Goal: Task Accomplishment & Management: Manage account settings

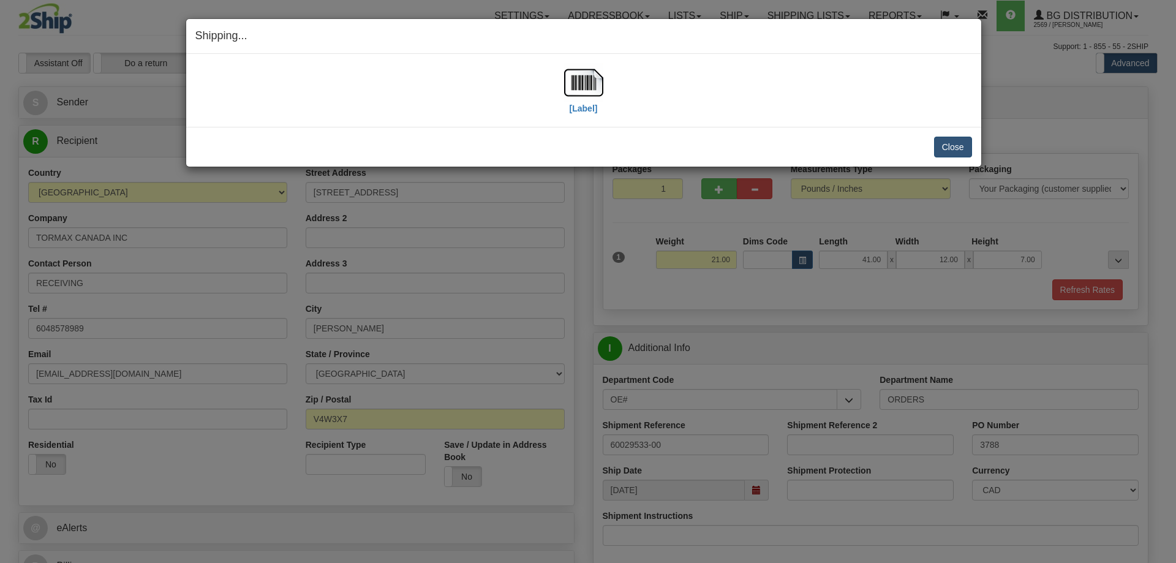
click at [955, 158] on div "Close Cancel Cancel Shipment and Quit Pickup Quit Pickup ONLY" at bounding box center [583, 147] width 795 height 40
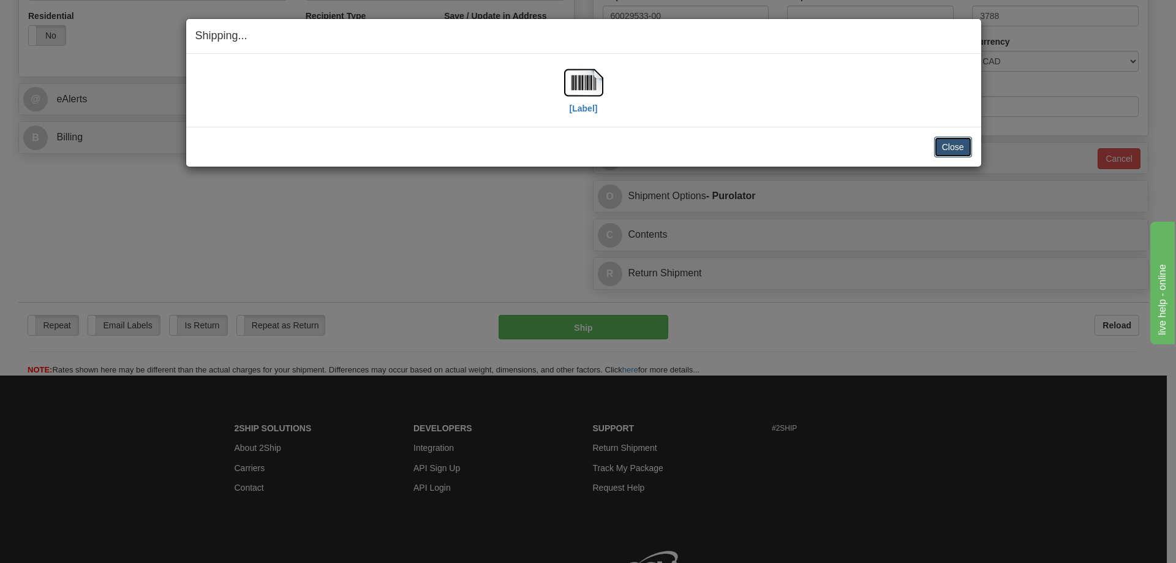
click at [955, 152] on button "Close" at bounding box center [953, 147] width 38 height 21
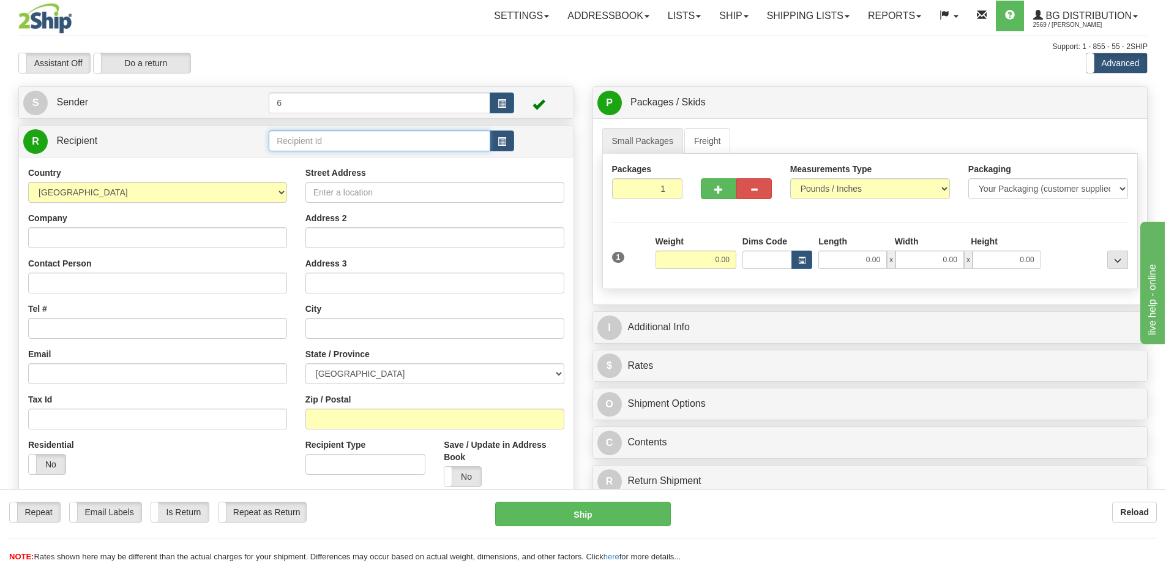
click at [329, 149] on input "text" at bounding box center [380, 140] width 222 height 21
click at [281, 162] on div "42000" at bounding box center [377, 161] width 210 height 13
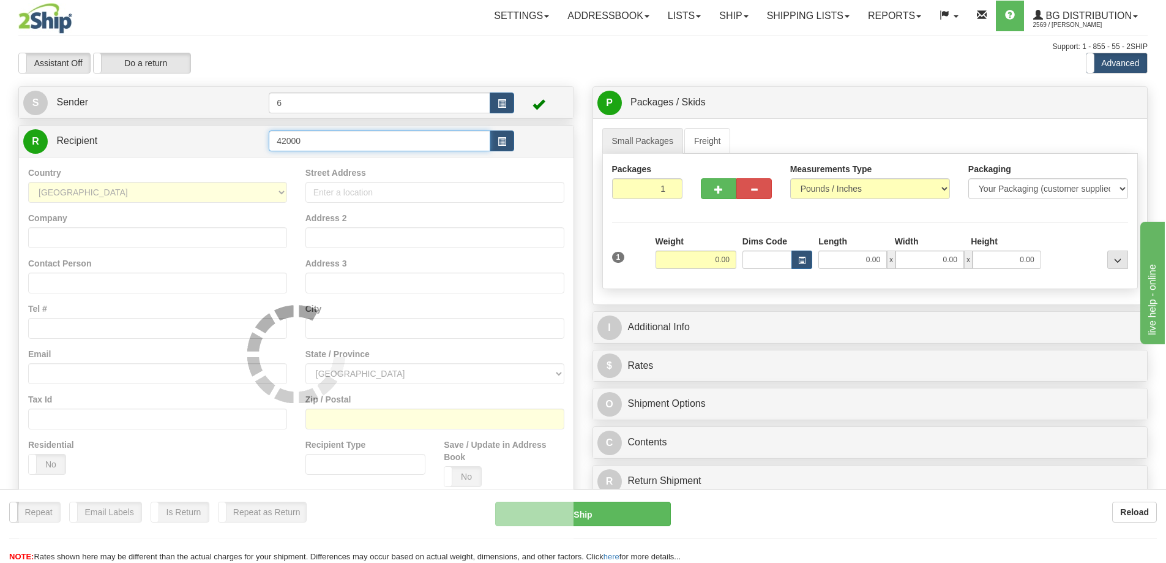
type input "42000"
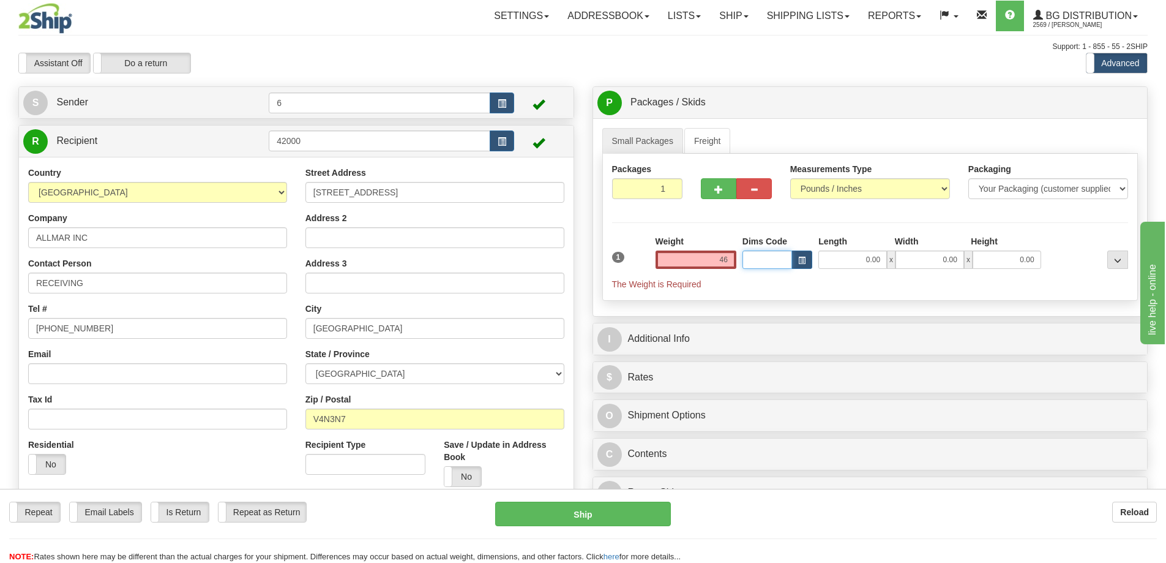
type input "46.00"
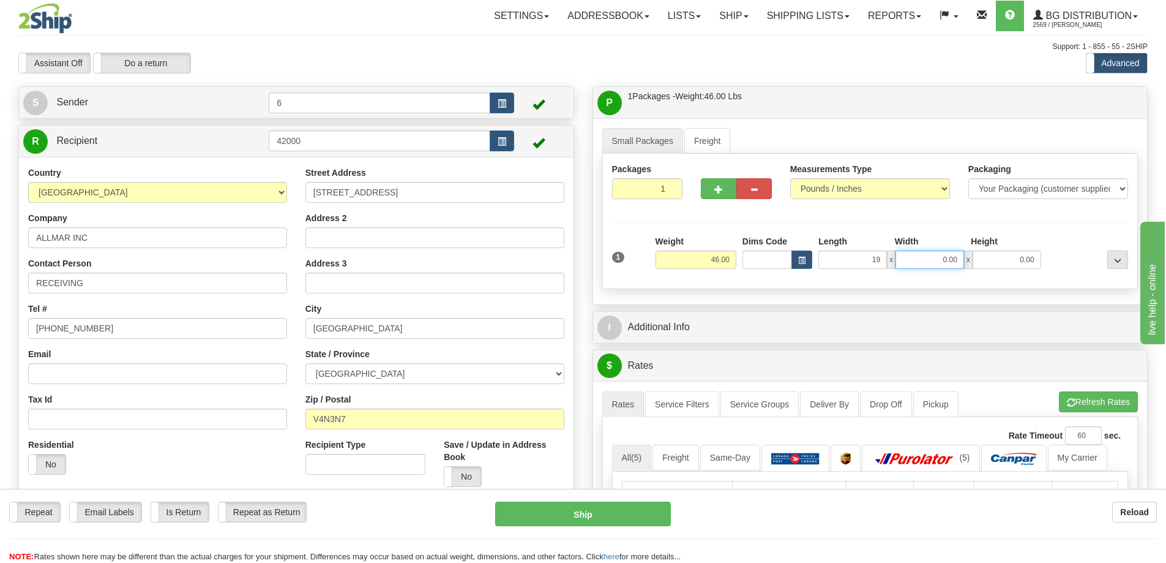
type input "19.00"
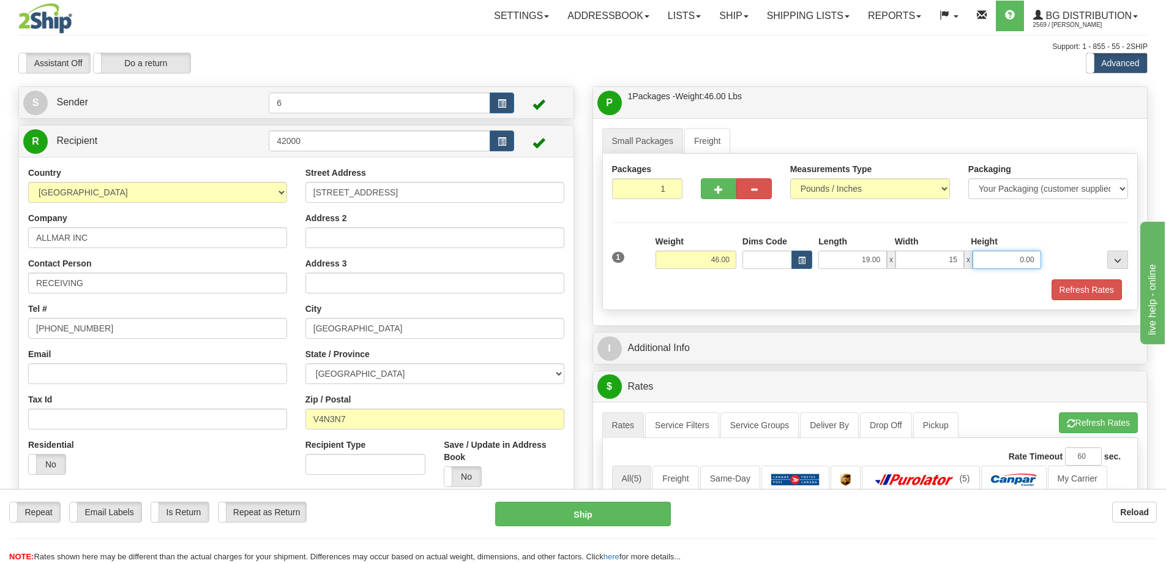
type input "15.00"
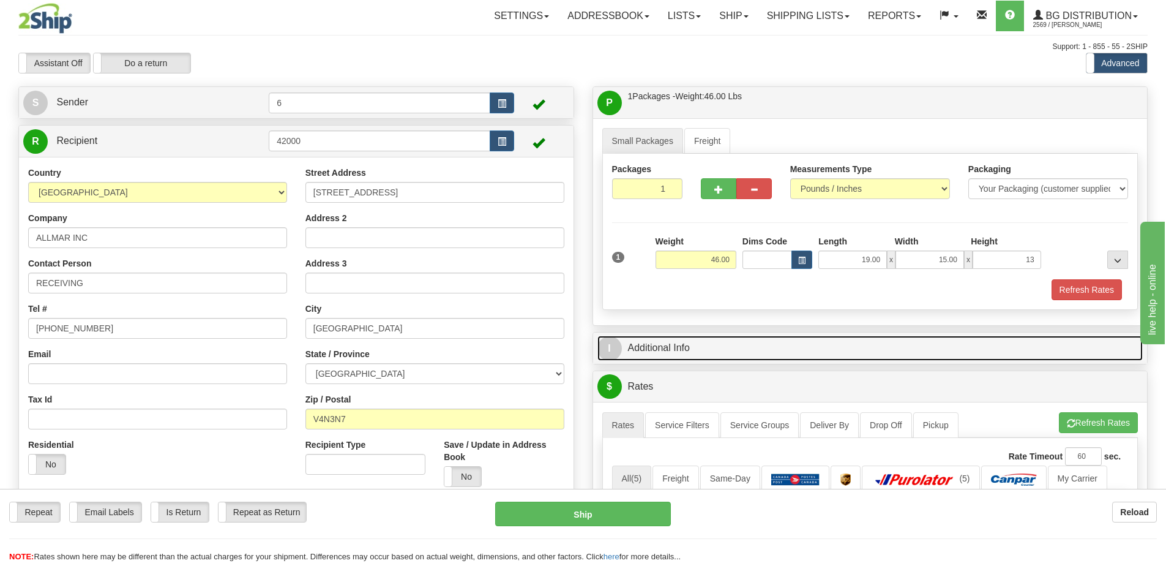
type input "13.00"
click at [652, 353] on link "I Additional Info" at bounding box center [871, 348] width 546 height 25
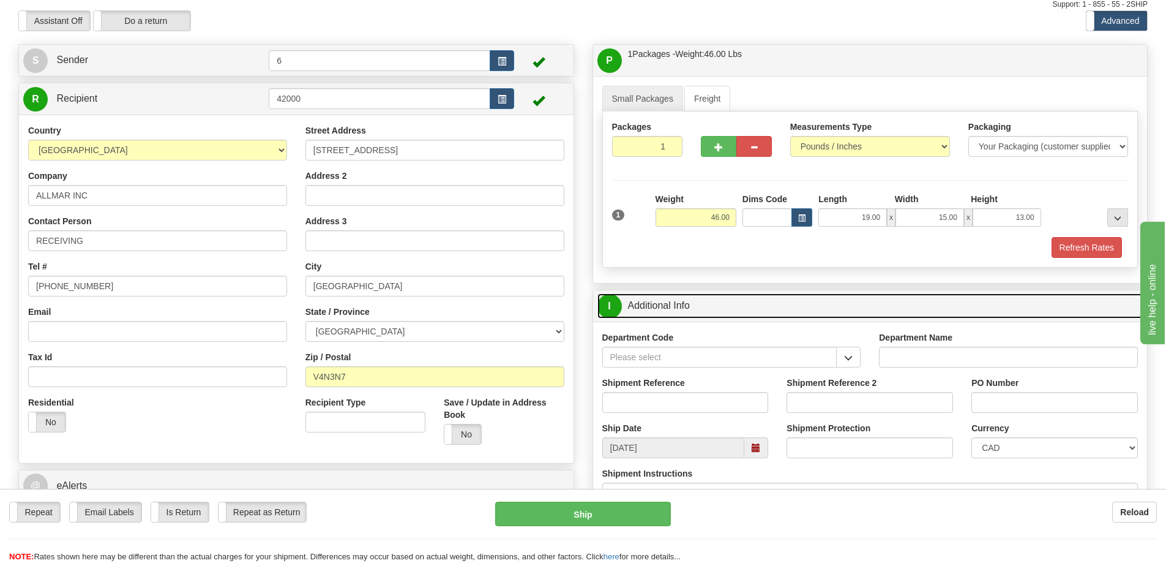
scroll to position [61, 0]
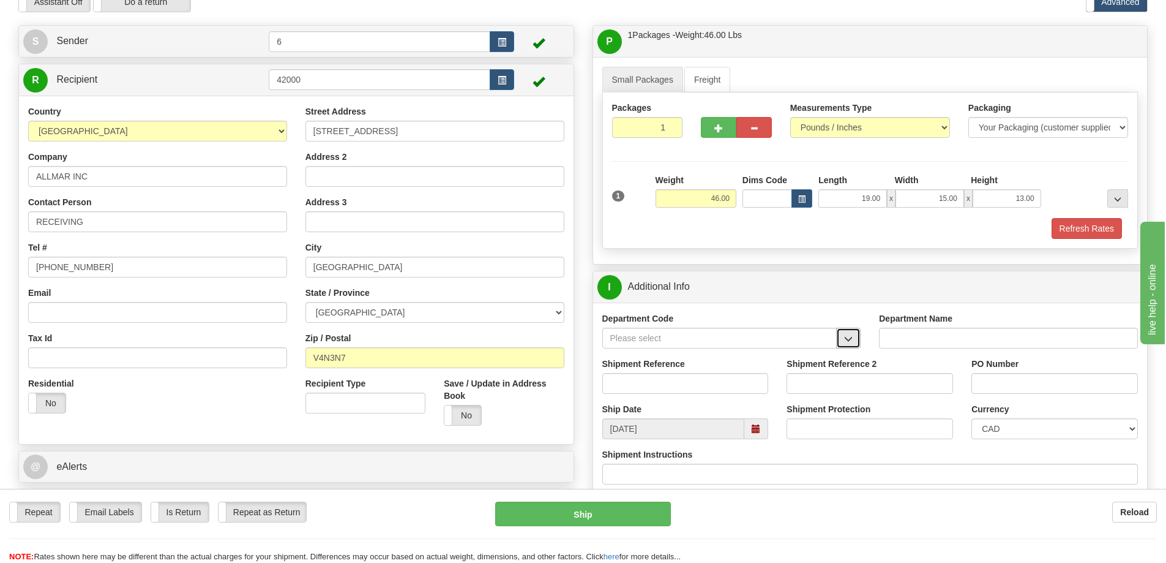
click at [855, 339] on button "button" at bounding box center [848, 338] width 24 height 21
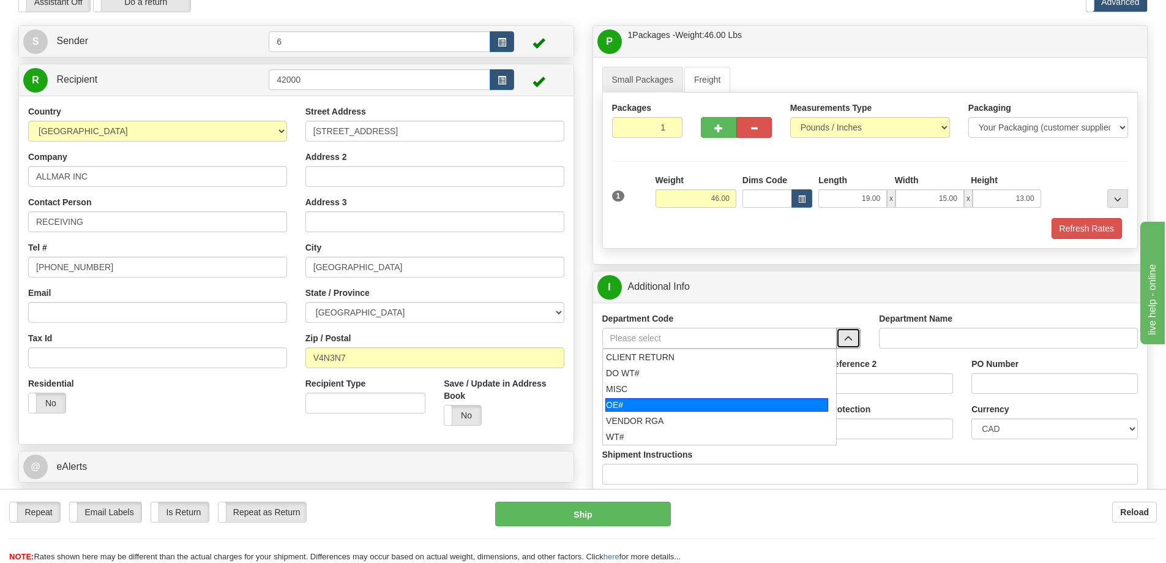
click at [732, 405] on div "OE#" at bounding box center [717, 404] width 223 height 13
type input "OE#"
type input "ORDERS"
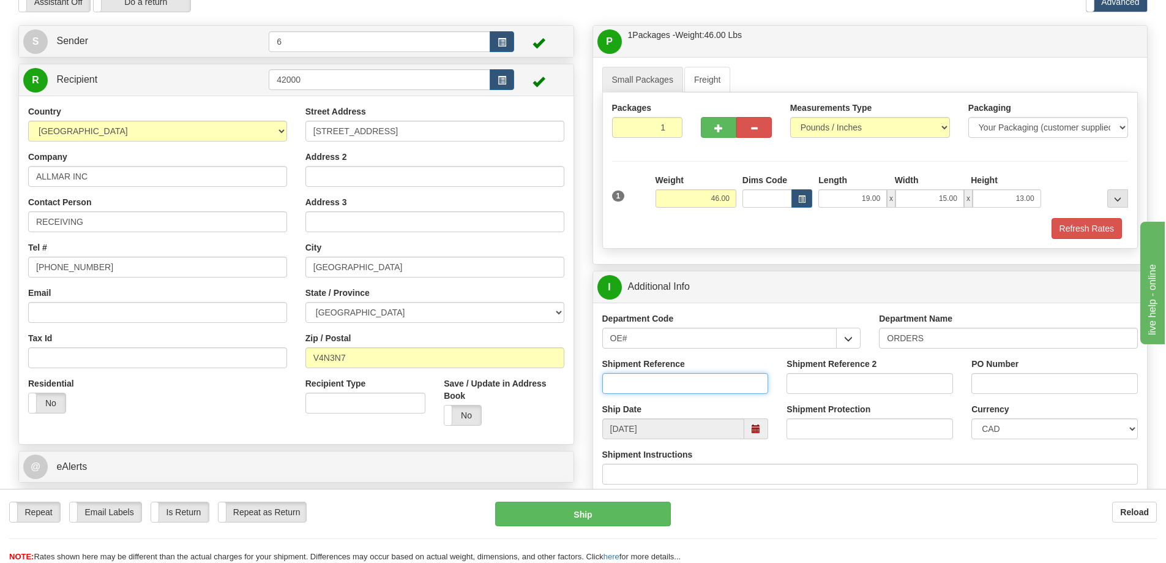
click at [727, 391] on input "Shipment Reference" at bounding box center [686, 383] width 167 height 21
type input "60032506-00"
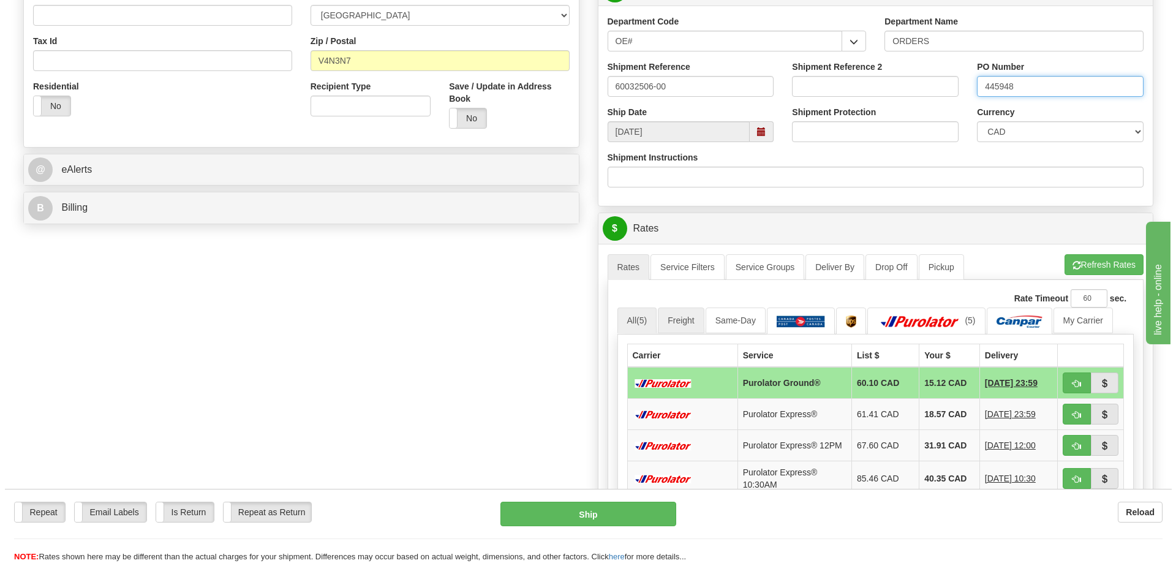
scroll to position [429, 0]
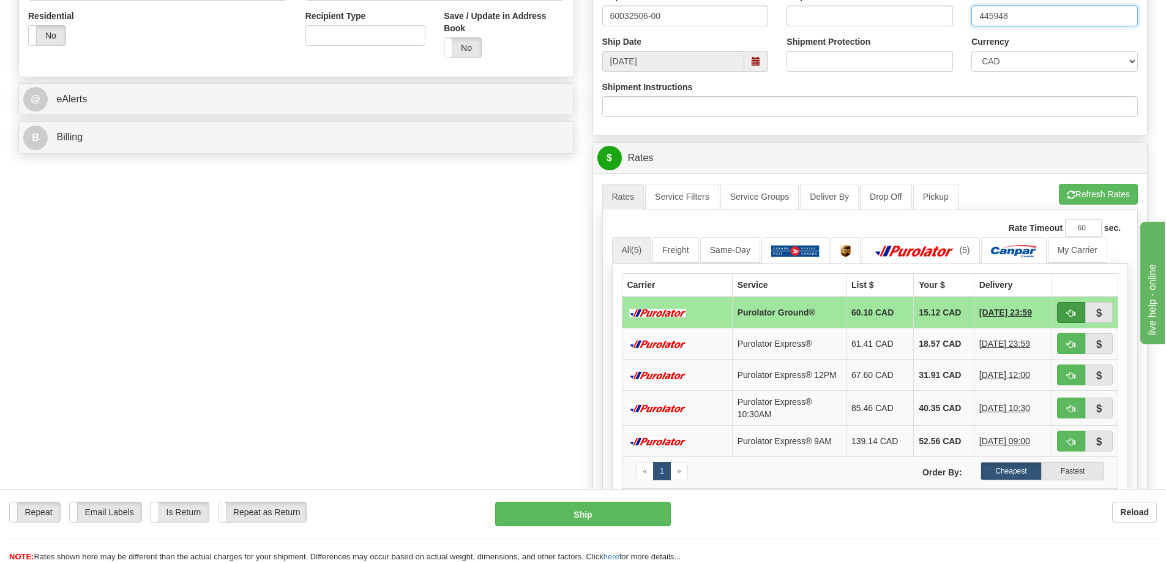
type input "445948"
click at [1071, 313] on span "button" at bounding box center [1071, 313] width 9 height 8
type input "260"
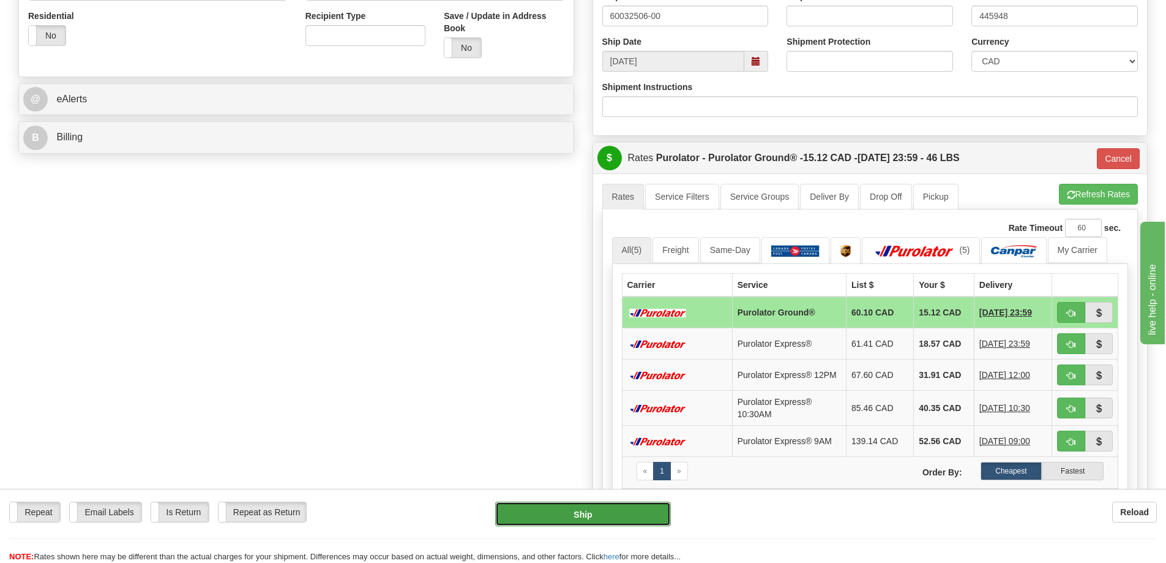
click at [555, 516] on button "Ship" at bounding box center [583, 513] width 176 height 24
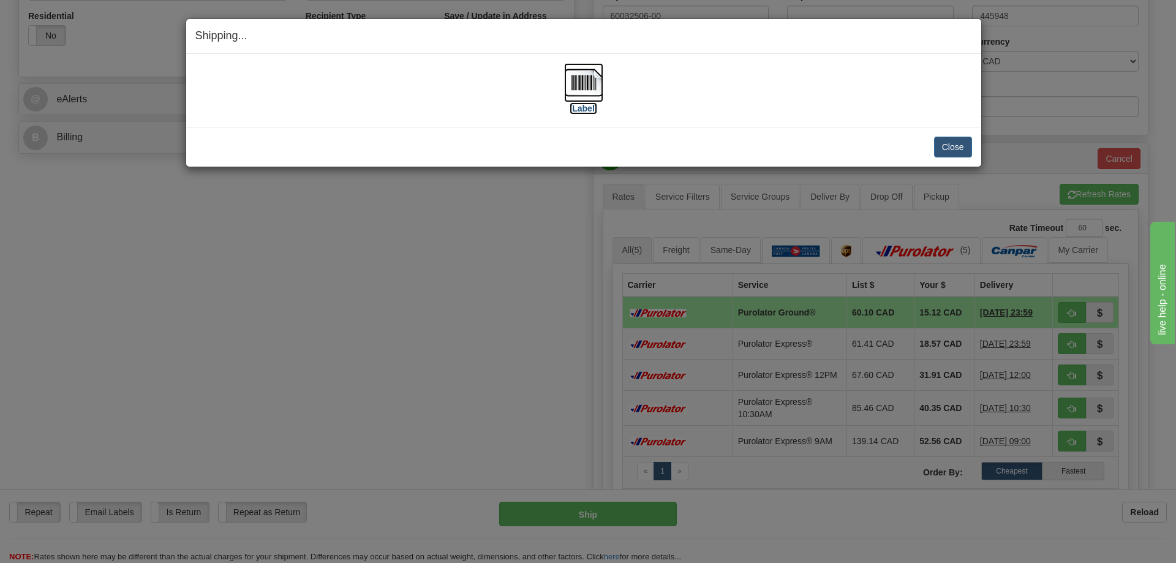
click at [574, 80] on img at bounding box center [583, 82] width 39 height 39
click at [966, 141] on button "Close" at bounding box center [953, 147] width 38 height 21
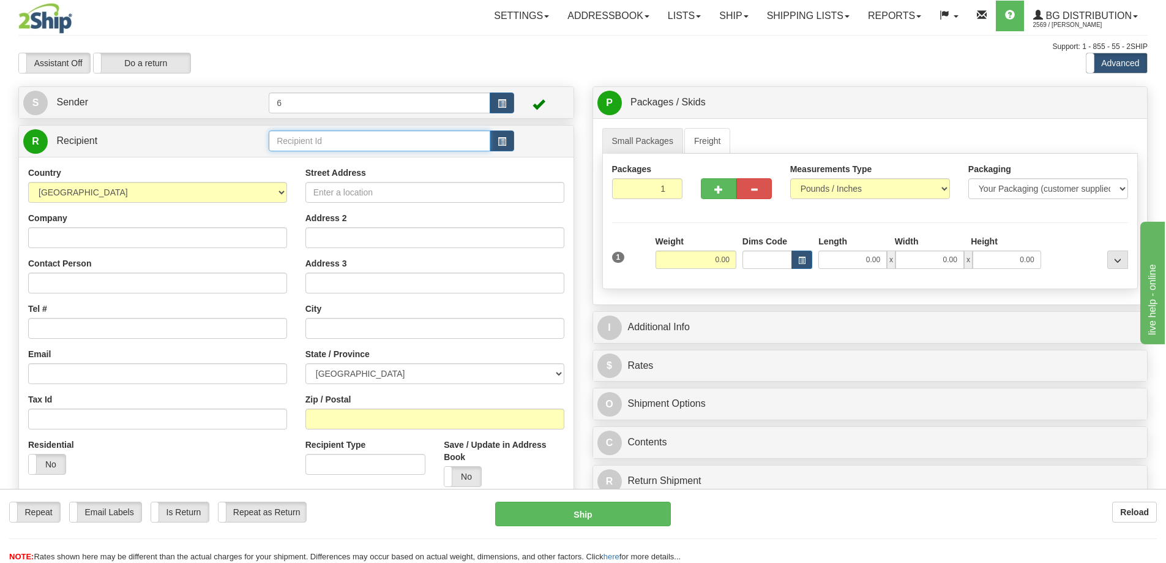
click at [327, 143] on input "text" at bounding box center [380, 140] width 222 height 21
click at [299, 160] on div "41099" at bounding box center [377, 161] width 210 height 13
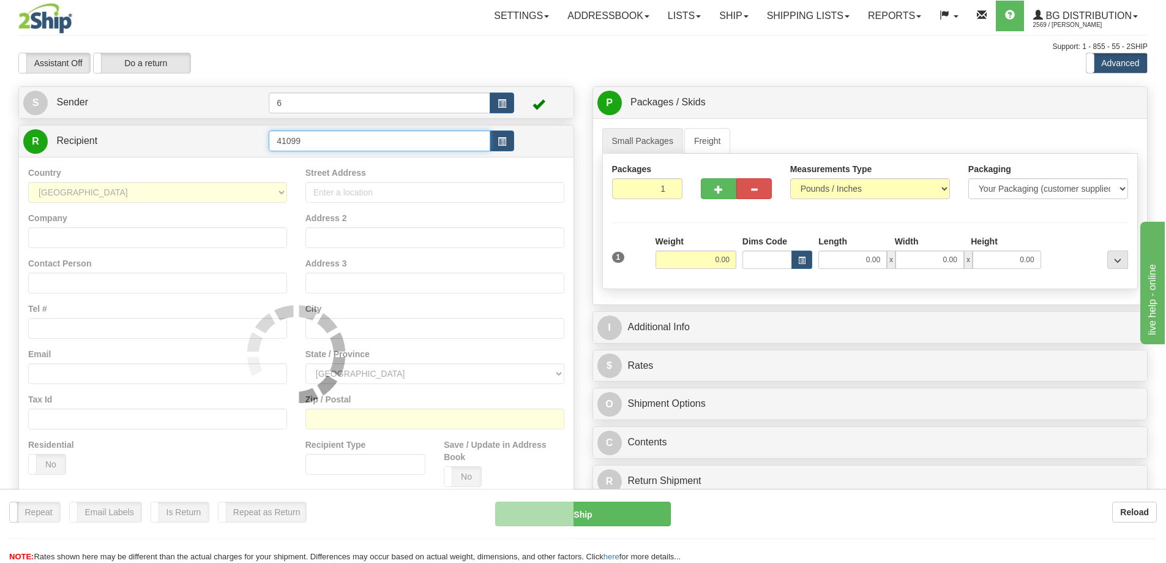
type input "41099"
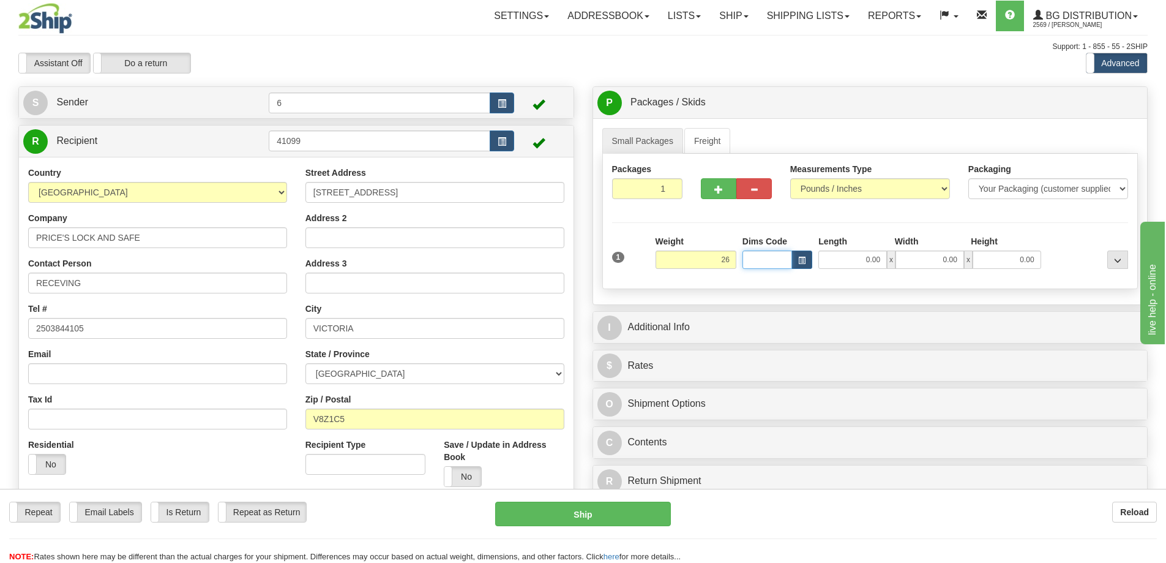
type input "26.00"
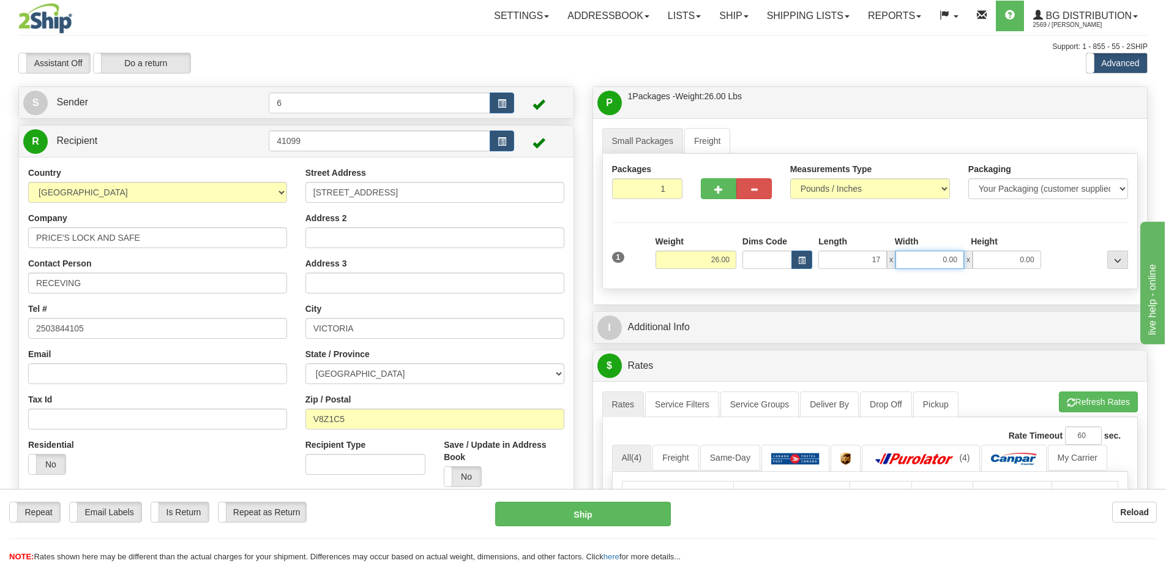
type input "17.00"
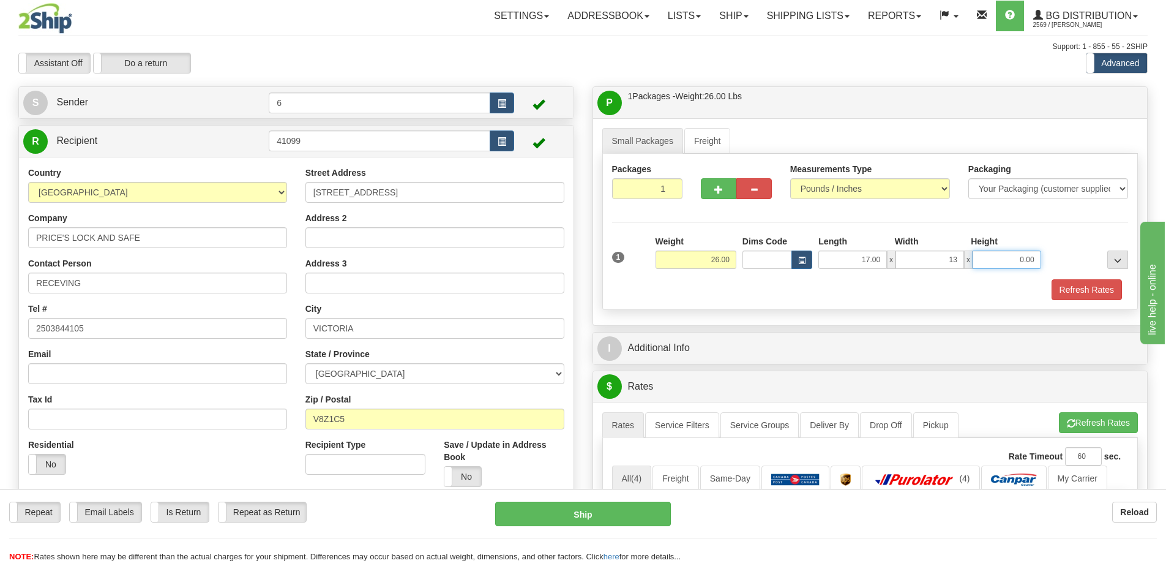
type input "13.00"
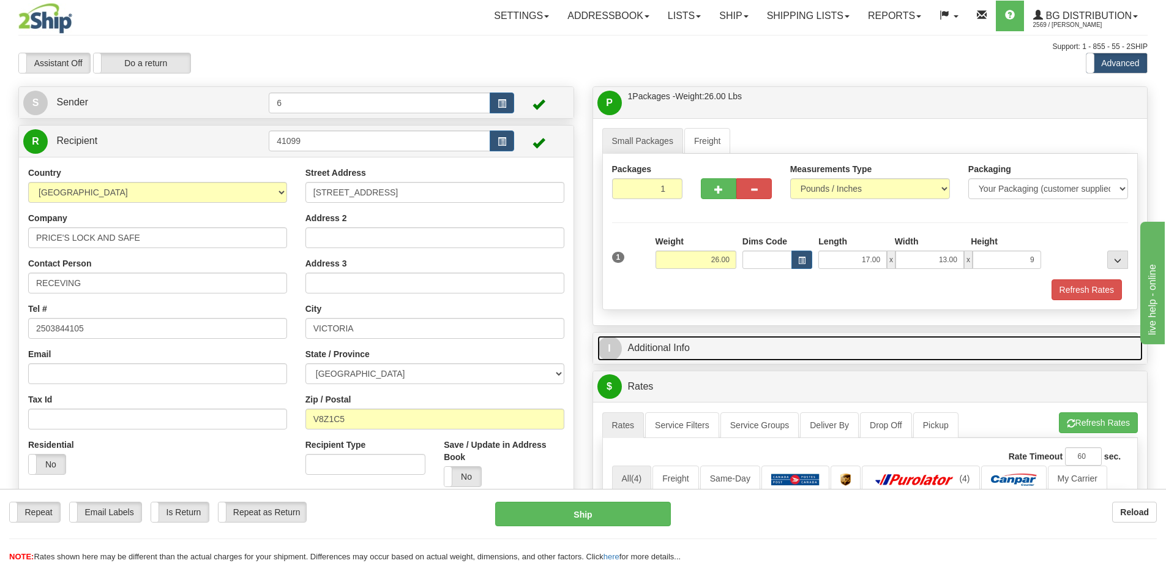
type input "9.00"
click at [700, 340] on link "I Additional Info" at bounding box center [871, 348] width 546 height 25
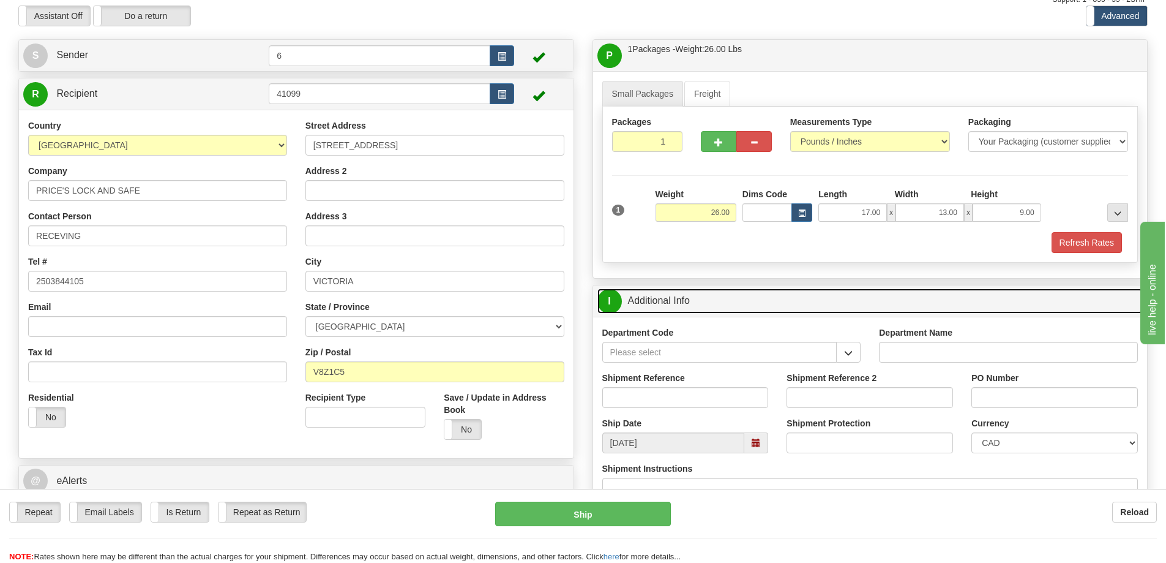
scroll to position [61, 0]
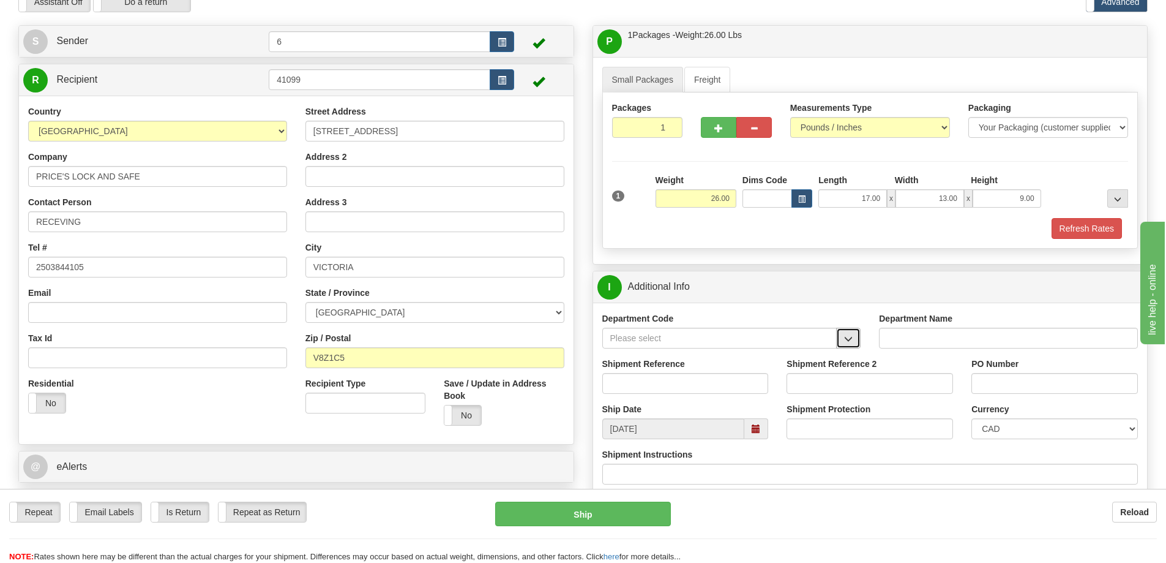
click at [844, 342] on button "button" at bounding box center [848, 338] width 24 height 21
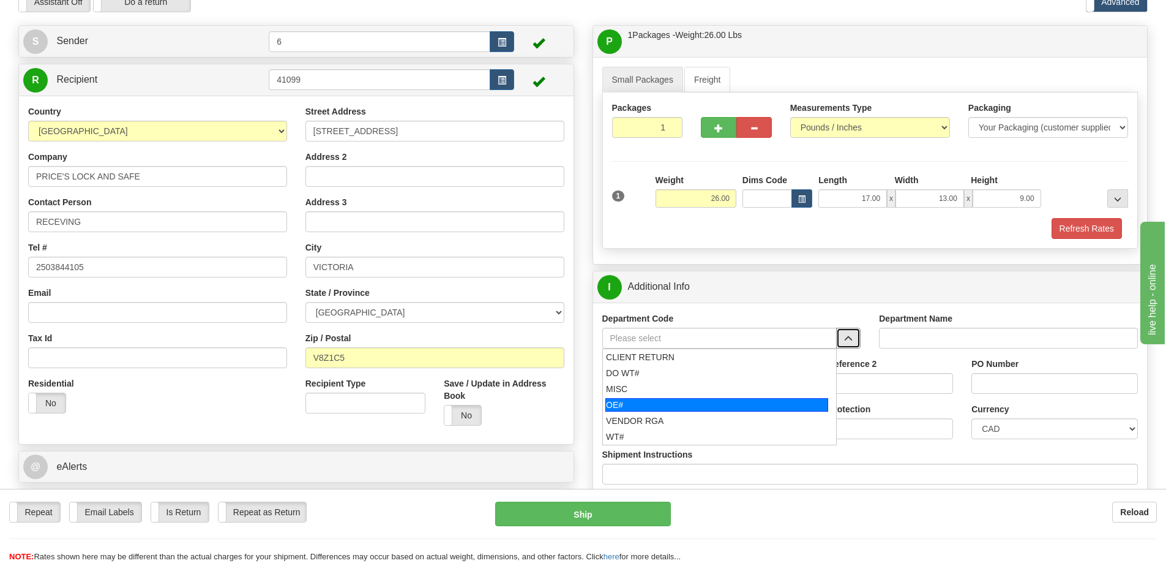
click at [685, 404] on div "OE#" at bounding box center [717, 404] width 223 height 13
type input "OE#"
type input "ORDERS"
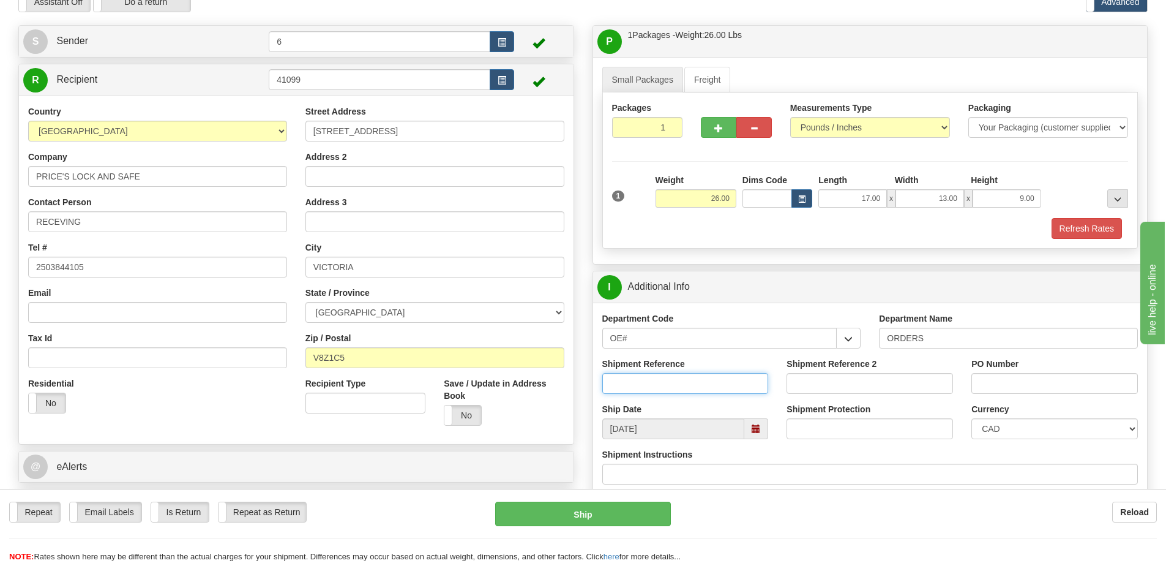
click at [691, 383] on input "Shipment Reference" at bounding box center [686, 383] width 167 height 21
type input "60032490-00"
type input "27180 27179 27181"
click at [679, 384] on input "60032490-00" at bounding box center [686, 383] width 167 height 21
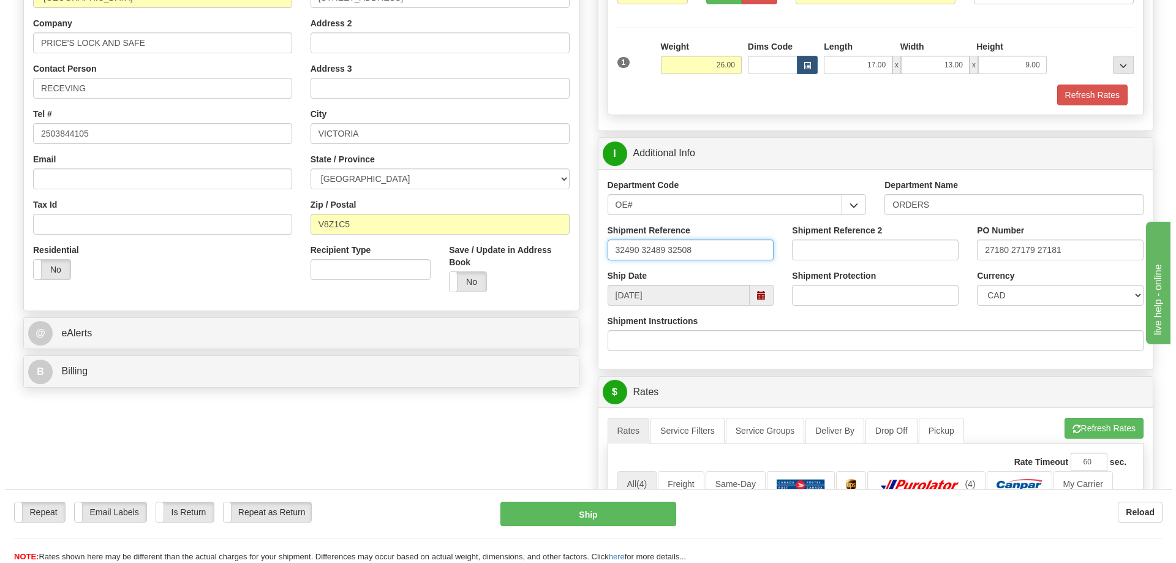
scroll to position [367, 0]
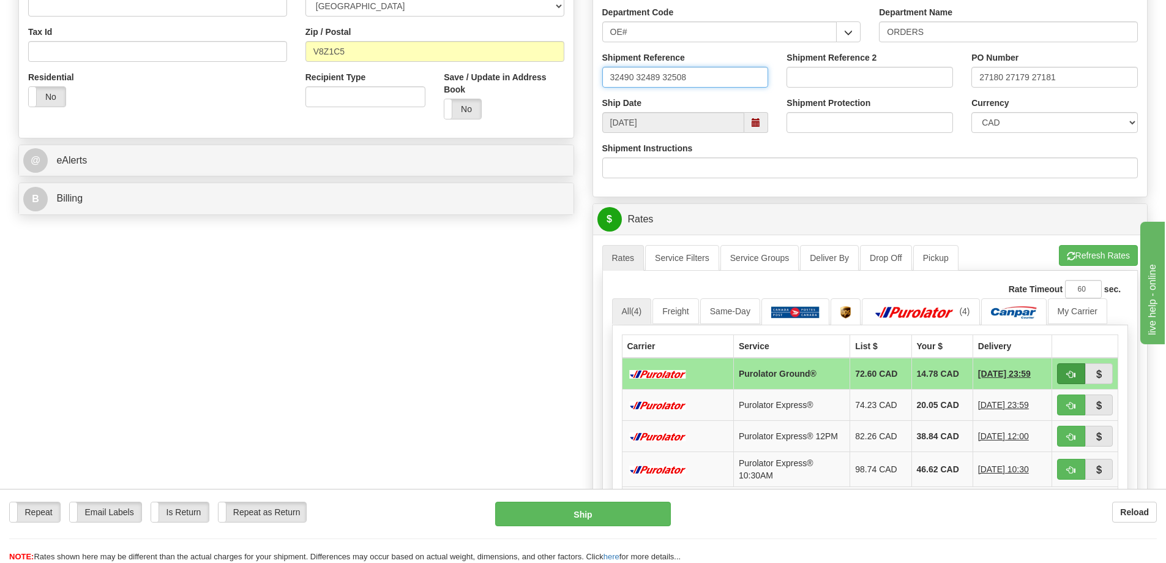
type input "32490 32489 32508"
click at [1075, 377] on span "button" at bounding box center [1071, 374] width 9 height 8
type input "260"
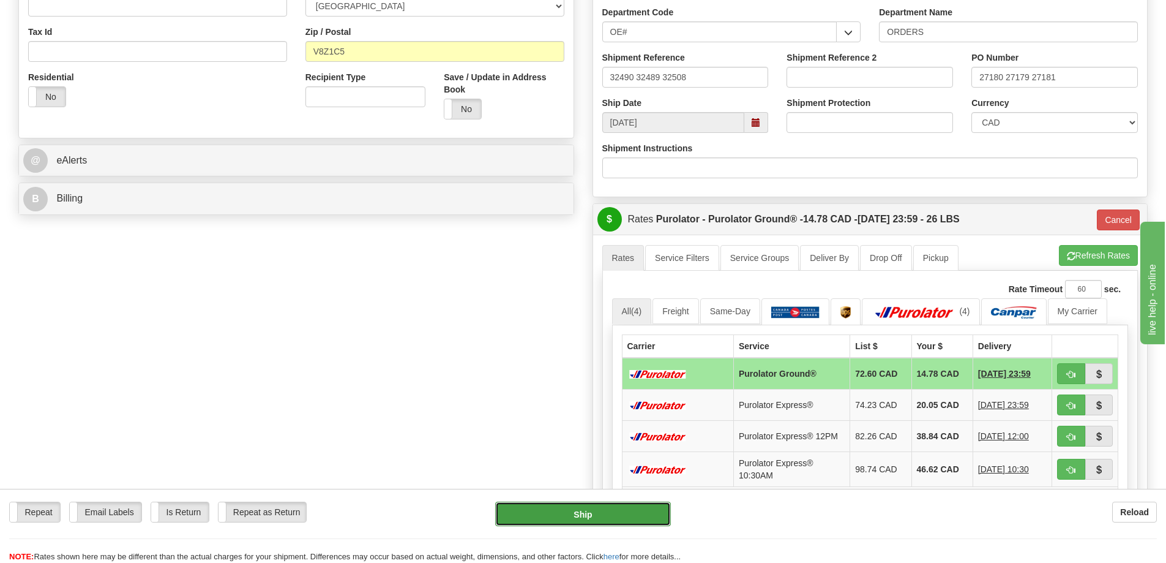
click at [588, 518] on button "Ship" at bounding box center [583, 513] width 176 height 24
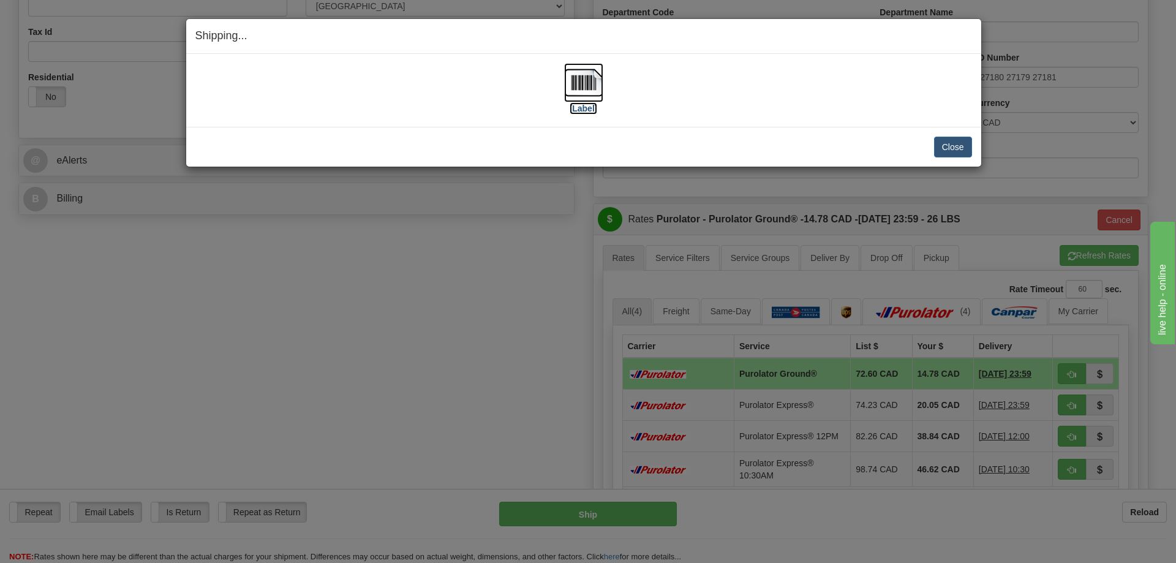
click at [596, 84] on img at bounding box center [583, 82] width 39 height 39
click at [963, 152] on button "Close" at bounding box center [953, 147] width 38 height 21
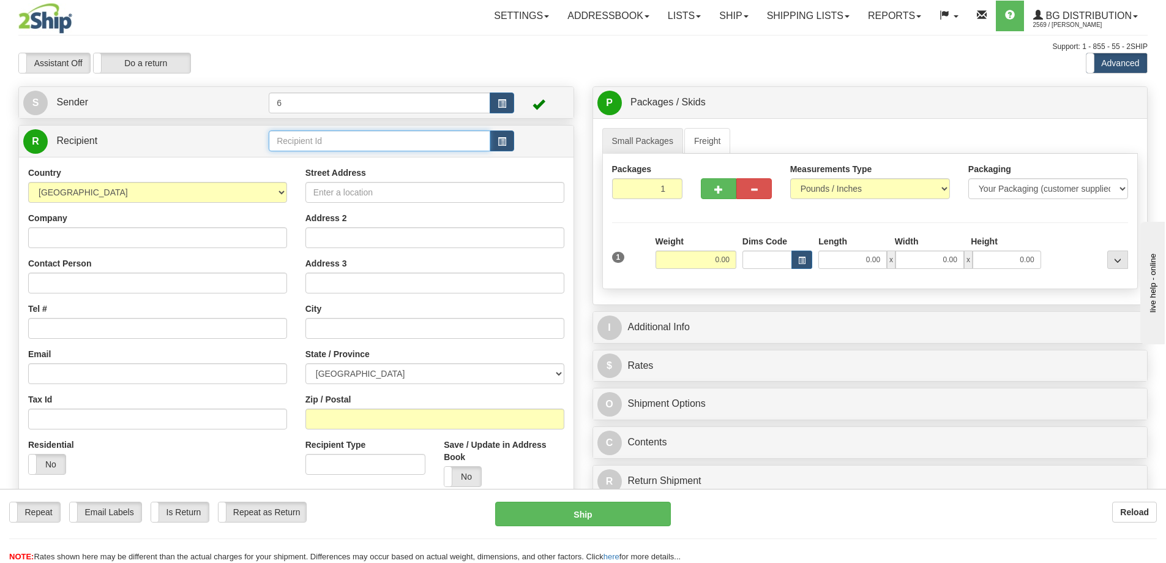
click at [307, 138] on input "text" at bounding box center [380, 140] width 222 height 21
click at [313, 160] on div "46023" at bounding box center [377, 161] width 210 height 13
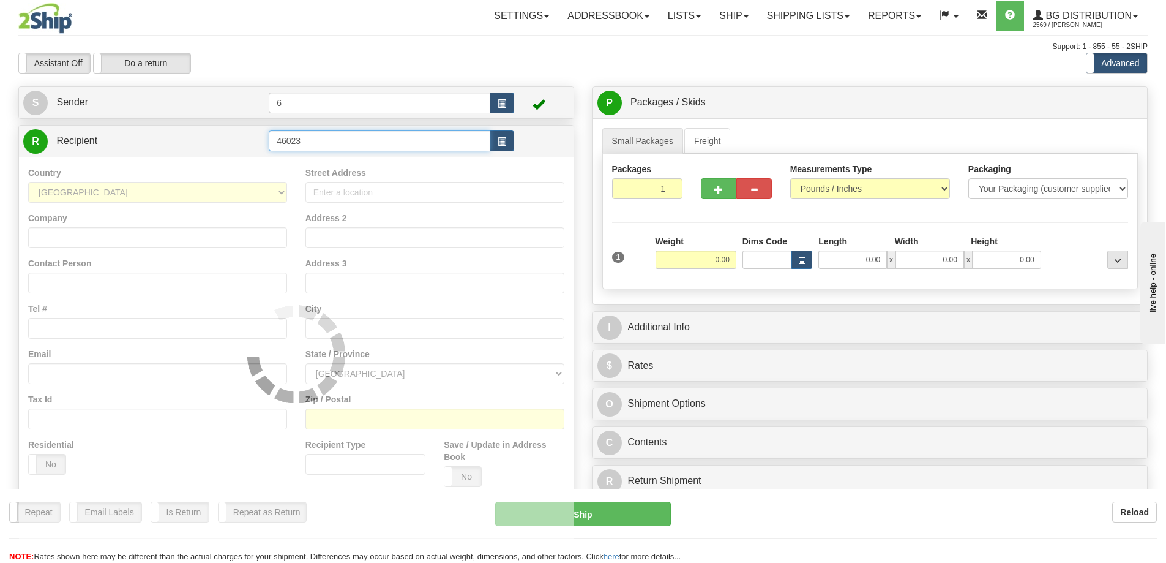
type input "46023"
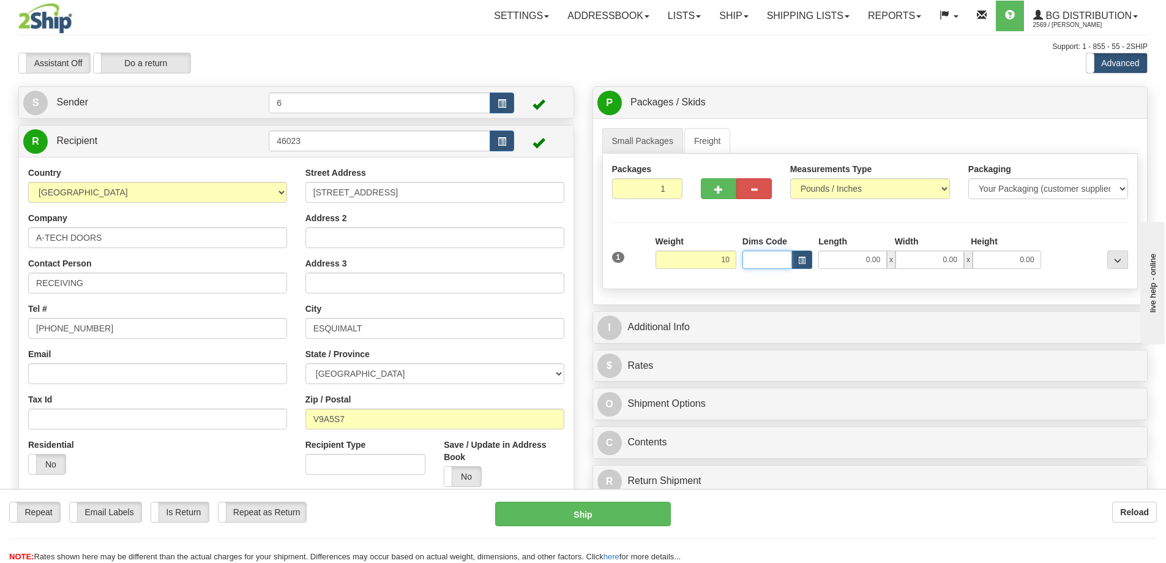
type input "10.00"
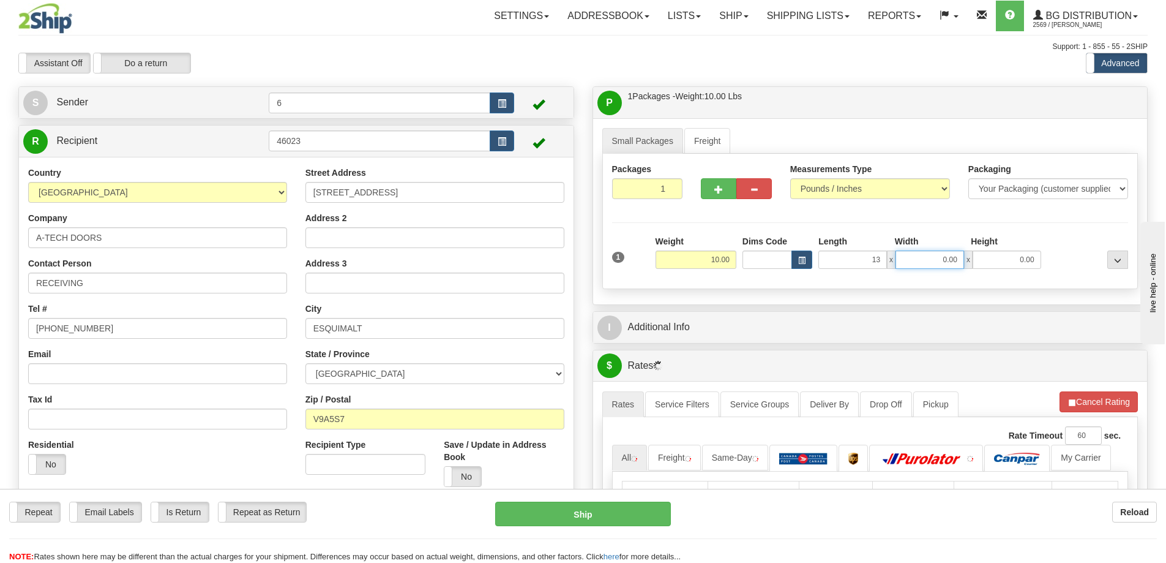
type input "13.00"
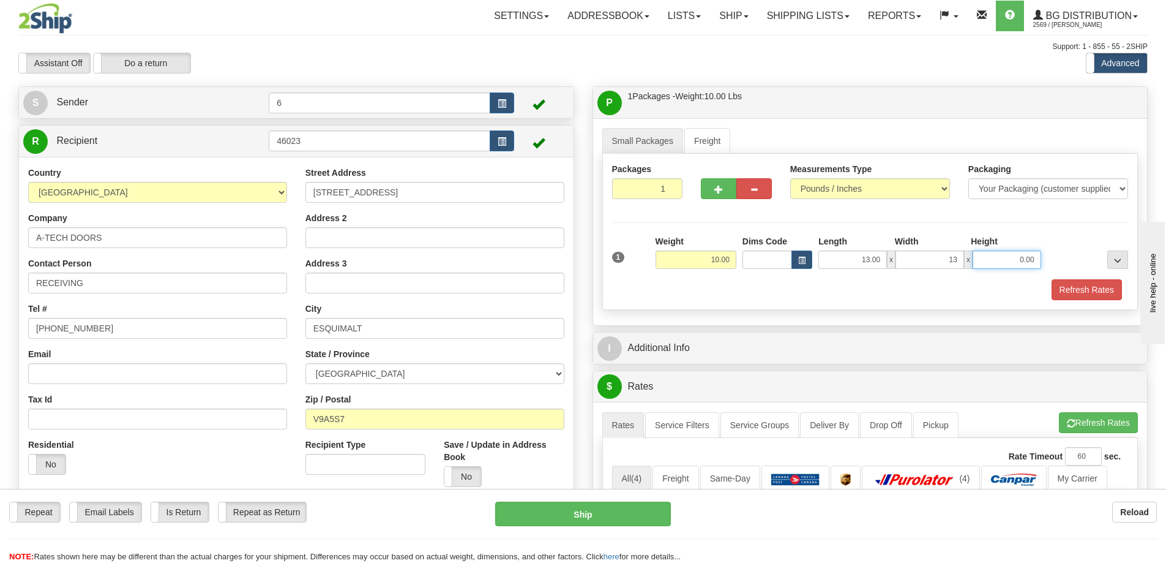
type input "13.00"
click at [907, 294] on div "Refresh Rates" at bounding box center [870, 289] width 523 height 21
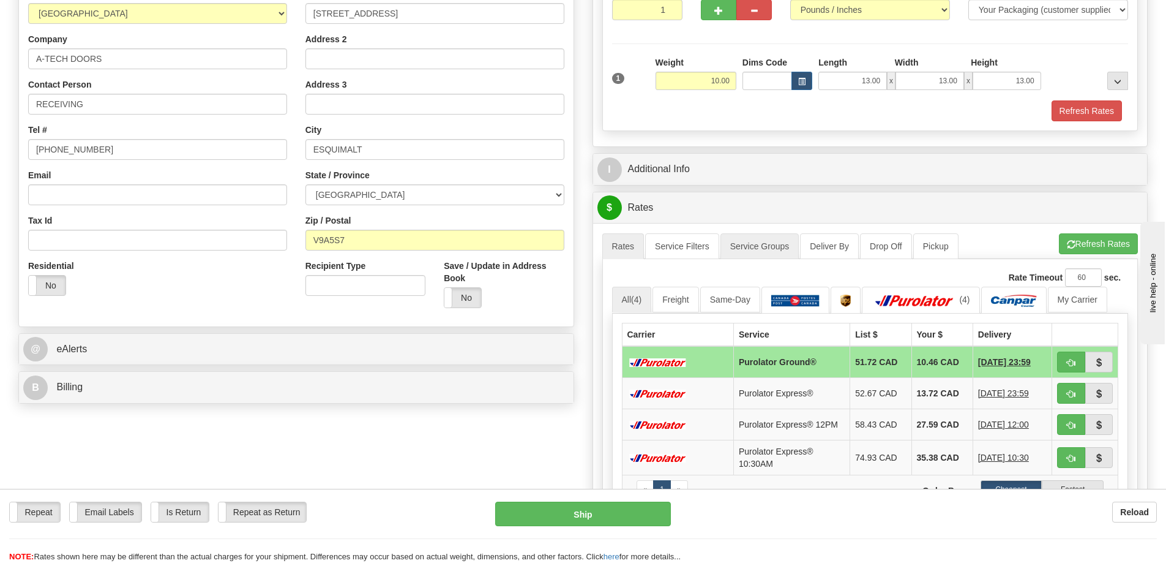
scroll to position [184, 0]
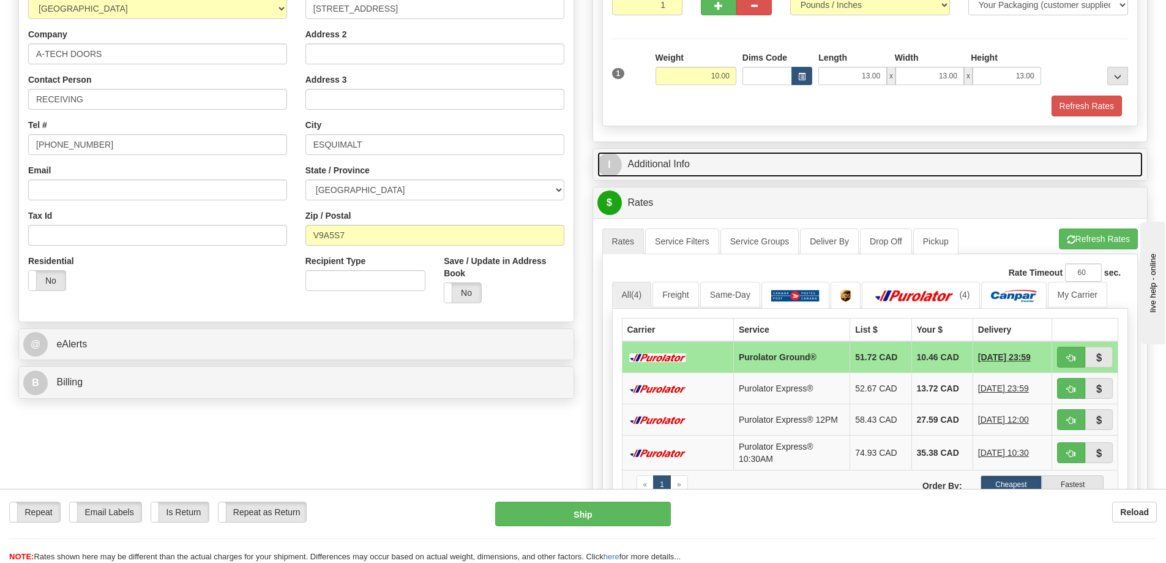
click at [681, 162] on link "I Additional Info" at bounding box center [871, 164] width 546 height 25
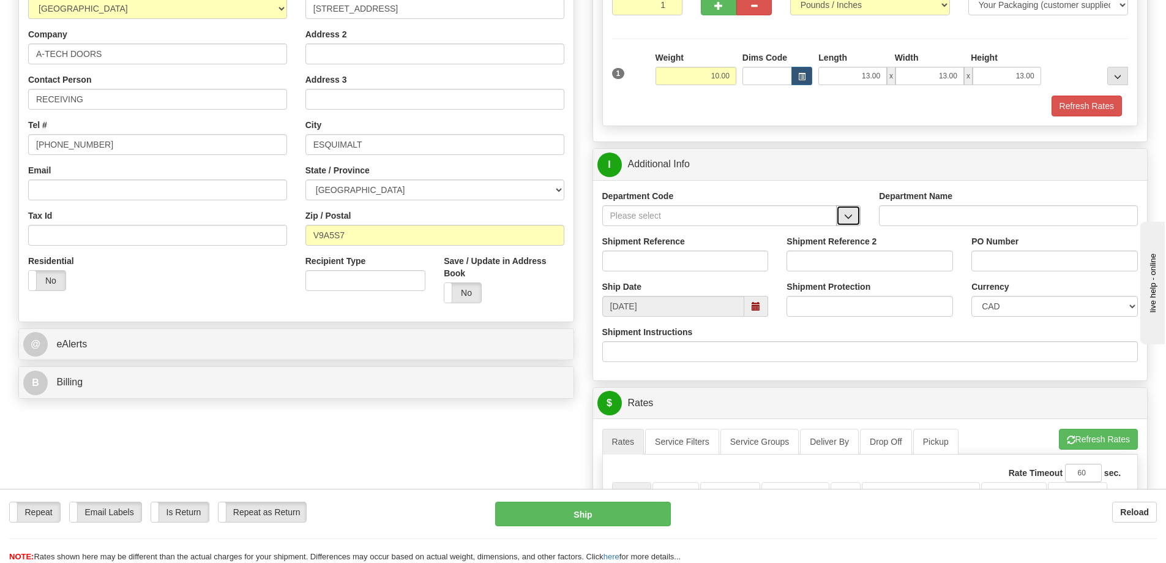
click at [853, 218] on span "button" at bounding box center [848, 216] width 9 height 8
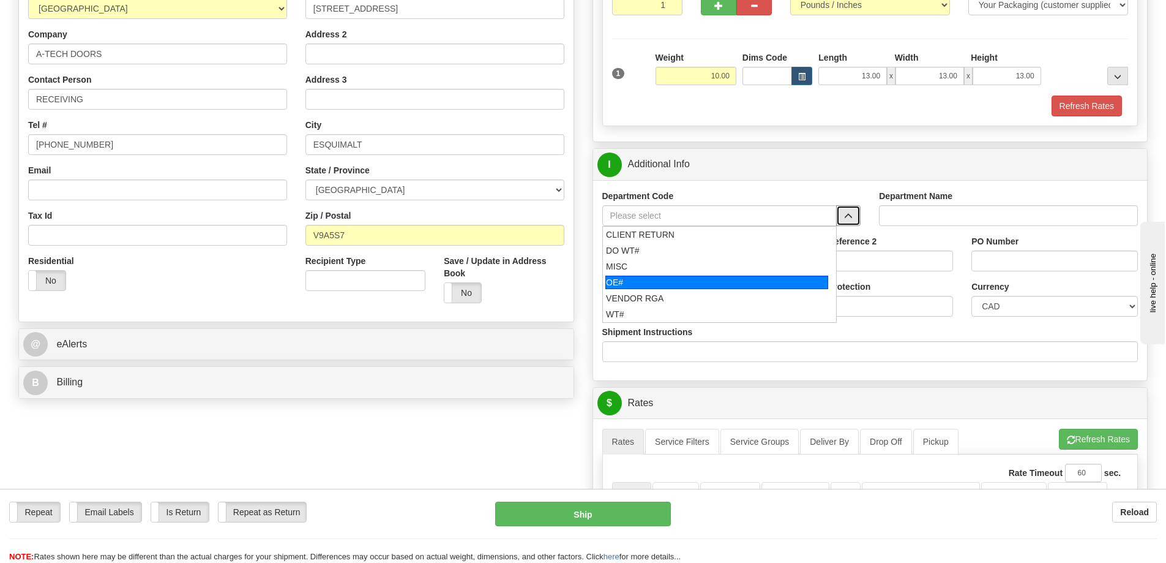
click at [694, 278] on div "OE#" at bounding box center [717, 282] width 223 height 13
type input "OE#"
type input "ORDERS"
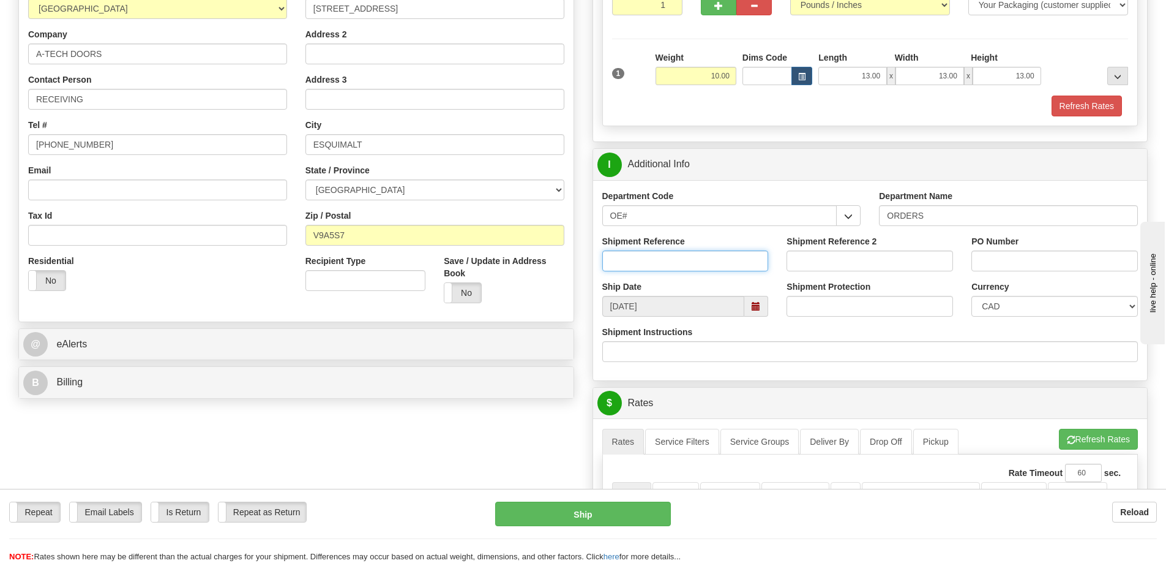
click at [707, 259] on input "Shipment Reference" at bounding box center [686, 260] width 167 height 21
type input "30045"
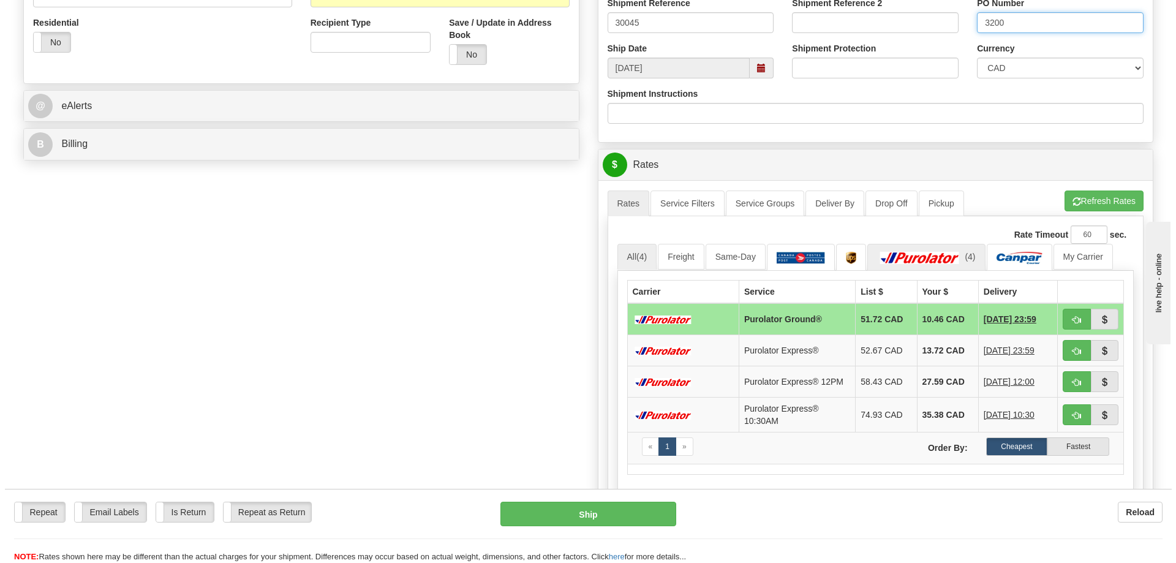
scroll to position [429, 0]
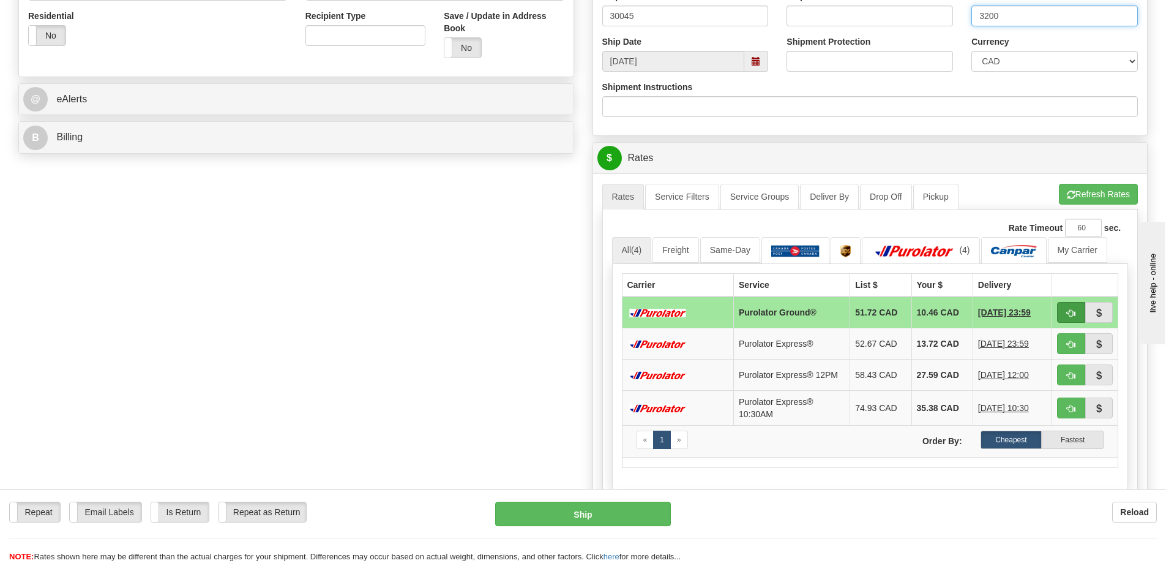
type input "3200"
click at [1069, 315] on span "button" at bounding box center [1071, 313] width 9 height 8
type input "260"
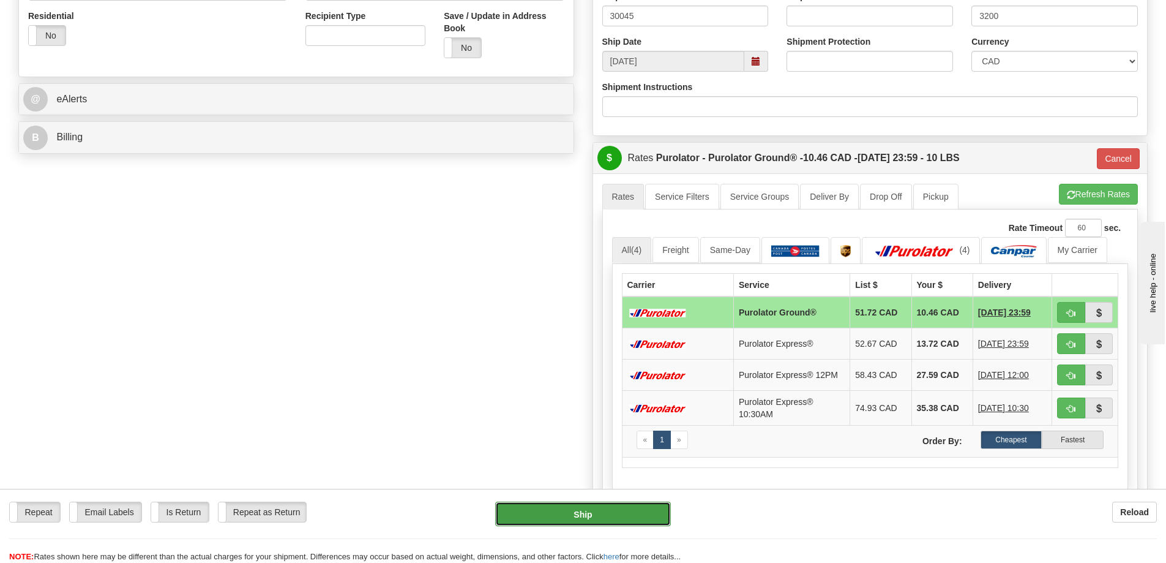
click at [569, 514] on button "Ship" at bounding box center [583, 513] width 176 height 24
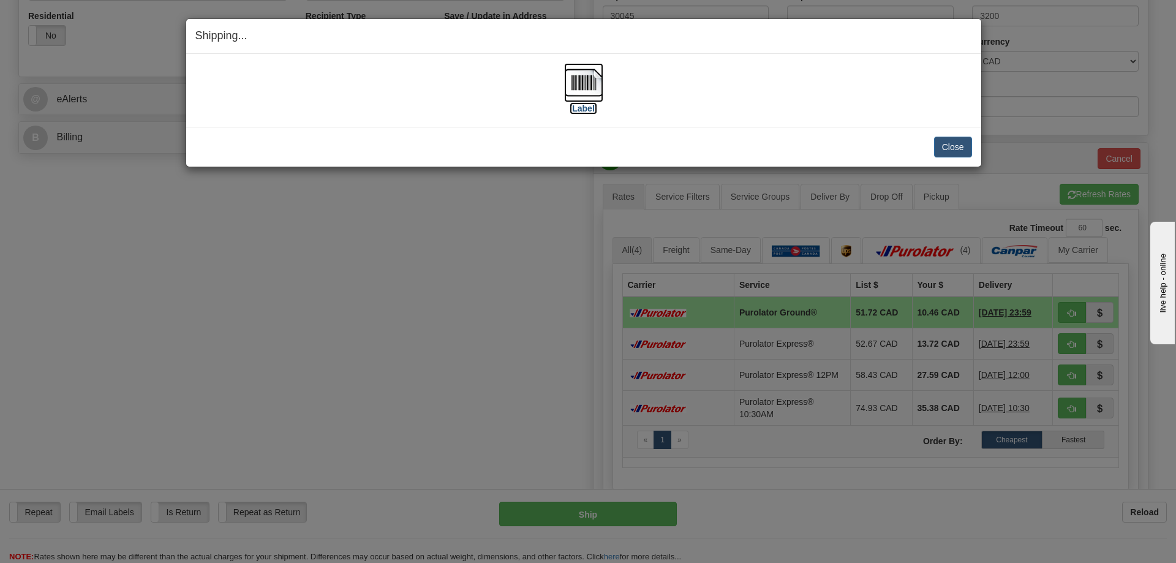
click at [582, 88] on img at bounding box center [583, 82] width 39 height 39
click at [958, 145] on button "Close" at bounding box center [953, 147] width 38 height 21
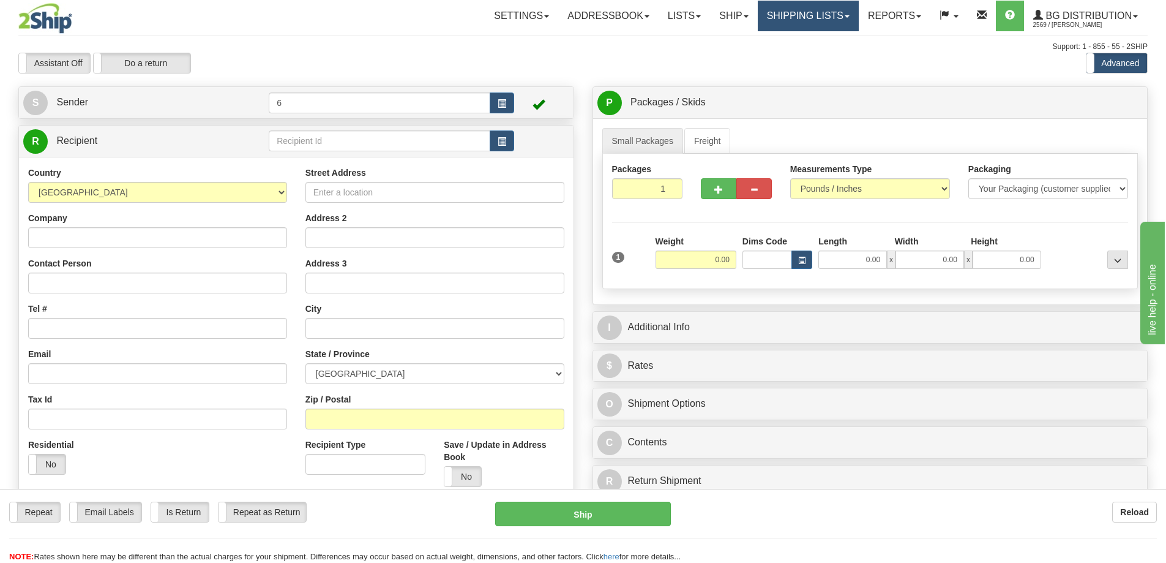
click at [795, 22] on link "Shipping lists" at bounding box center [808, 16] width 101 height 31
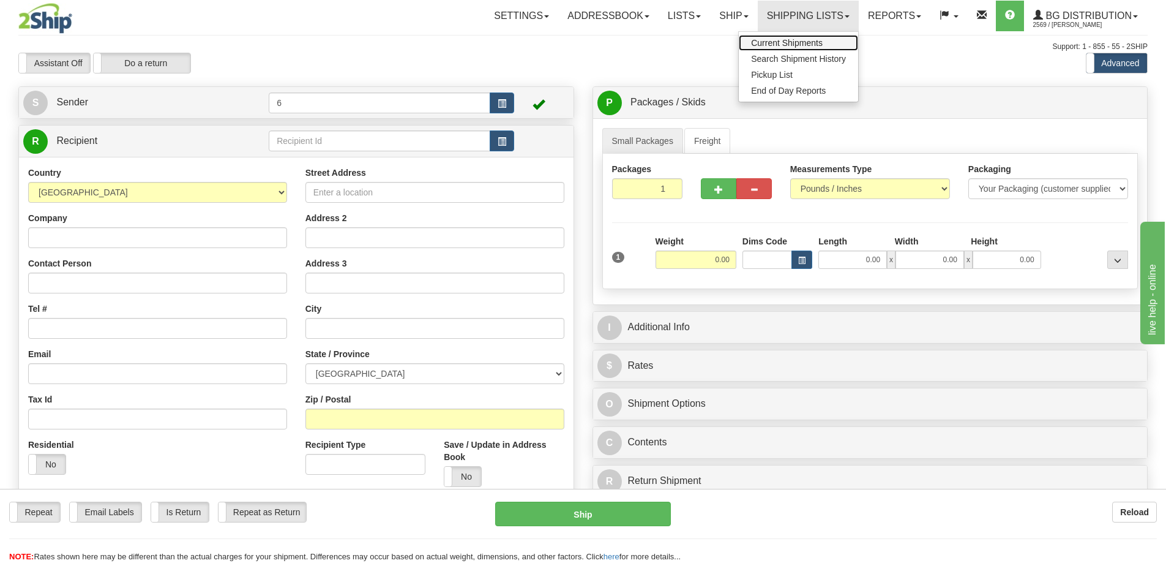
click at [790, 46] on span "Current Shipments" at bounding box center [787, 43] width 72 height 10
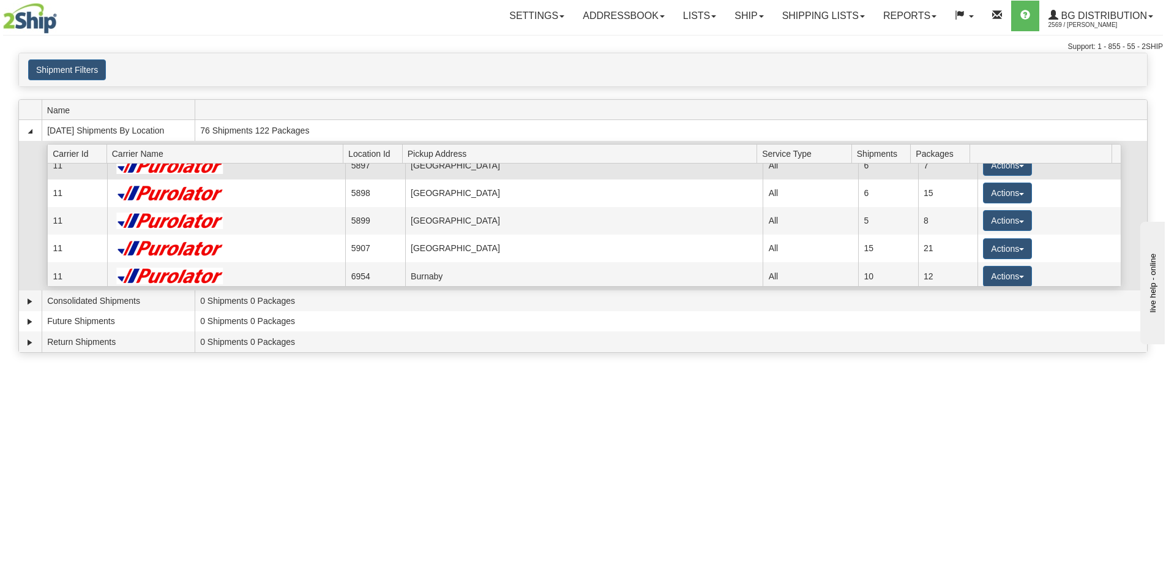
scroll to position [61, 0]
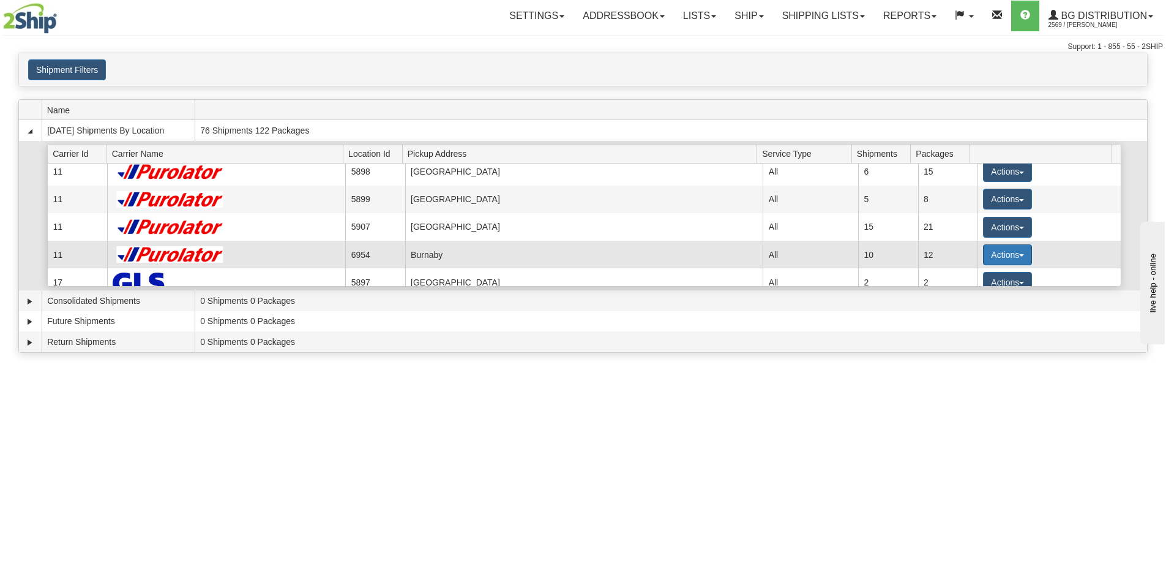
click at [986, 253] on button "Actions" at bounding box center [1007, 254] width 49 height 21
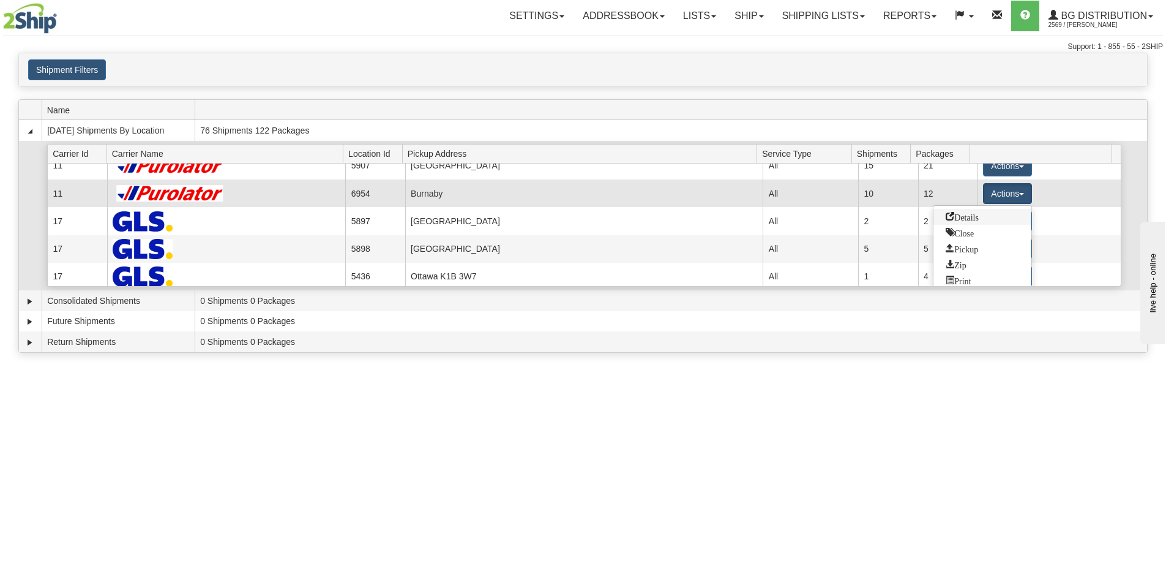
click at [972, 220] on span "Details" at bounding box center [962, 216] width 33 height 9
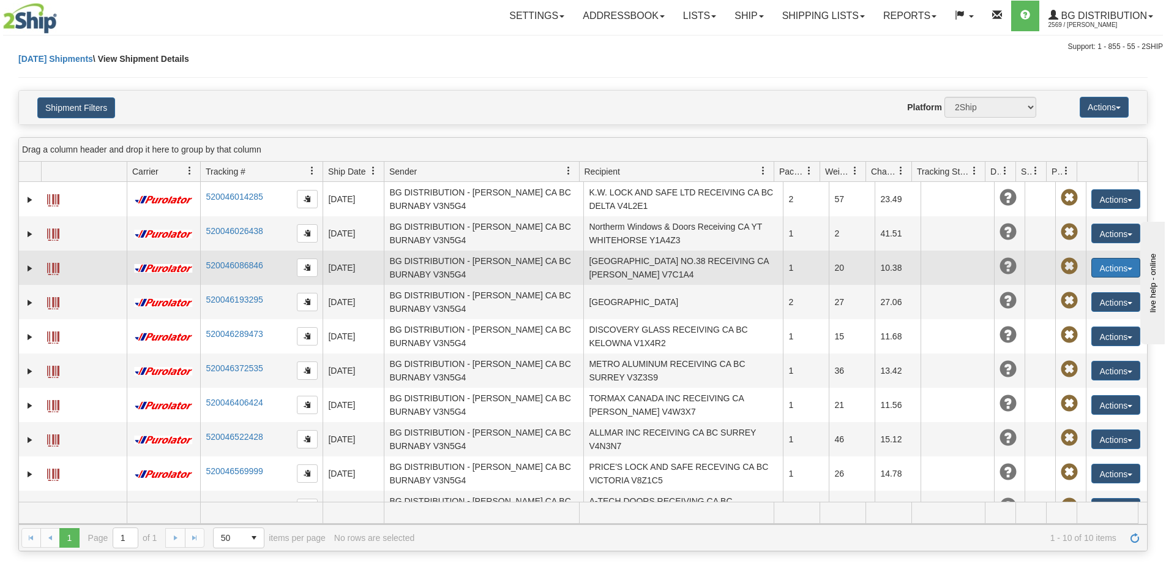
click at [1095, 276] on button "Actions" at bounding box center [1116, 268] width 49 height 20
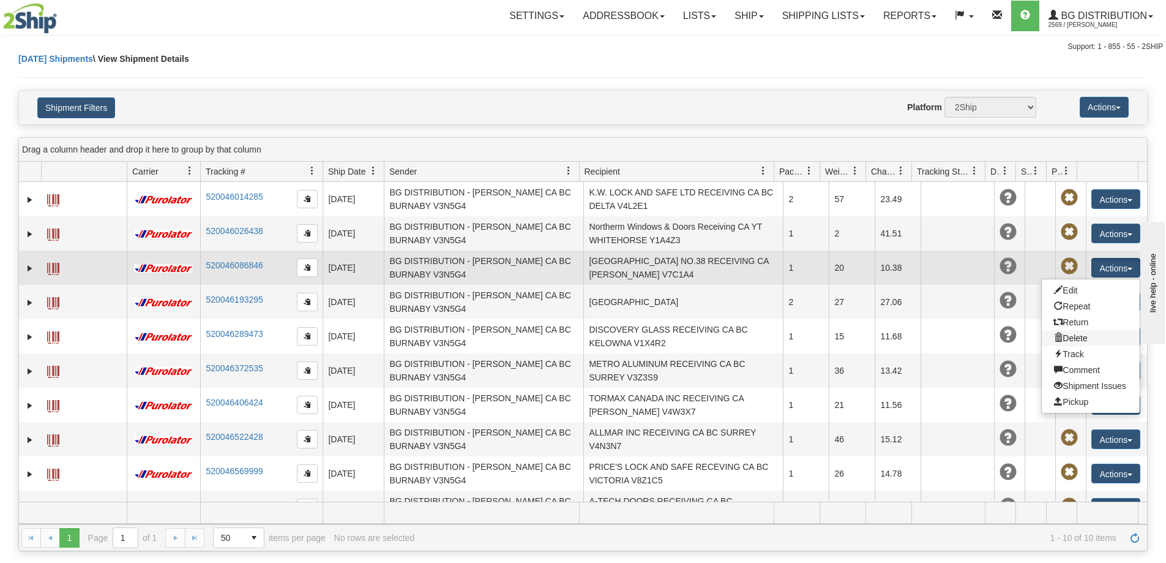
click at [1083, 342] on link "Delete" at bounding box center [1091, 338] width 98 height 16
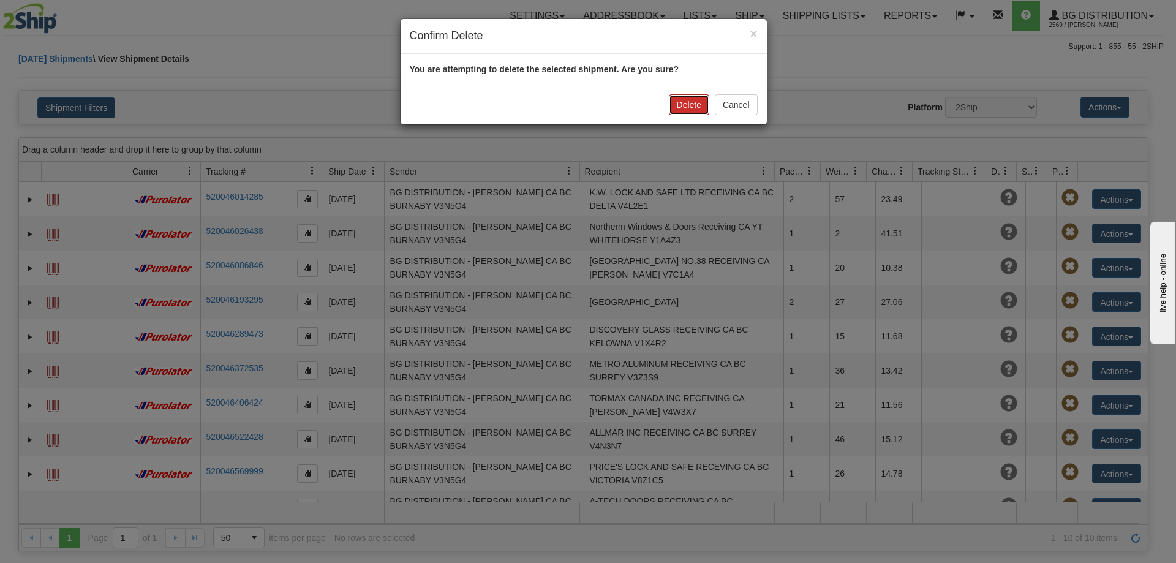
click at [686, 96] on button "Delete" at bounding box center [689, 104] width 40 height 21
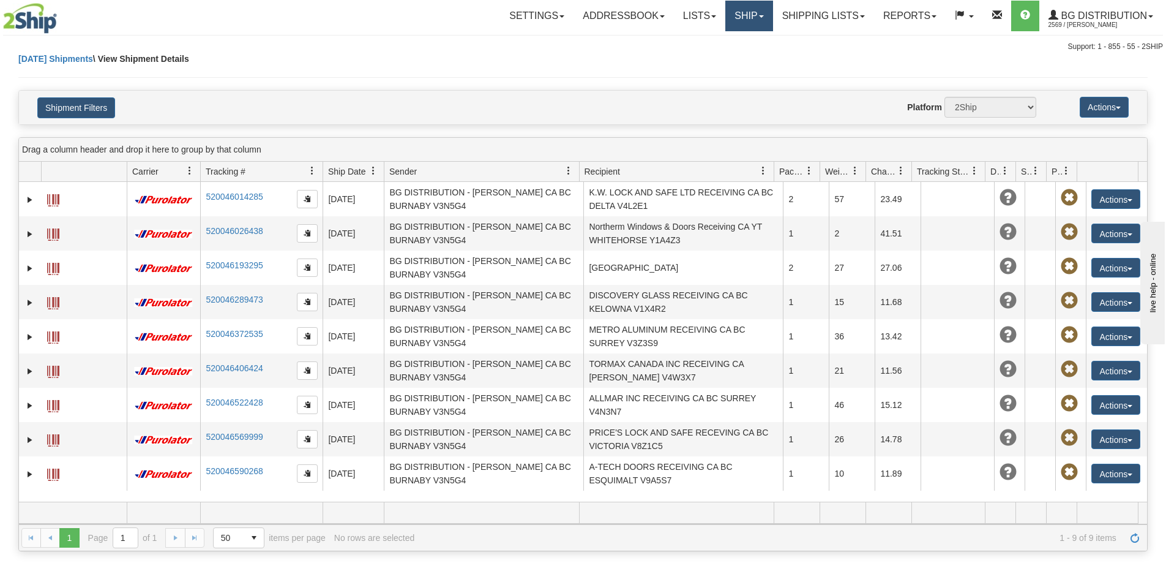
click at [739, 18] on link "Ship" at bounding box center [749, 16] width 47 height 31
click at [719, 36] on link "Ship Screen" at bounding box center [724, 43] width 97 height 16
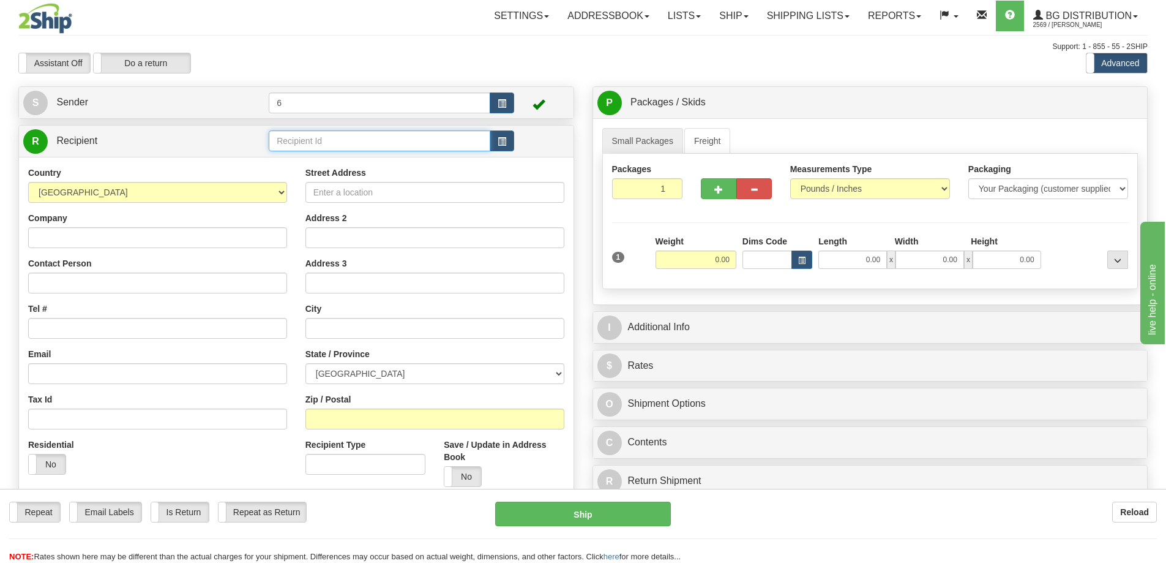
click at [293, 141] on input "text" at bounding box center [380, 140] width 222 height 21
click at [289, 159] on div "44001" at bounding box center [377, 161] width 210 height 13
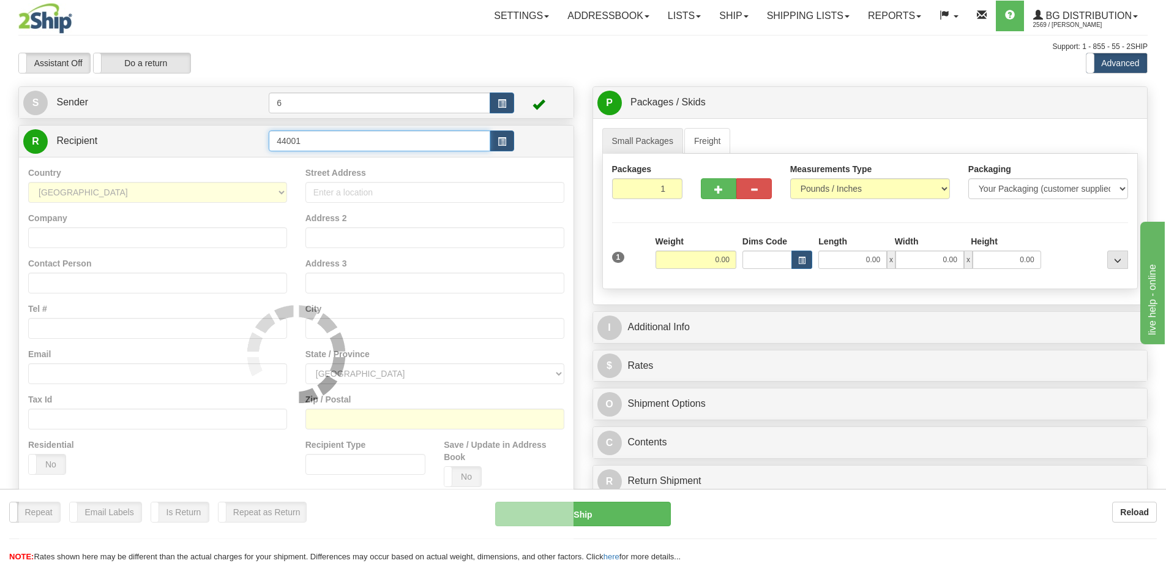
type input "44001"
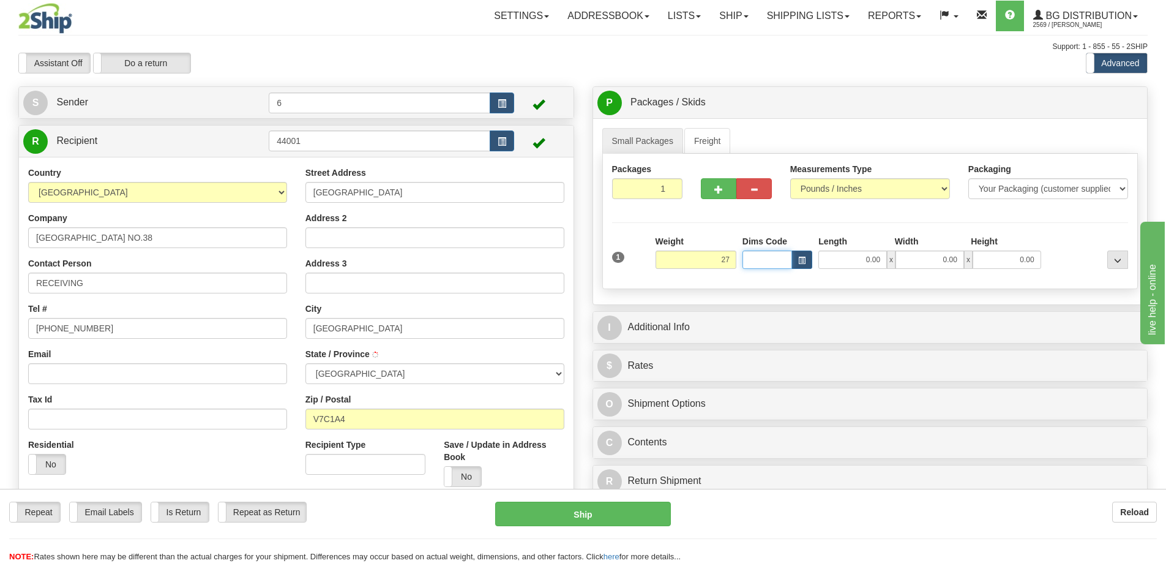
type input "27.00"
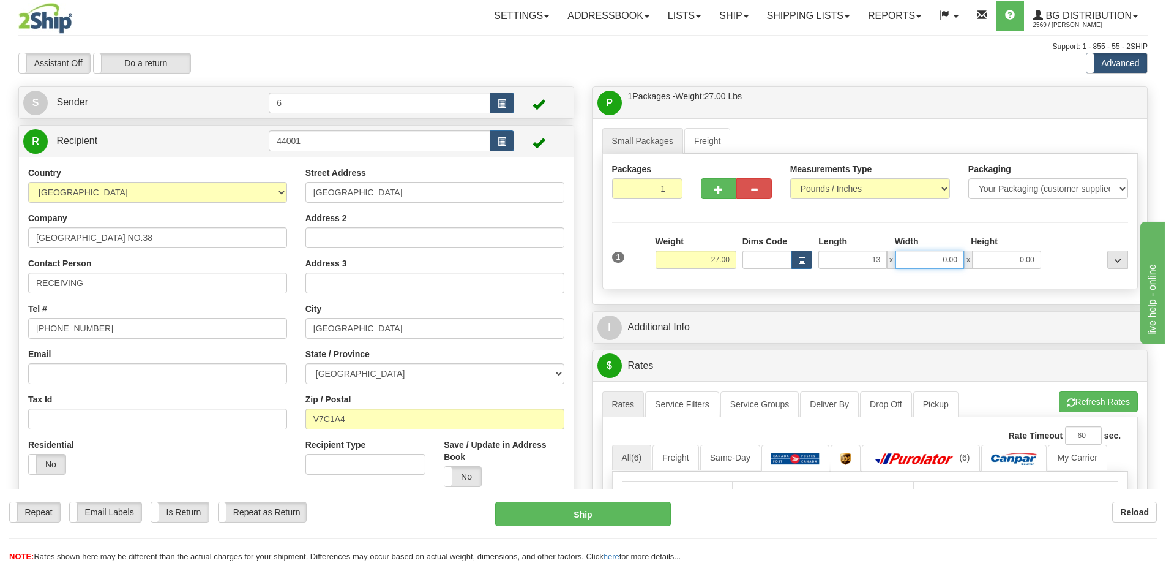
type input "13.00"
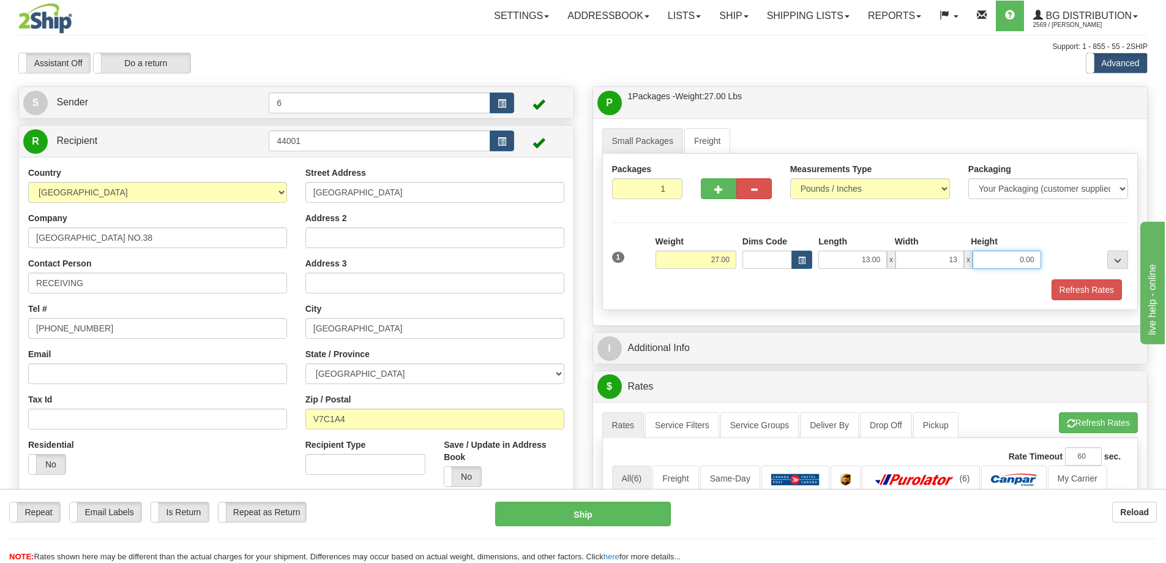
type input "13.00"
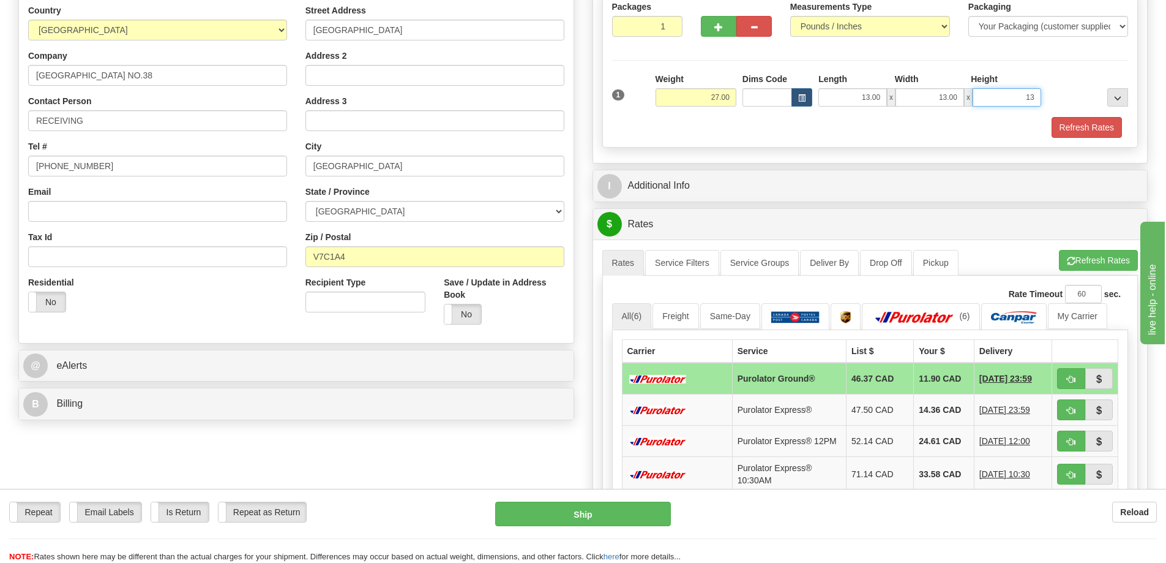
scroll to position [184, 0]
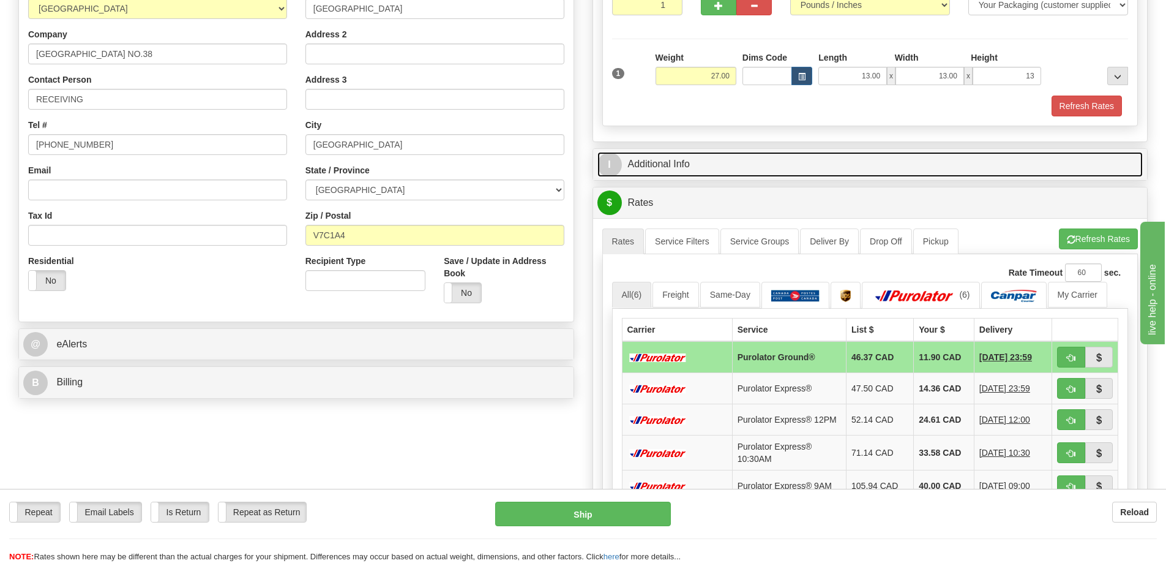
type input "13.00"
click at [667, 170] on link "I Additional Info" at bounding box center [871, 164] width 546 height 25
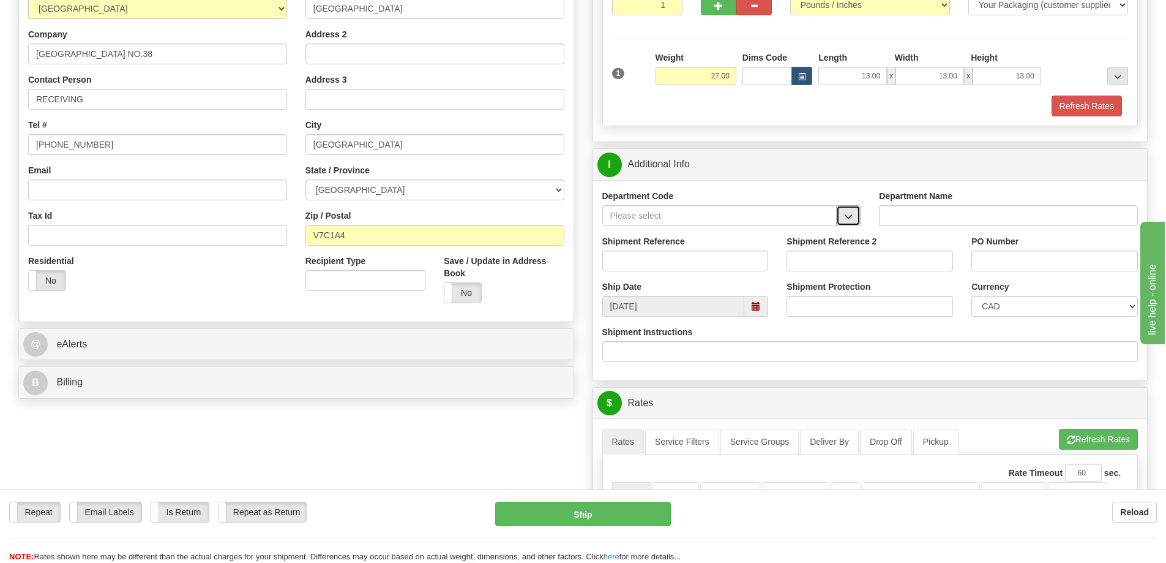
click at [852, 215] on span "button" at bounding box center [848, 216] width 9 height 8
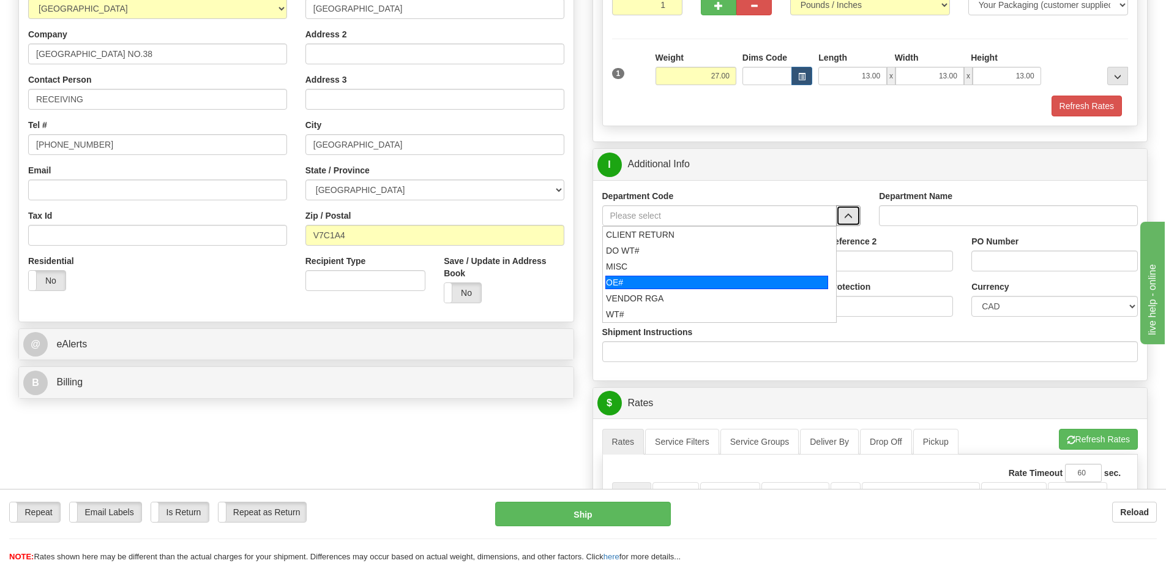
click at [663, 279] on div "OE#" at bounding box center [717, 282] width 223 height 13
type input "OE#"
type input "ORDERS"
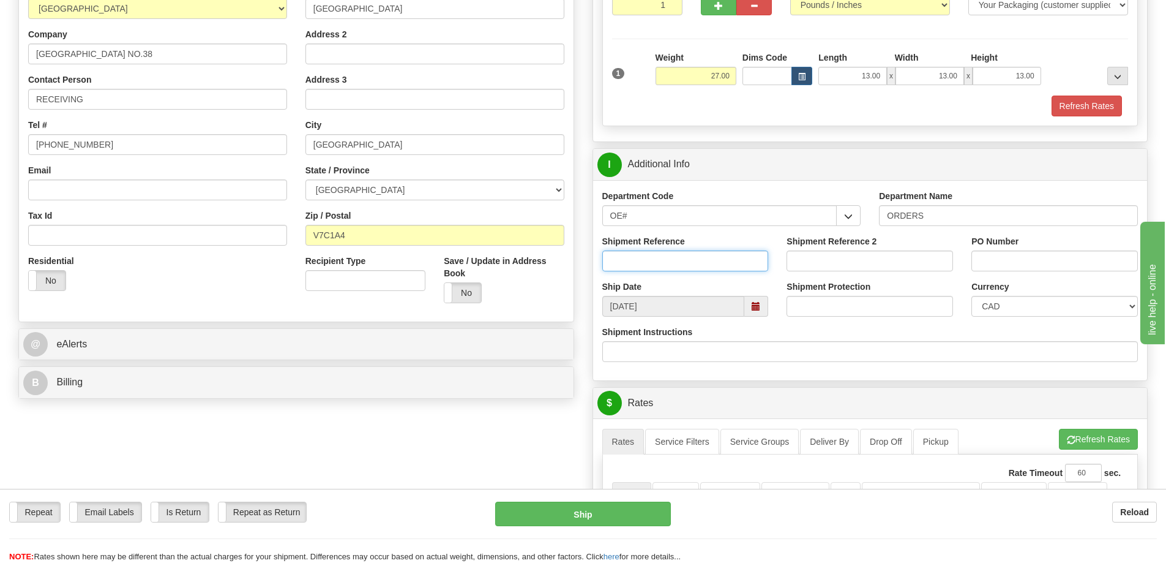
click at [669, 263] on input "Shipment Reference" at bounding box center [686, 260] width 167 height 21
type input "32468 30820 32515 32111"
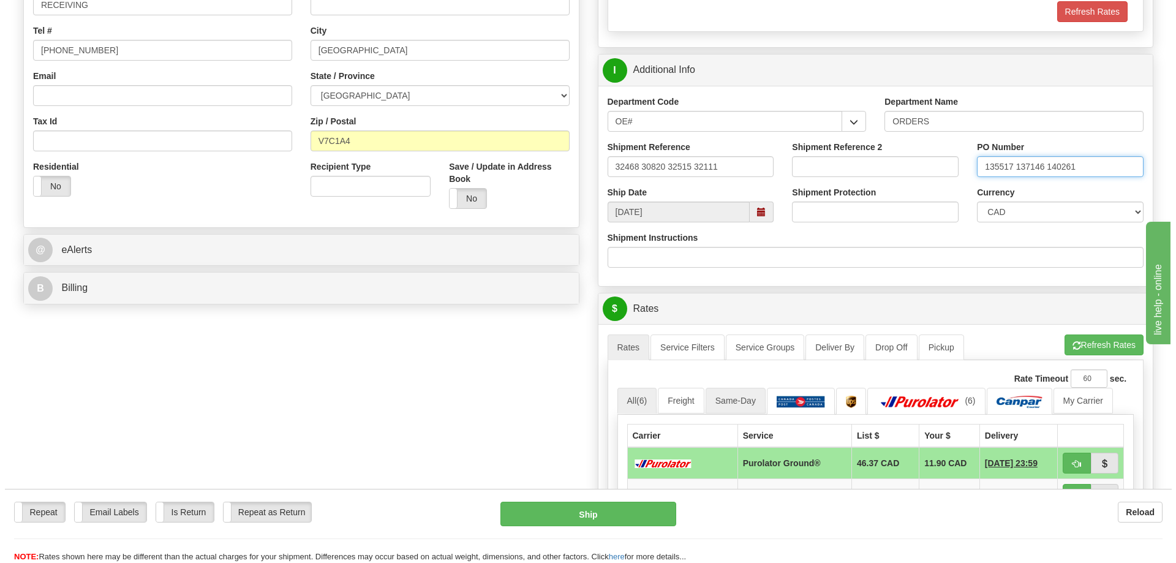
scroll to position [367, 0]
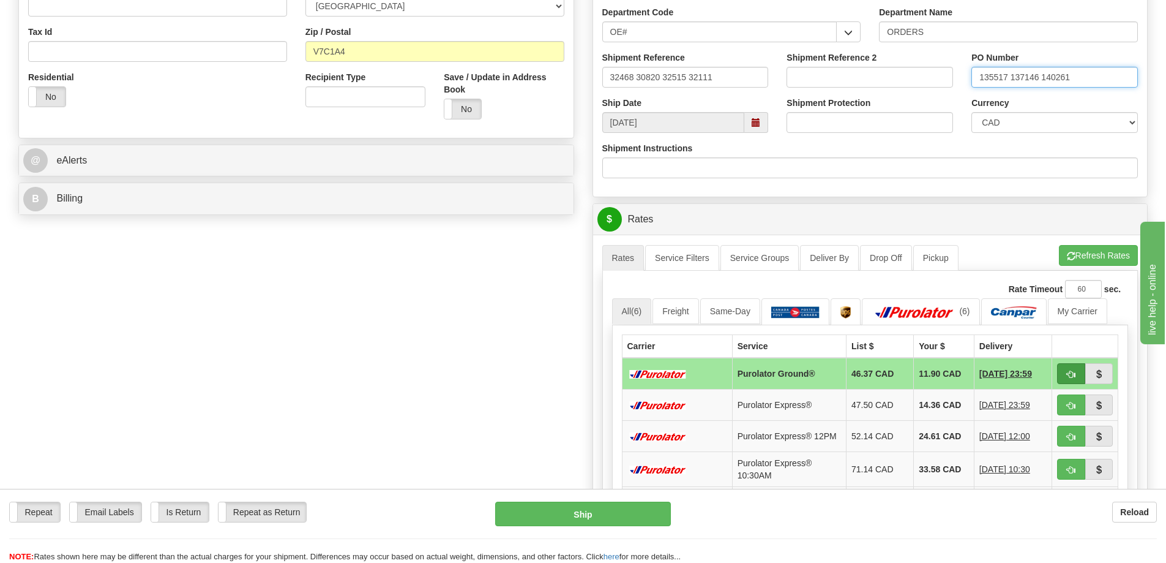
type input "135517 137146 140261"
click at [1070, 375] on span "button" at bounding box center [1071, 374] width 9 height 8
type input "260"
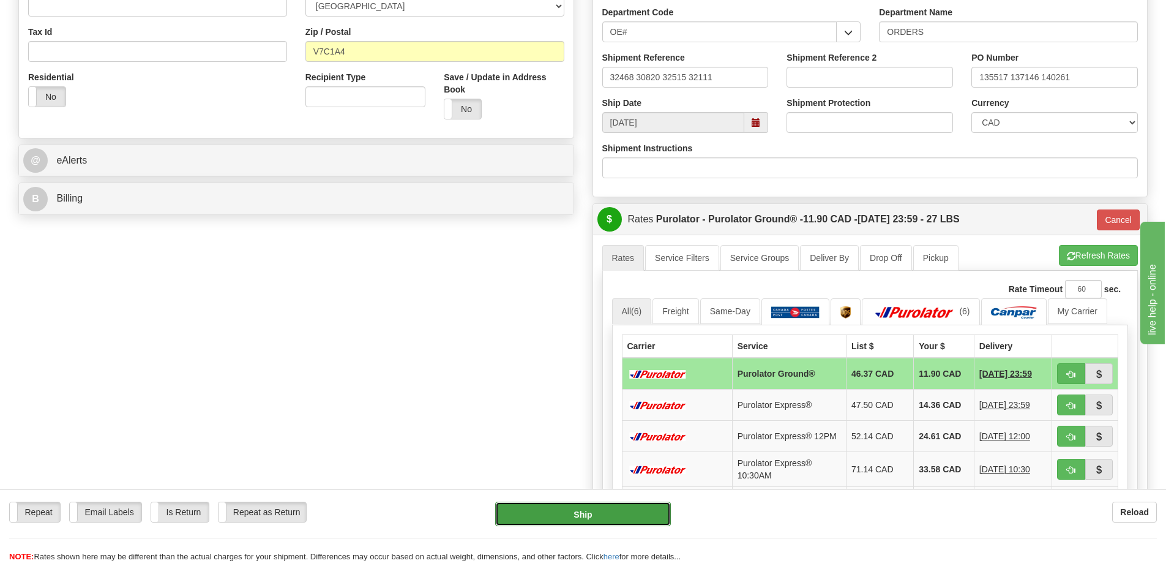
click at [590, 514] on button "Ship" at bounding box center [583, 513] width 176 height 24
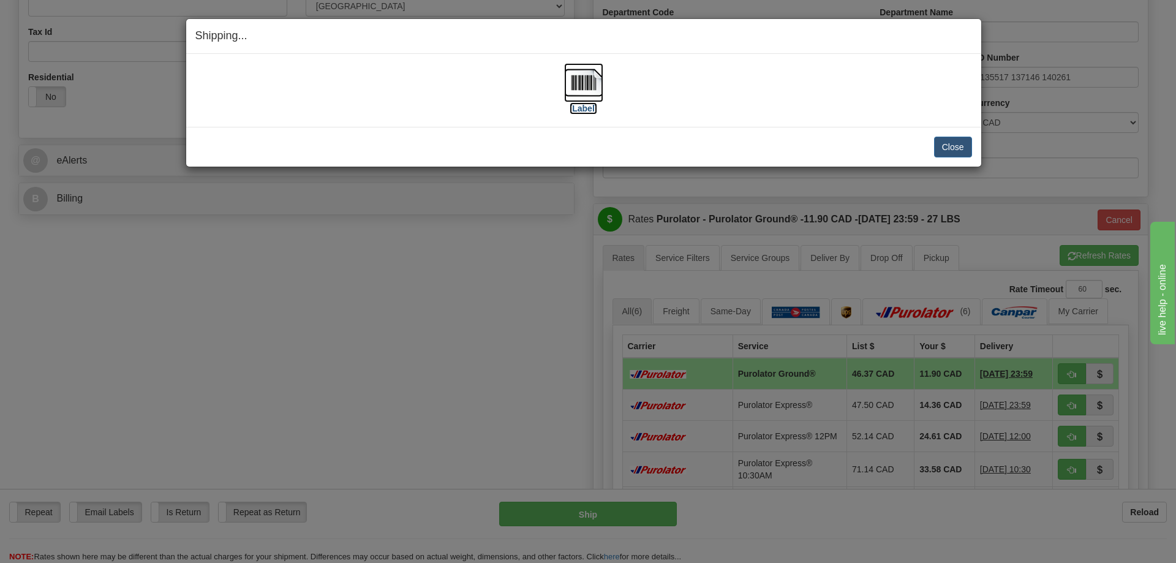
click at [582, 84] on img at bounding box center [583, 82] width 39 height 39
click at [948, 151] on button "Close" at bounding box center [953, 147] width 38 height 21
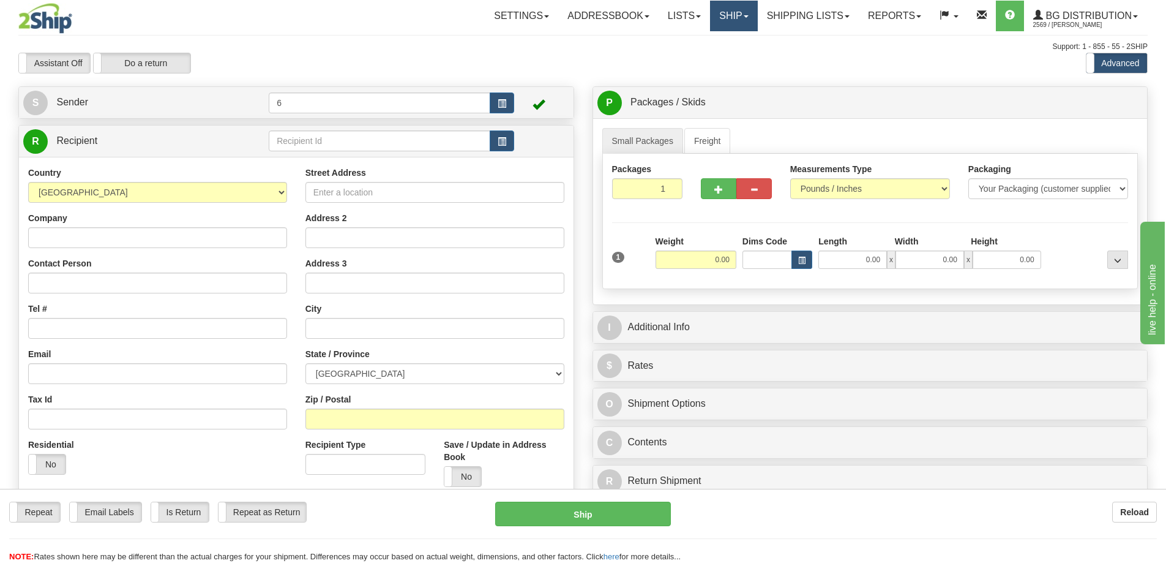
click at [731, 15] on link "Ship" at bounding box center [733, 16] width 47 height 31
click at [822, 21] on link "Shipping lists" at bounding box center [808, 16] width 101 height 31
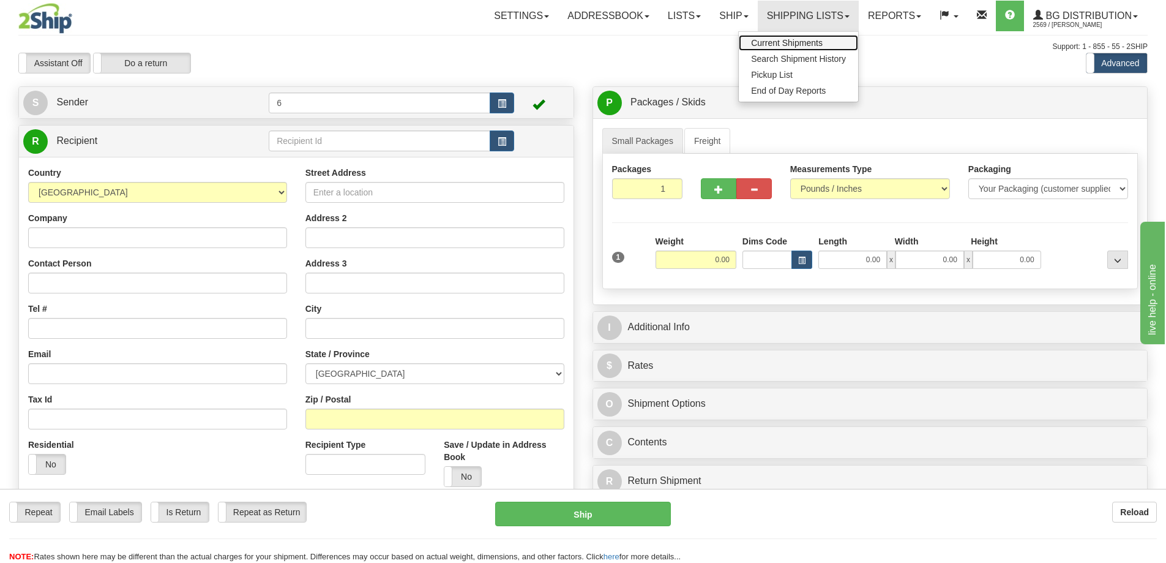
click at [811, 44] on span "Current Shipments" at bounding box center [787, 43] width 72 height 10
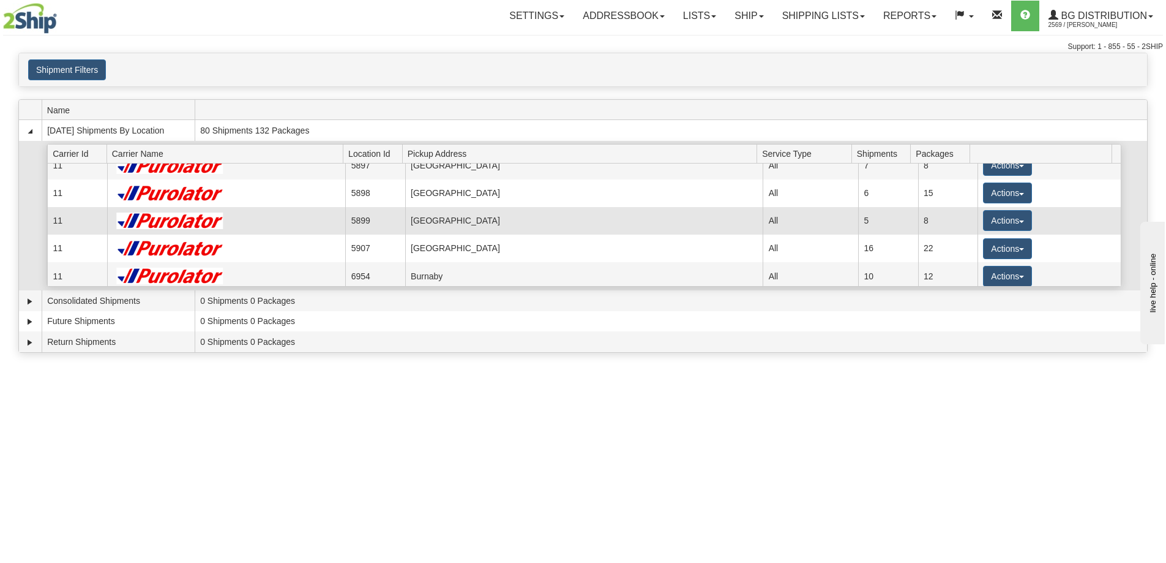
scroll to position [61, 0]
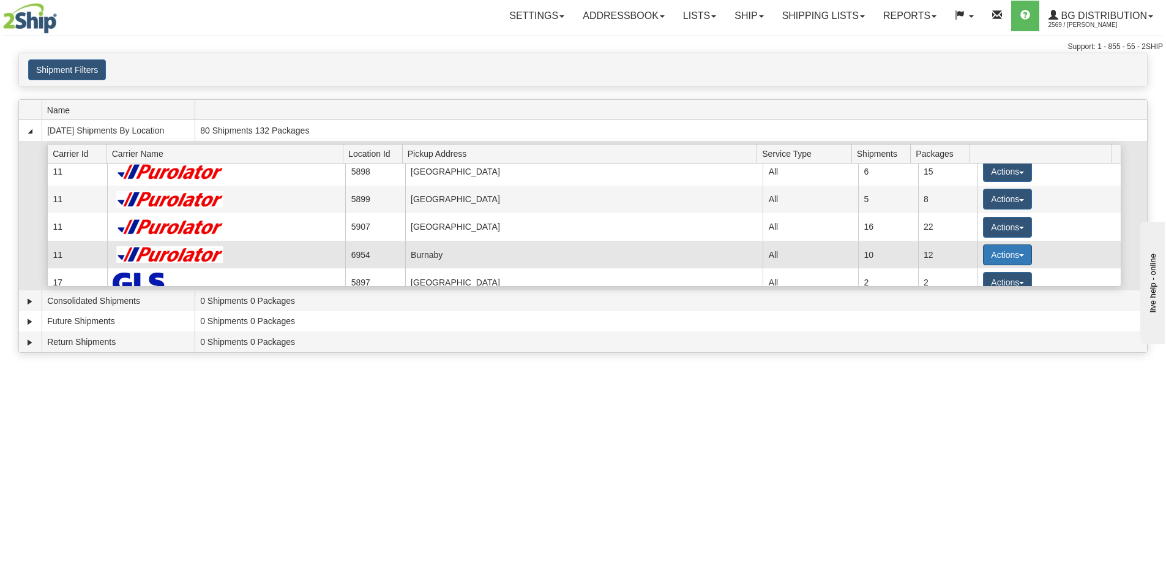
click at [1003, 254] on button "Actions" at bounding box center [1007, 254] width 49 height 21
click at [988, 277] on link "Details" at bounding box center [983, 278] width 98 height 16
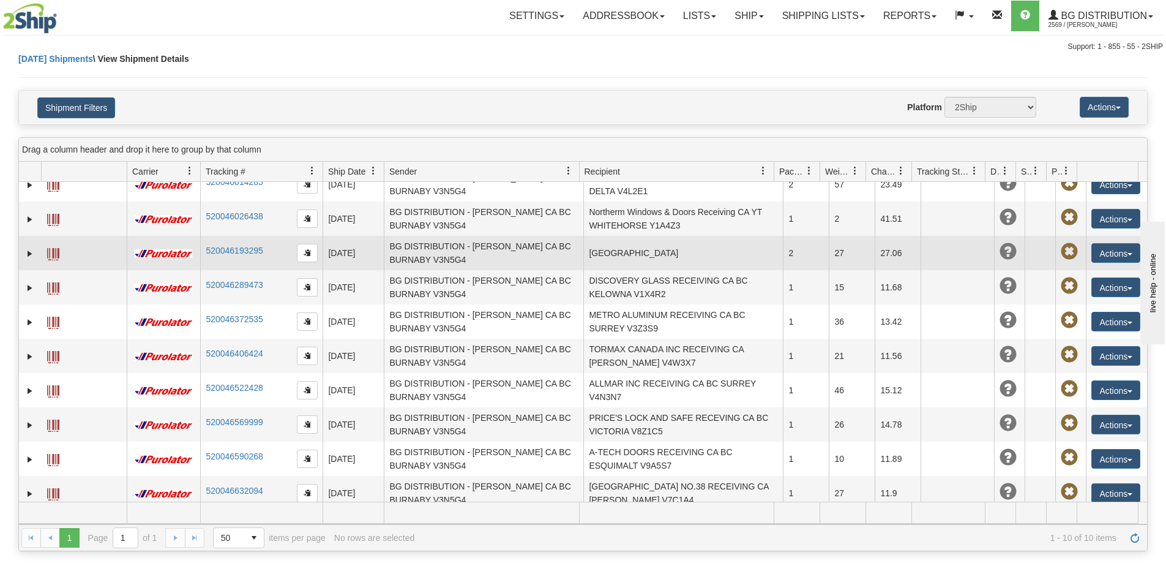
scroll to position [23, 0]
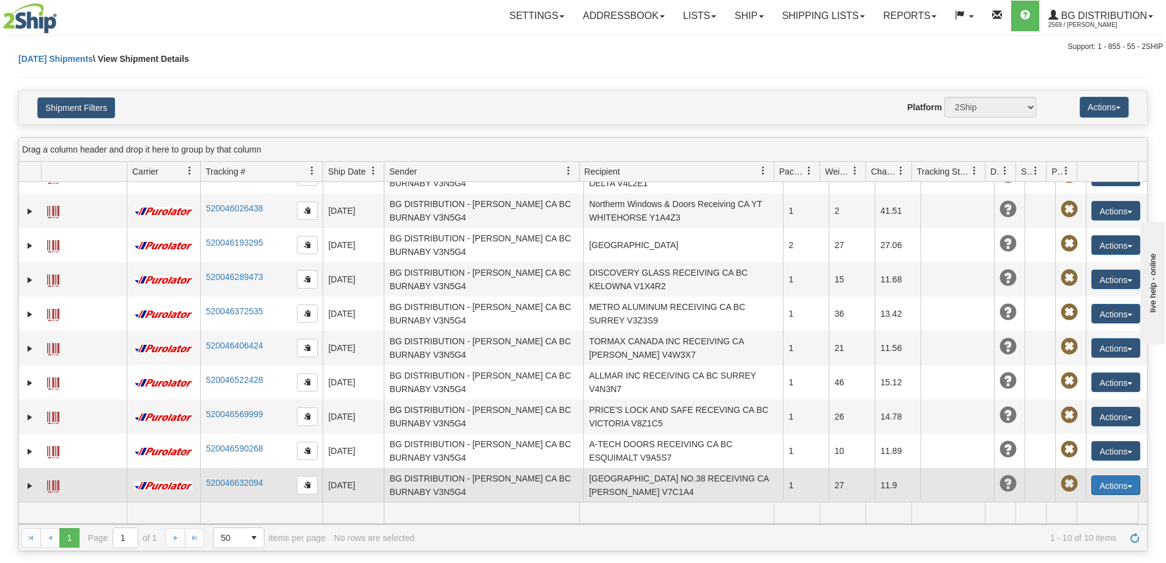
click at [1098, 491] on button "Actions" at bounding box center [1116, 485] width 49 height 20
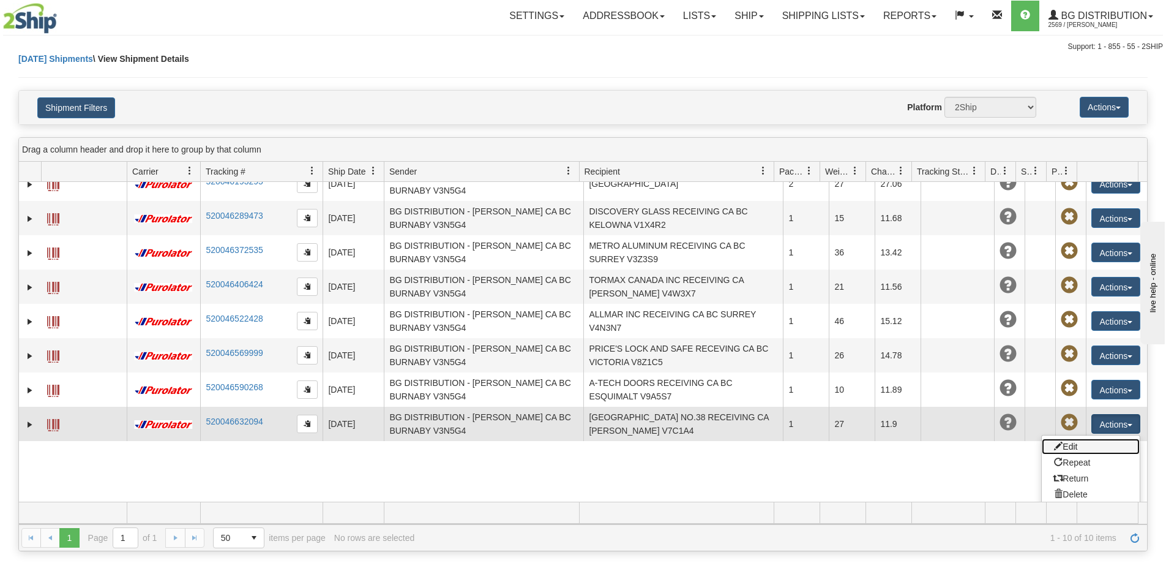
click at [1073, 453] on link "Edit" at bounding box center [1091, 446] width 98 height 16
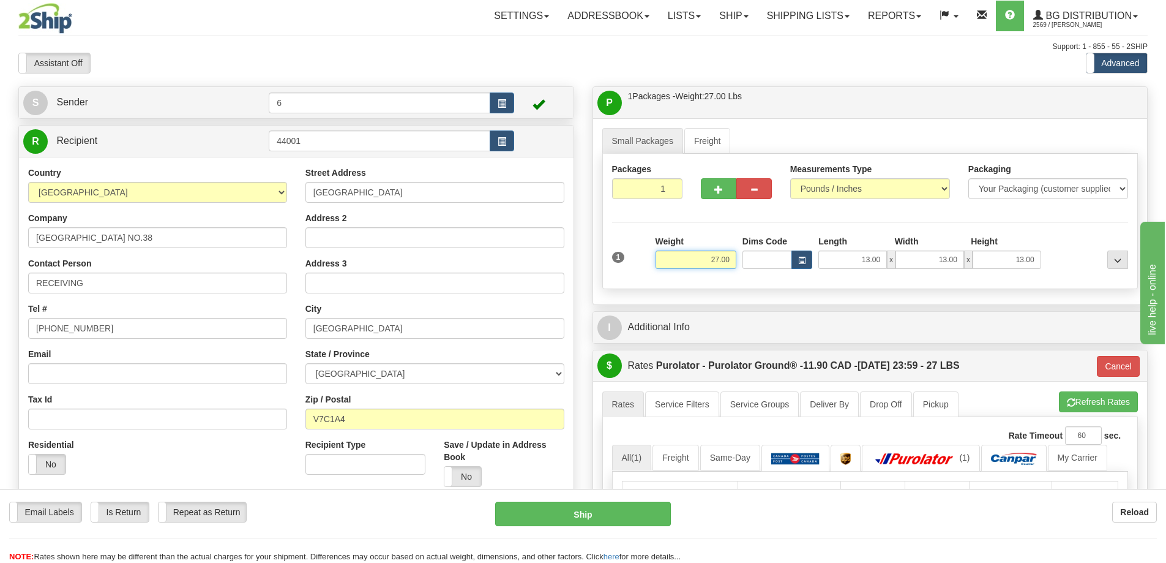
drag, startPoint x: 716, startPoint y: 254, endPoint x: 699, endPoint y: 252, distance: 17.9
click at [699, 253] on input "27.00" at bounding box center [696, 259] width 81 height 18
type input "32.00"
type input "260"
click at [716, 307] on div "P Packages / Skids 1 Packages - Weight: 27.00 Lbs 1 Skids - Weight: NaN Lbs Shi…" at bounding box center [871, 442] width 574 height 713
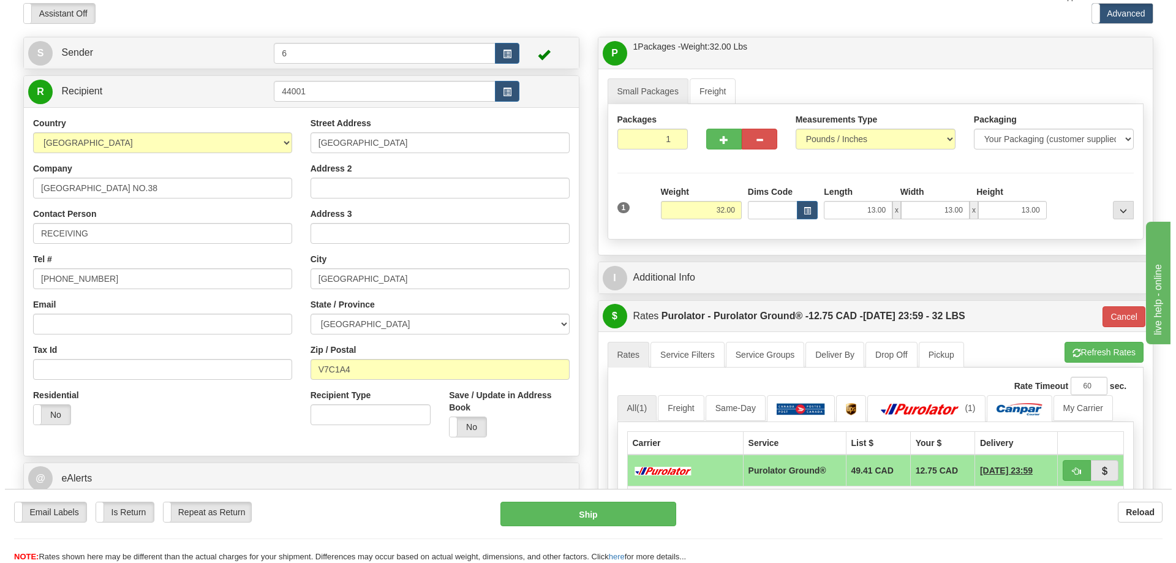
scroll to position [122, 0]
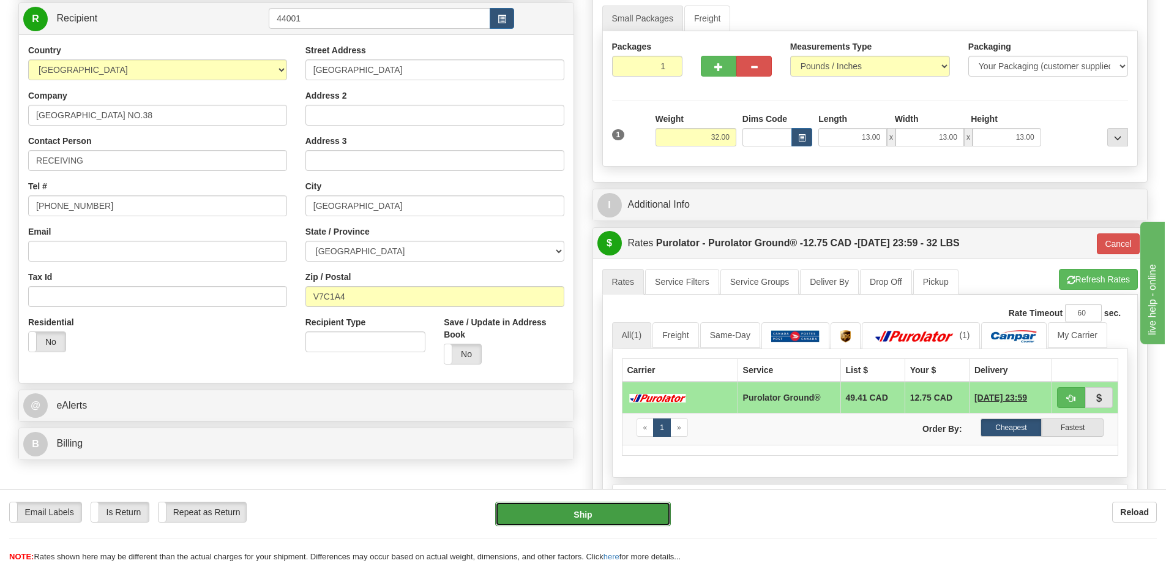
click at [555, 518] on button "Ship" at bounding box center [583, 513] width 176 height 24
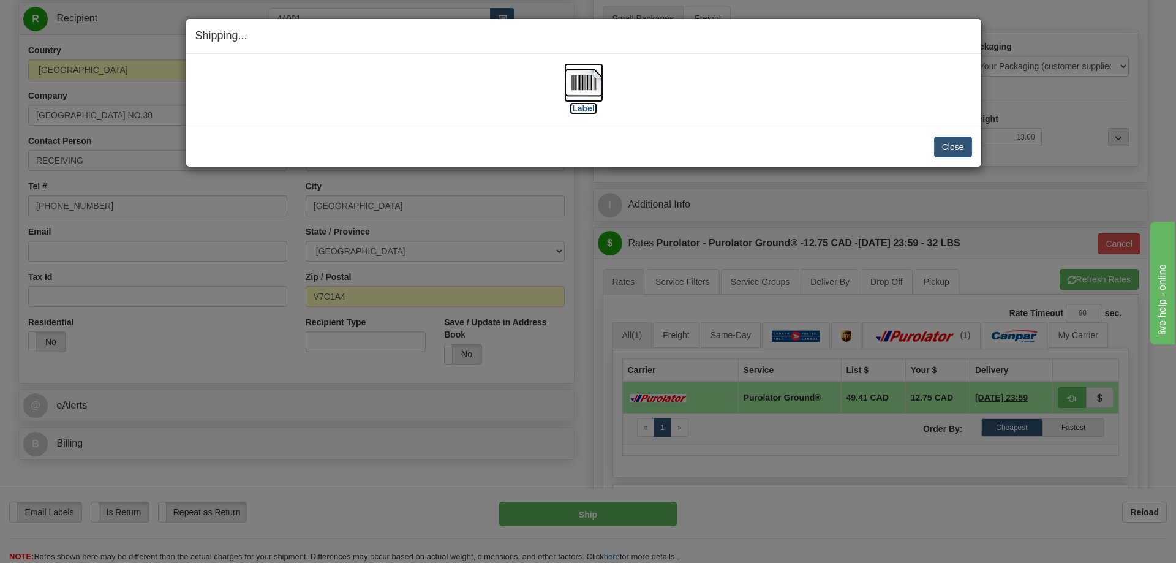
click at [585, 86] on img at bounding box center [583, 82] width 39 height 39
click at [590, 84] on img at bounding box center [583, 82] width 39 height 39
click at [940, 141] on button "Close" at bounding box center [953, 147] width 38 height 21
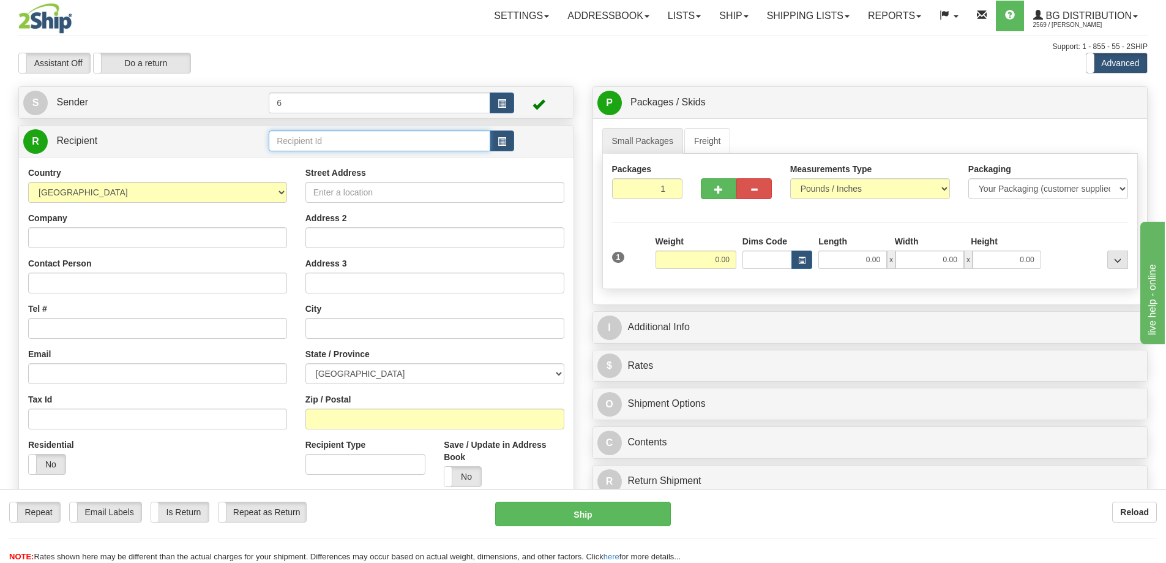
click at [316, 144] on input "text" at bounding box center [380, 140] width 222 height 21
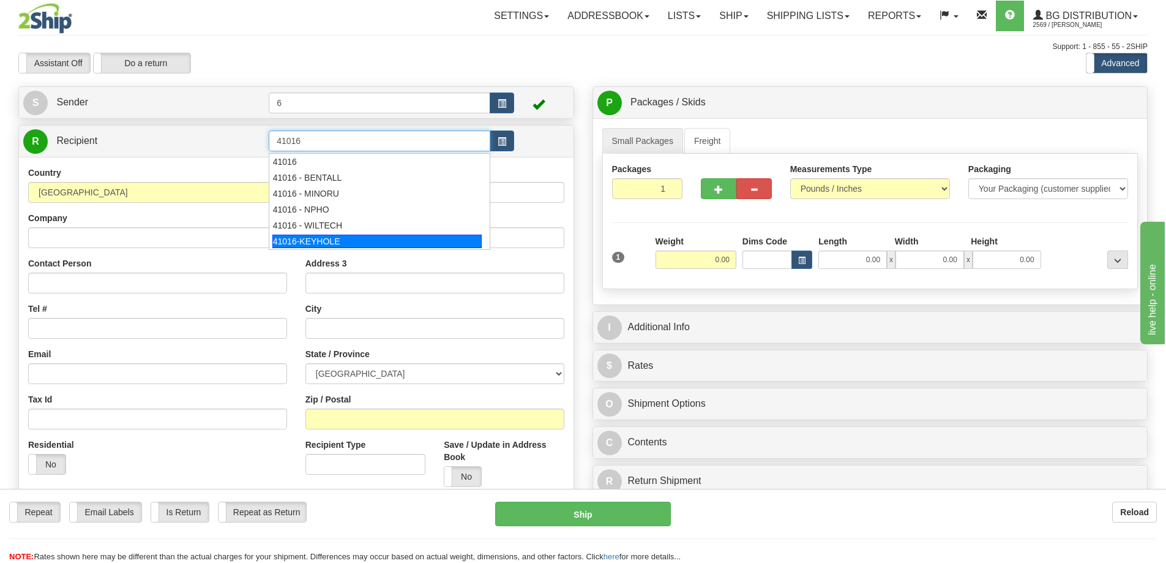
click at [336, 239] on div "41016-KEYHOLE" at bounding box center [377, 241] width 210 height 13
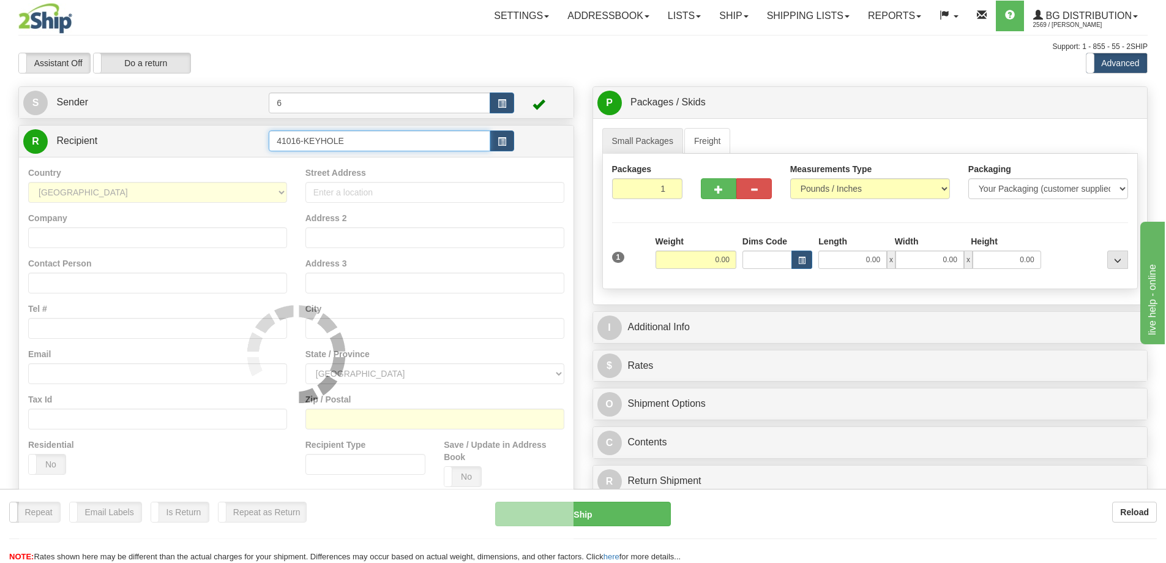
type input "41016-KEYHOLE"
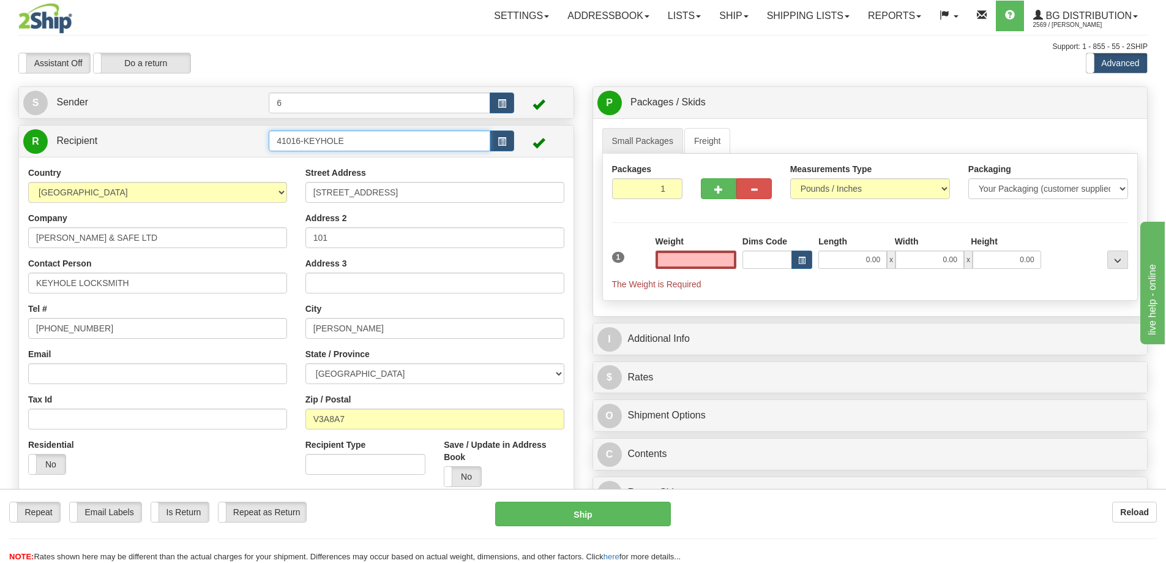
type input "0.00"
drag, startPoint x: 350, startPoint y: 138, endPoint x: 308, endPoint y: 134, distance: 42.4
click at [304, 137] on input "41016-KEYHOLE" at bounding box center [380, 140] width 222 height 21
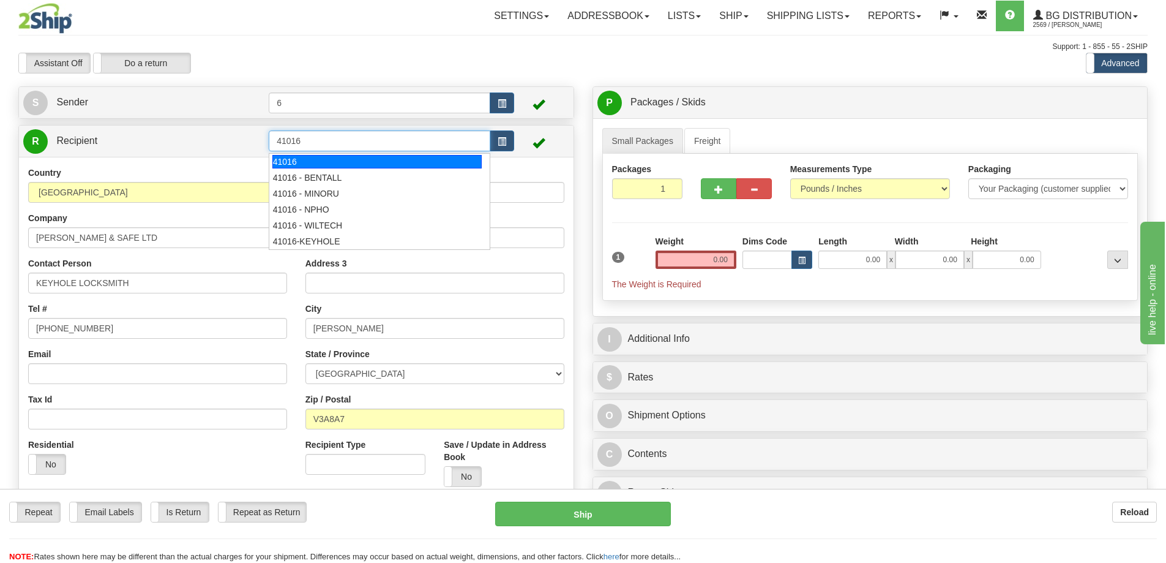
click at [331, 162] on div "41016" at bounding box center [377, 161] width 210 height 13
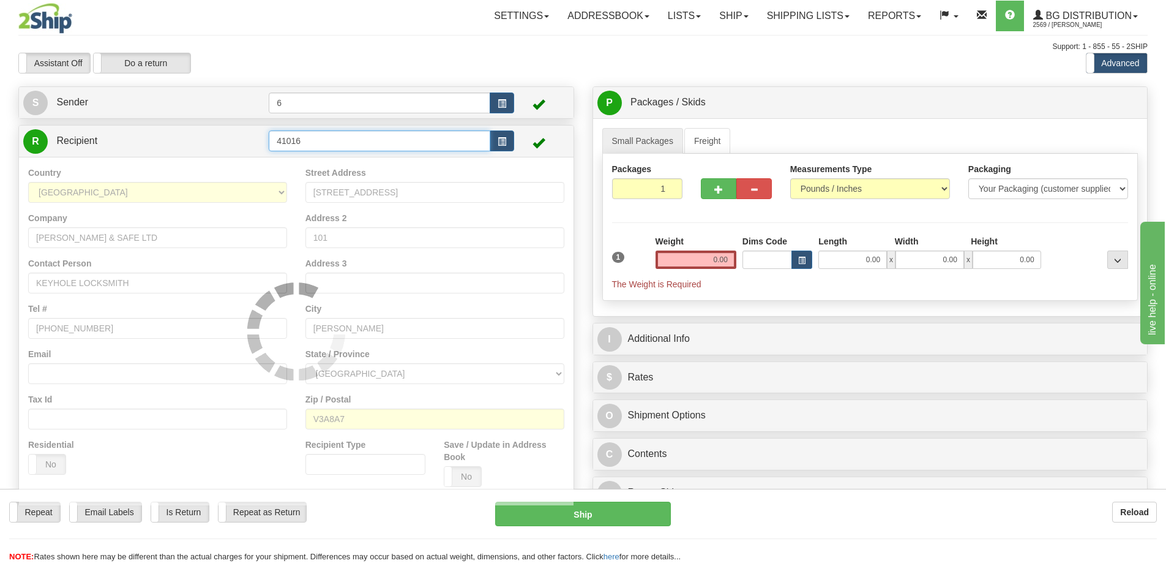
type input "41016"
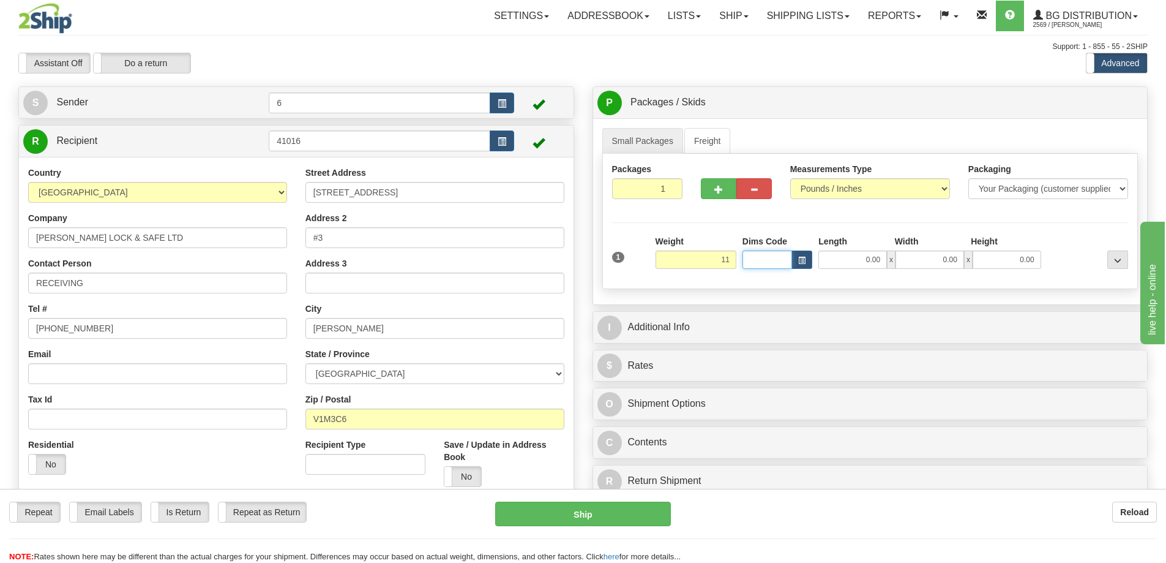
type input "11.00"
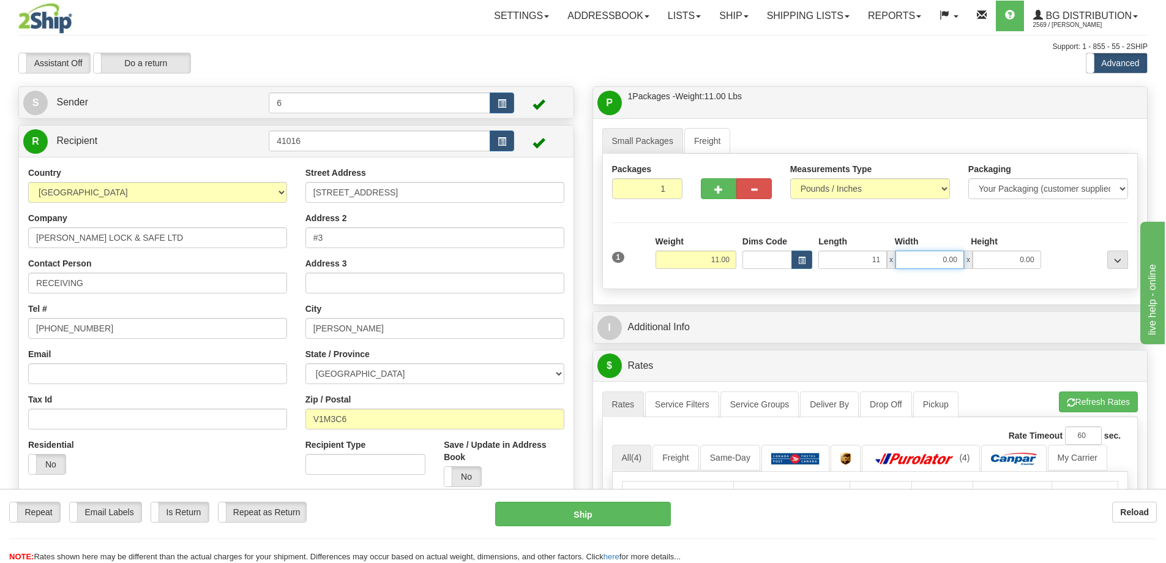
type input "11.00"
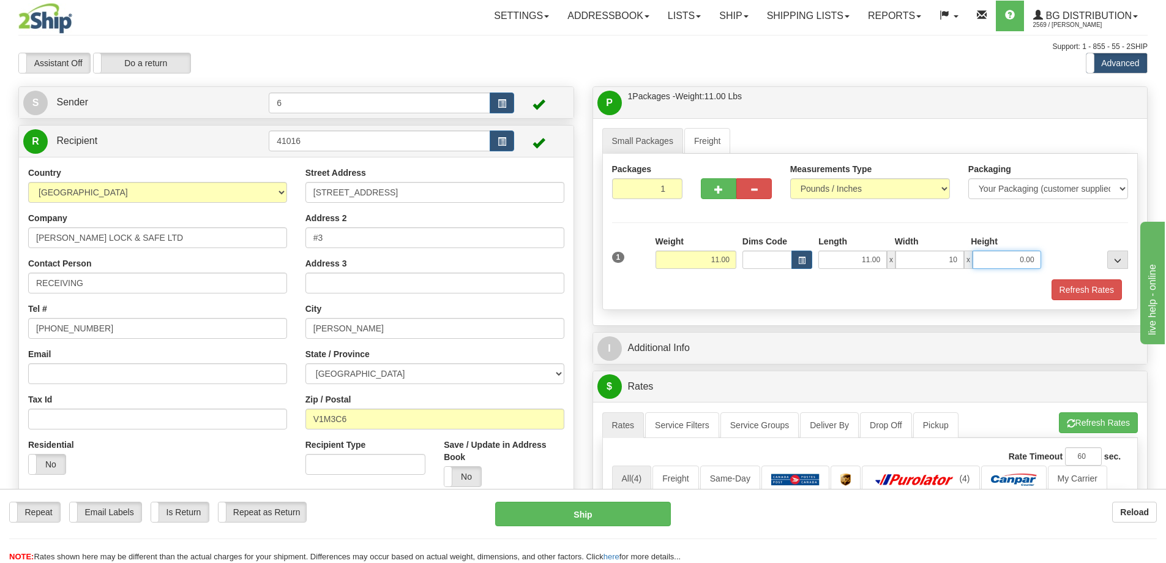
type input "10.00"
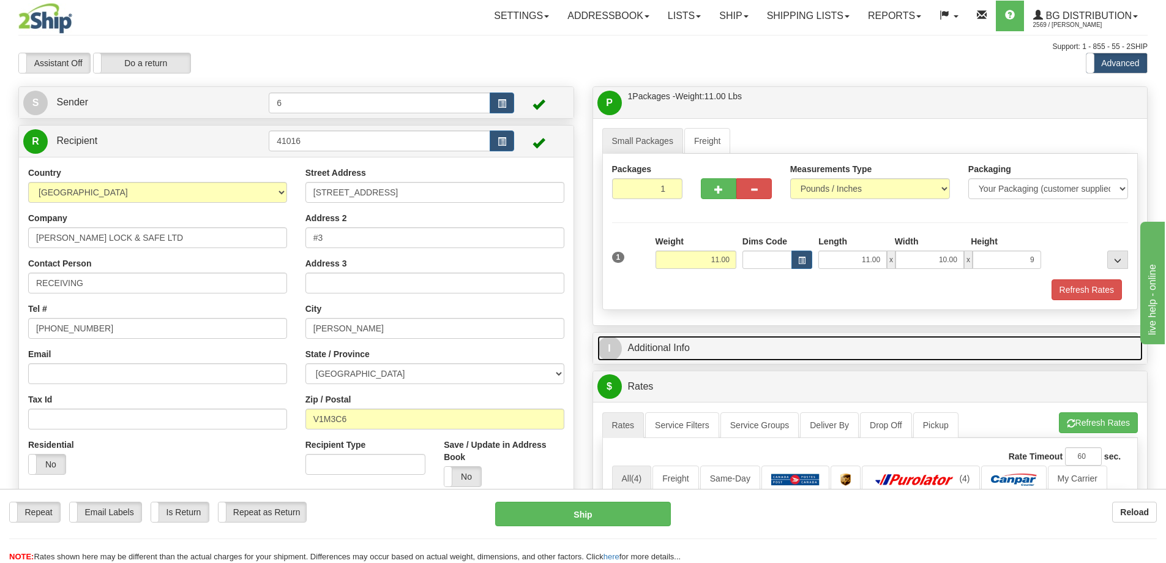
type input "9.00"
click at [661, 351] on link "I Additional Info" at bounding box center [871, 348] width 546 height 25
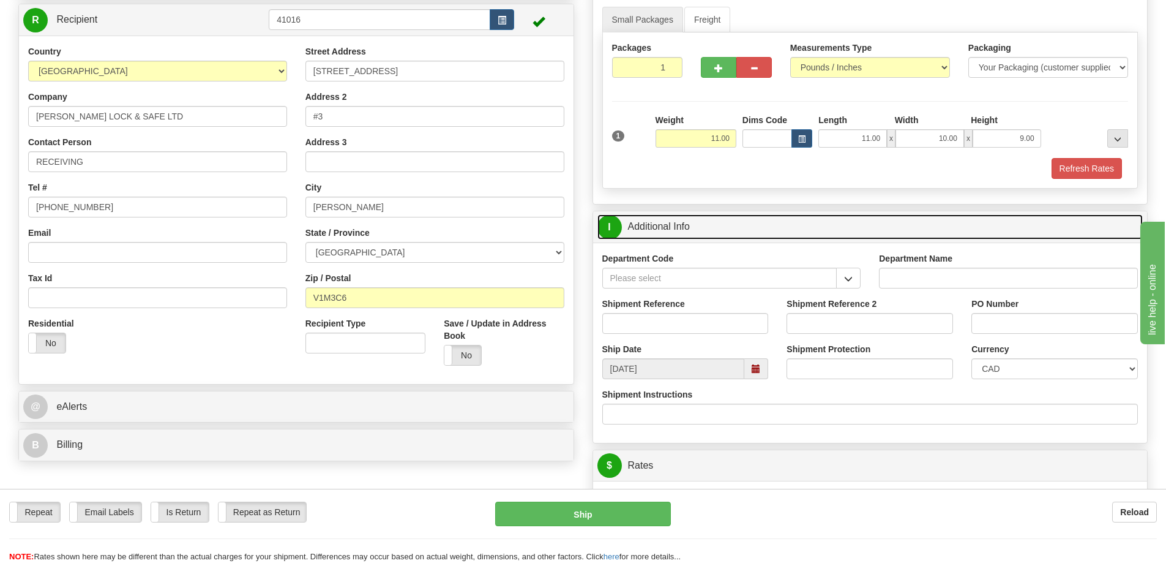
scroll to position [122, 0]
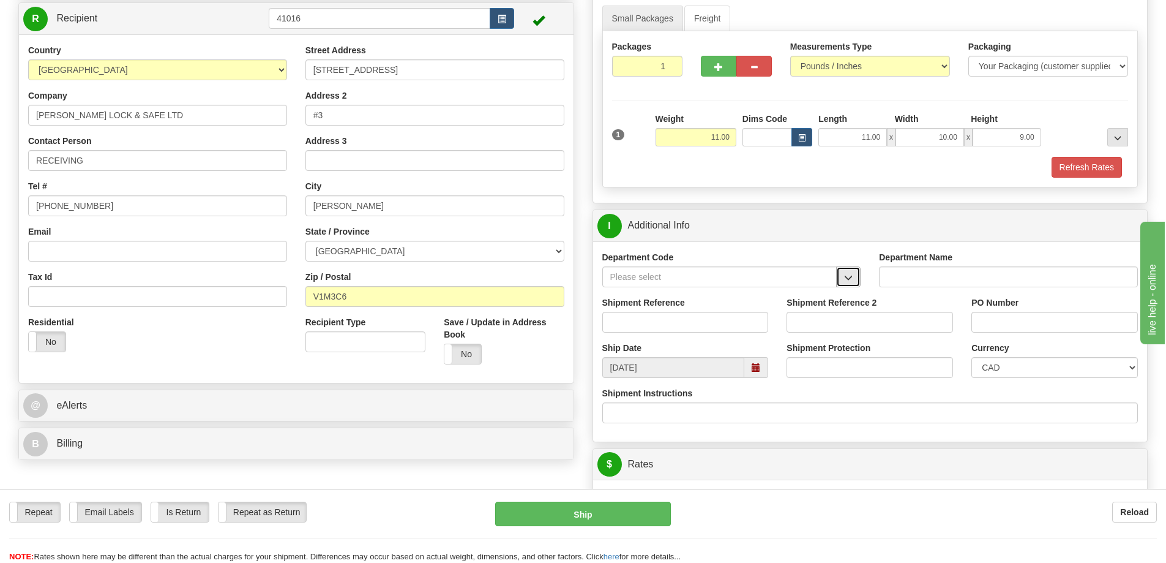
drag, startPoint x: 852, startPoint y: 282, endPoint x: 846, endPoint y: 281, distance: 6.2
click at [852, 282] on span "button" at bounding box center [848, 278] width 9 height 8
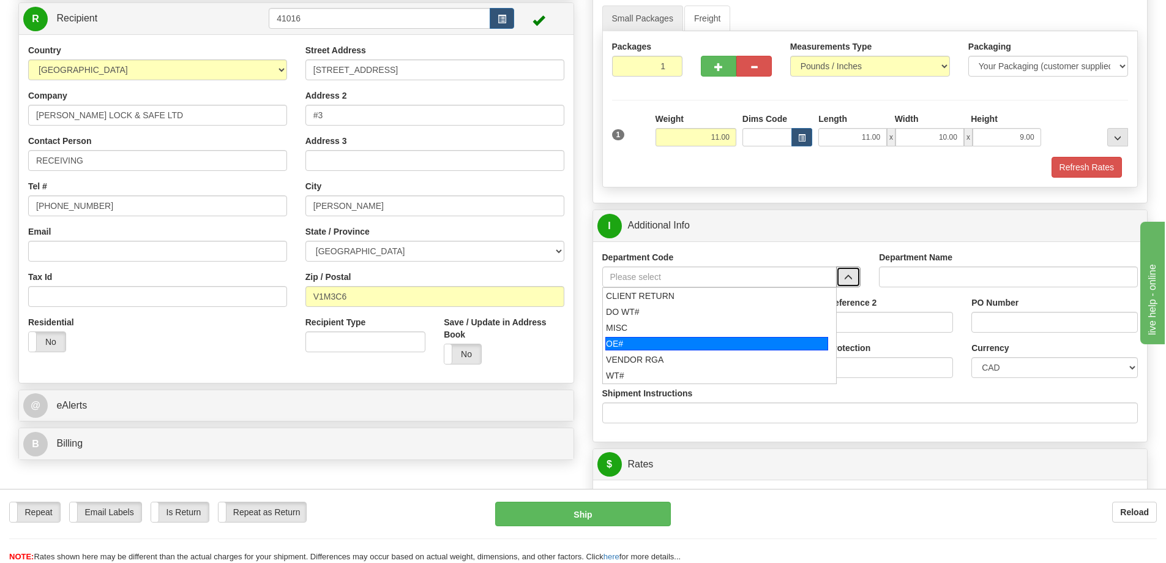
click at [697, 348] on div "OE#" at bounding box center [717, 343] width 223 height 13
type input "OE#"
type input "ORDERS"
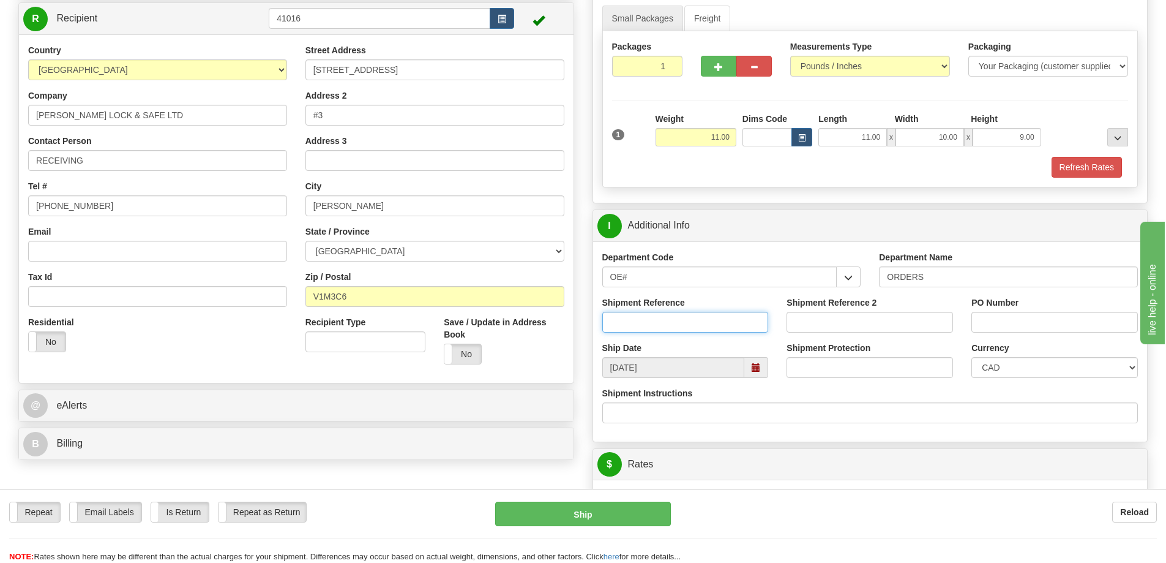
click at [678, 319] on input "Shipment Reference" at bounding box center [686, 322] width 167 height 21
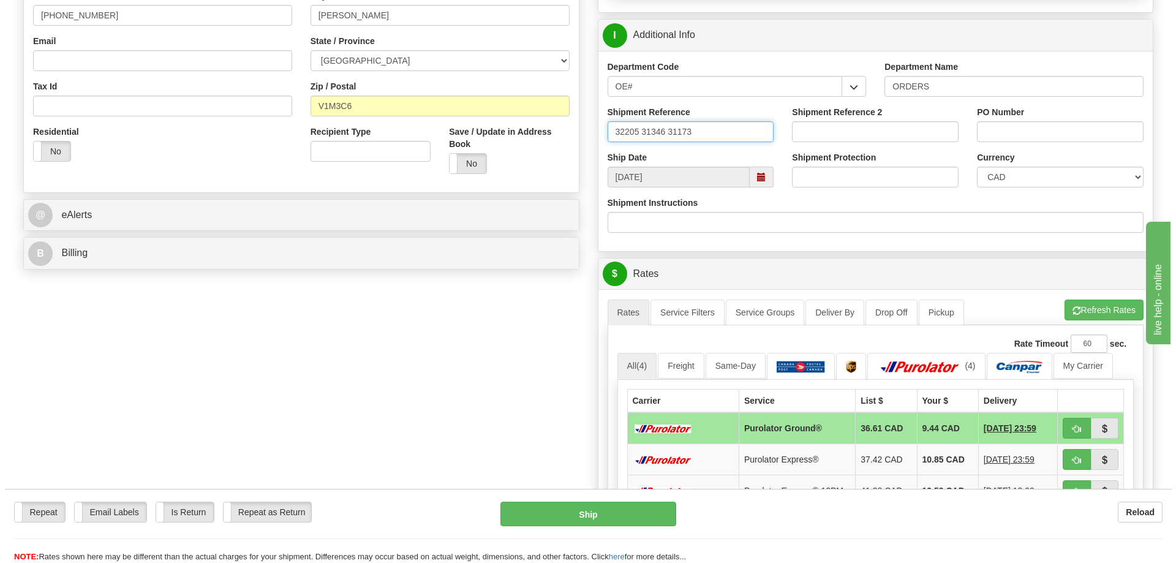
scroll to position [367, 0]
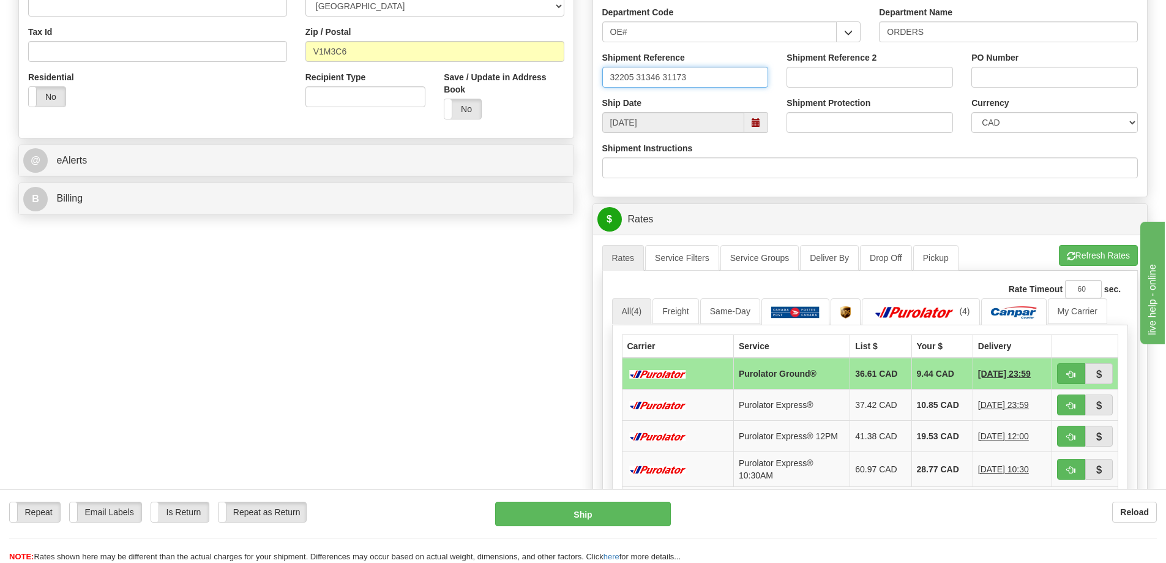
type input "32205 31346 31173"
click at [1070, 373] on span "button" at bounding box center [1071, 374] width 9 height 8
type input "260"
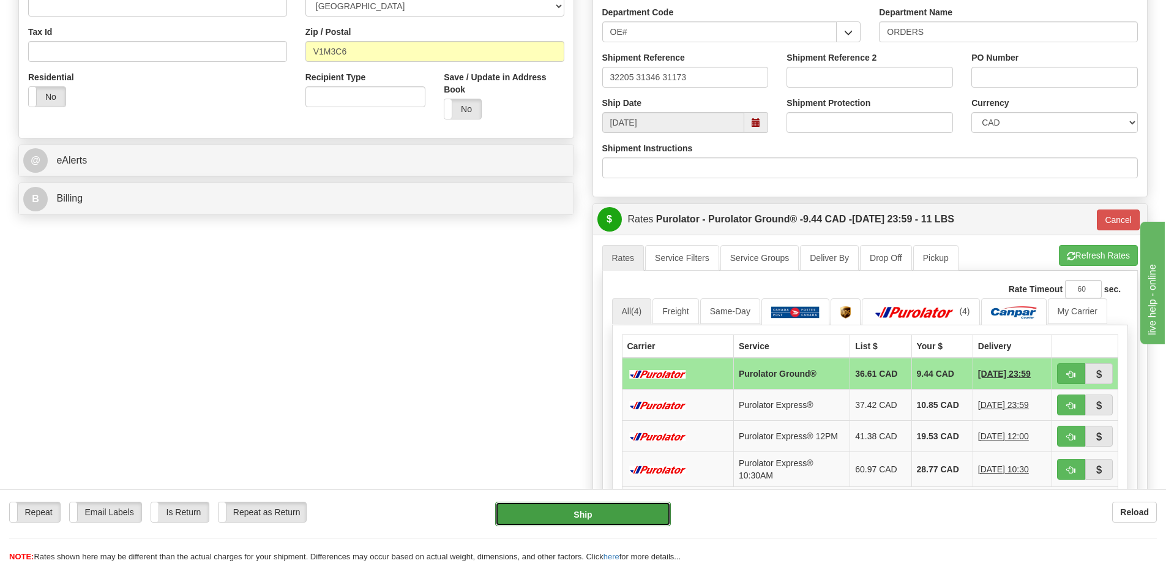
click at [626, 515] on button "Ship" at bounding box center [583, 513] width 176 height 24
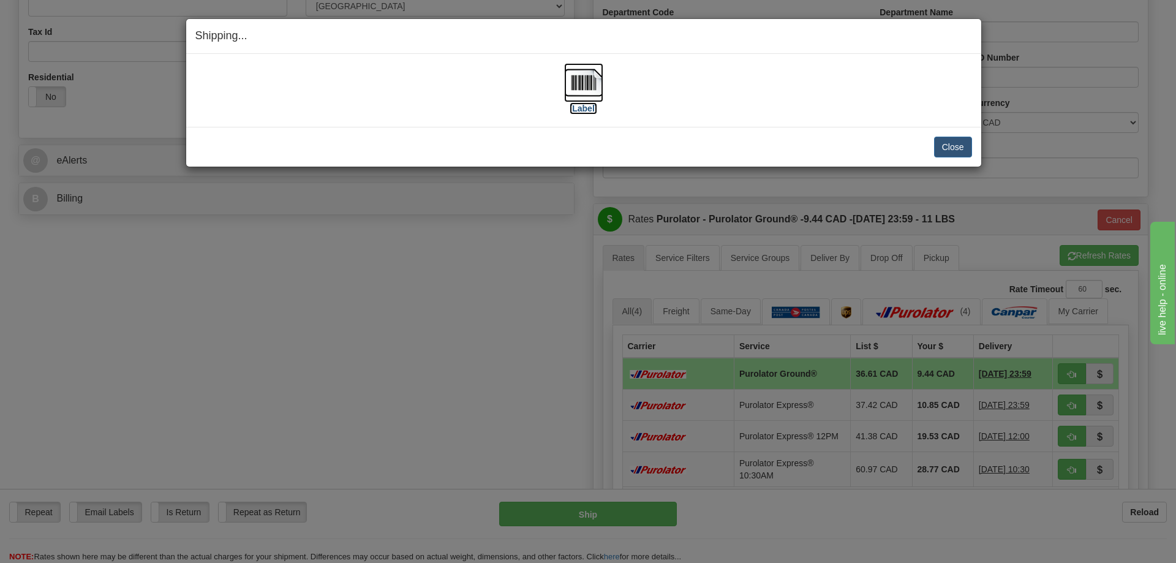
click at [579, 79] on img at bounding box center [583, 82] width 39 height 39
click at [956, 143] on button "Close" at bounding box center [953, 147] width 38 height 21
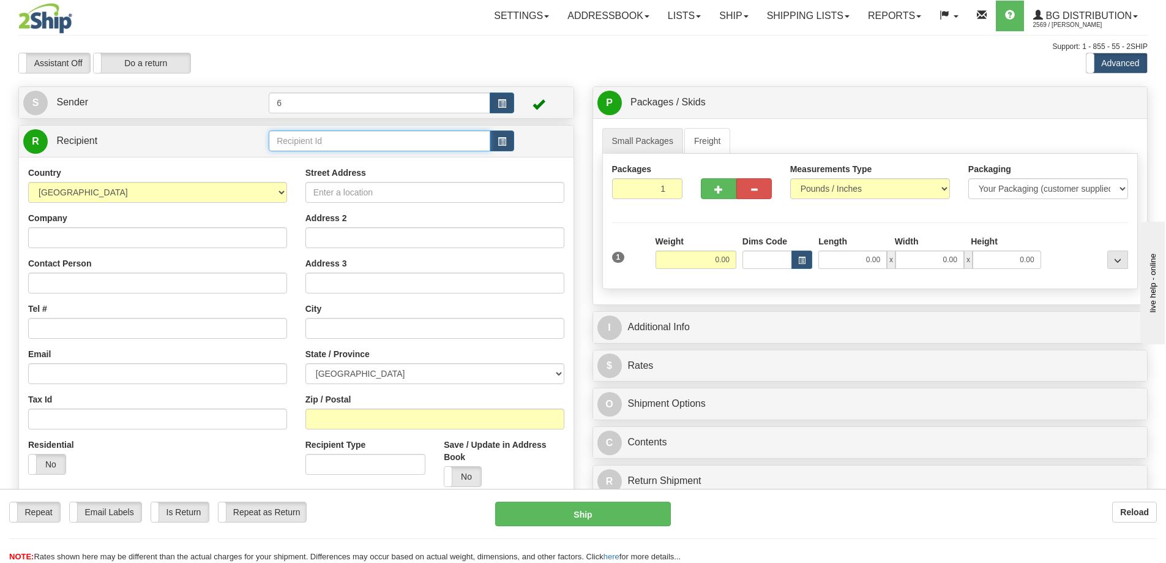
click at [295, 138] on input "text" at bounding box center [380, 140] width 222 height 21
click at [313, 162] on div "41032" at bounding box center [377, 161] width 210 height 13
type input "41032"
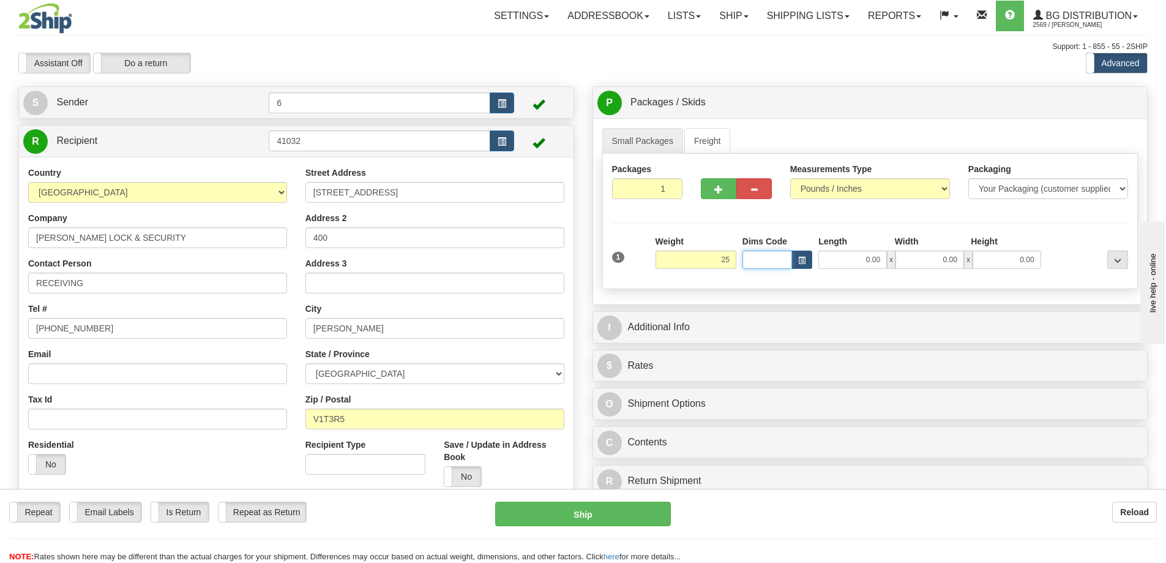
type input "25.00"
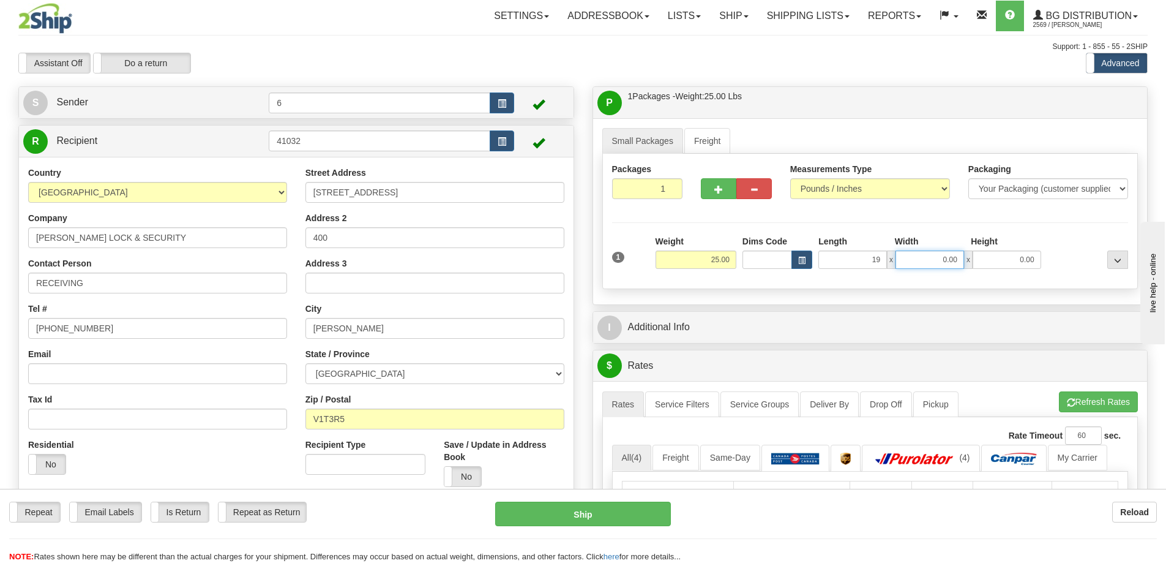
type input "19.00"
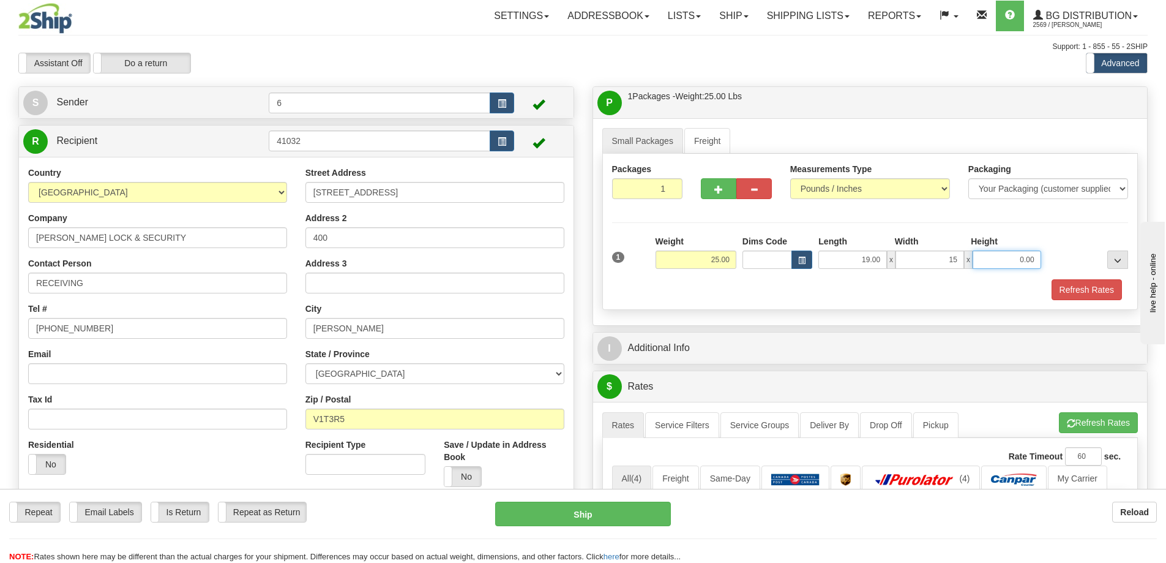
type input "15.00"
type input "13.00"
click at [658, 214] on div "Packages 1 1 Measurements Type" at bounding box center [871, 232] width 536 height 156
click at [710, 187] on button "button" at bounding box center [719, 188] width 36 height 21
radio input "true"
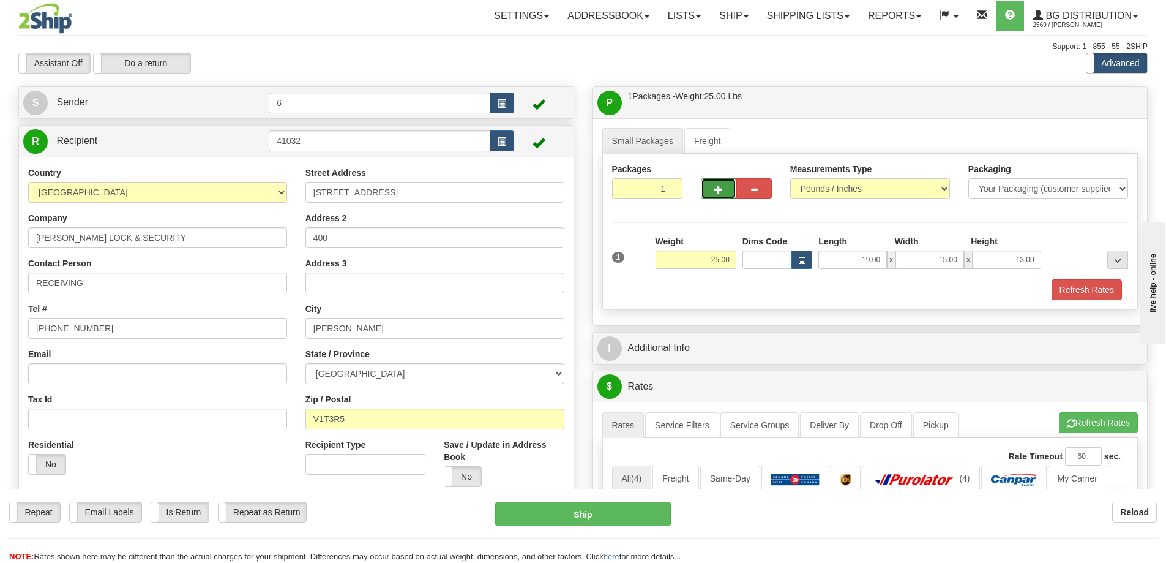
type input "2"
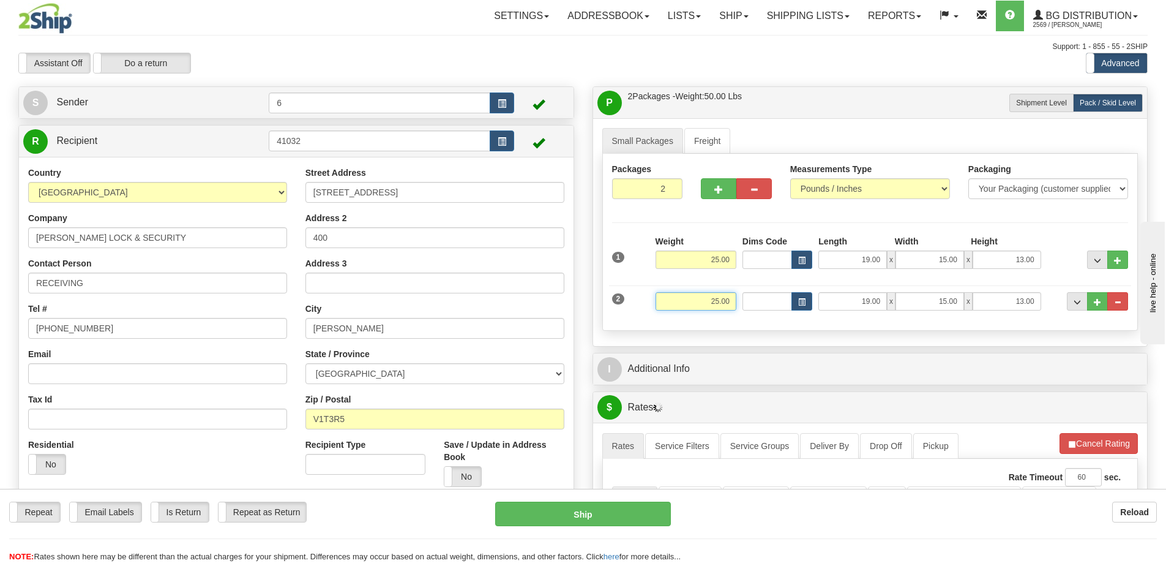
click at [723, 306] on input "25.00" at bounding box center [696, 301] width 81 height 18
type input "38.00"
type input "41.00"
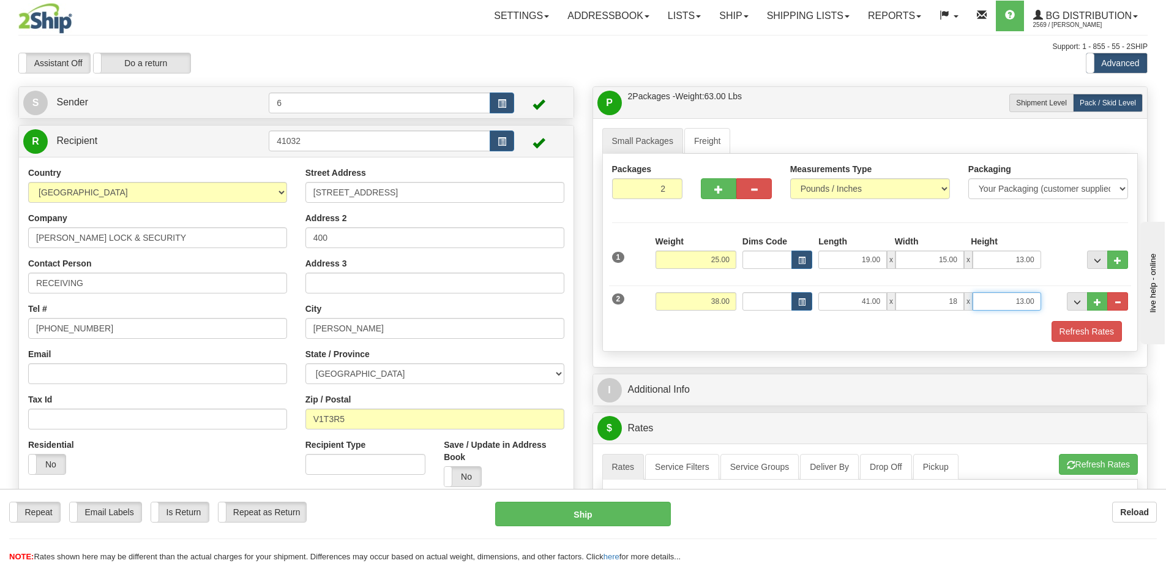
type input "18.00"
type input "13.00"
click at [961, 361] on div "Small Packages Freight Packages 2 2 Measurements Type" at bounding box center [870, 242] width 555 height 249
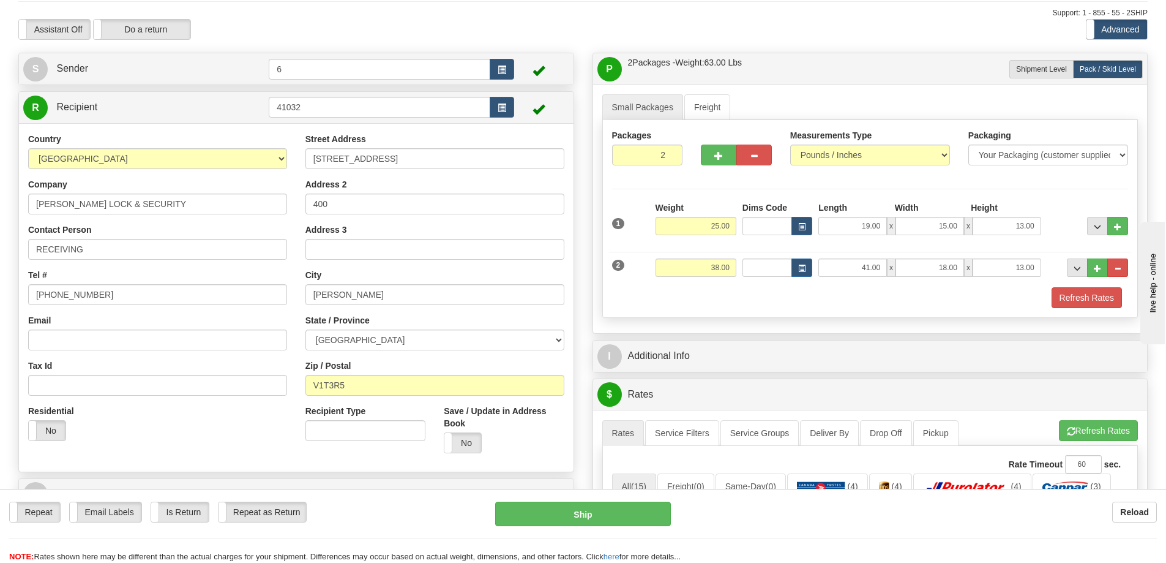
scroll to position [61, 0]
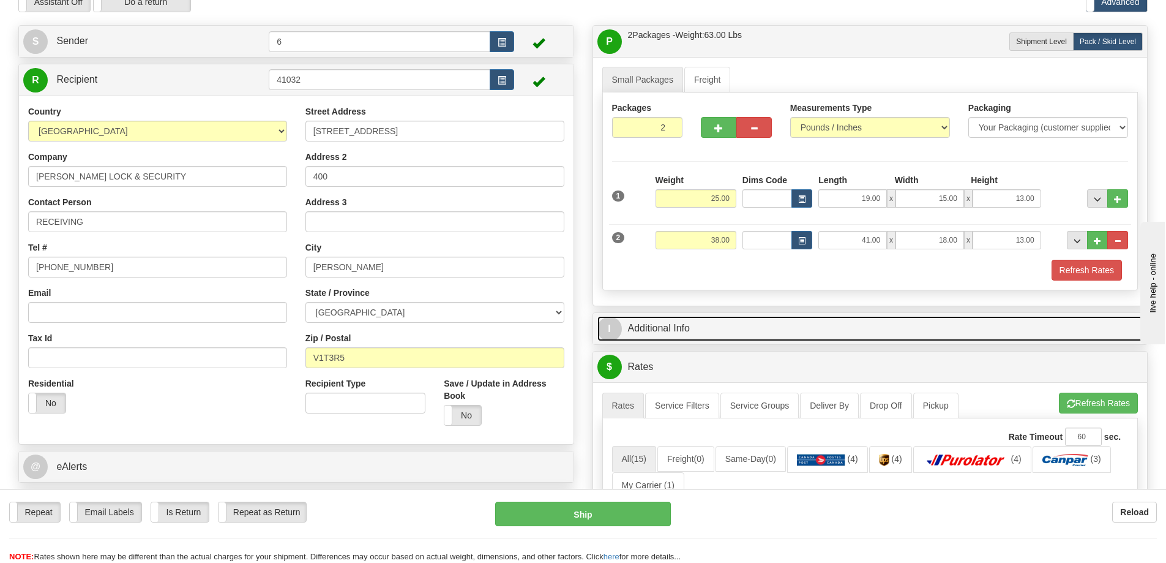
click at [701, 331] on link "I Additional Info" at bounding box center [871, 328] width 546 height 25
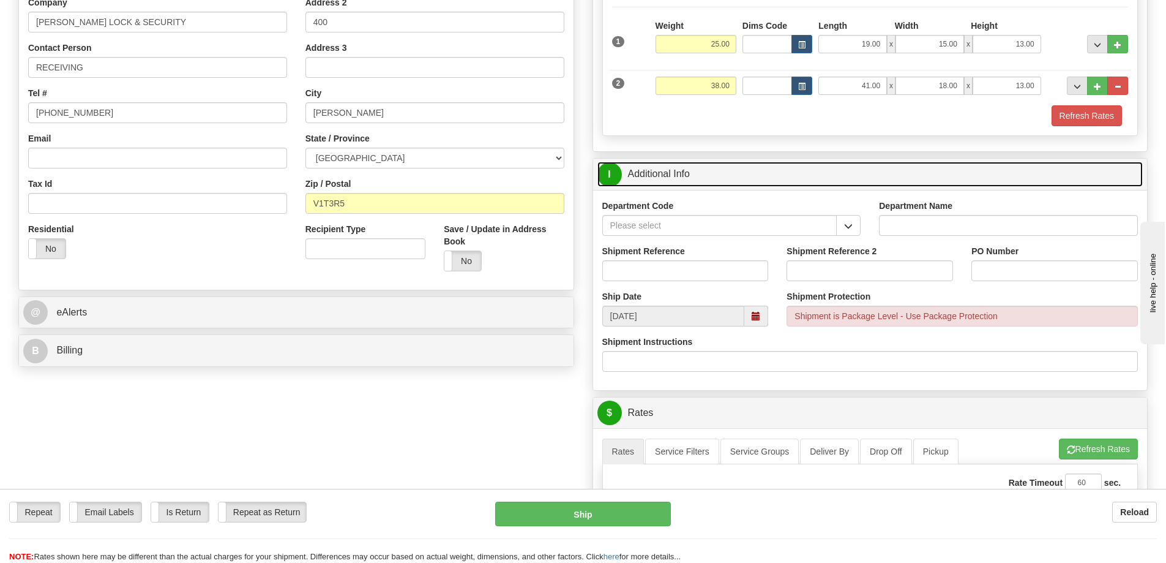
scroll to position [245, 0]
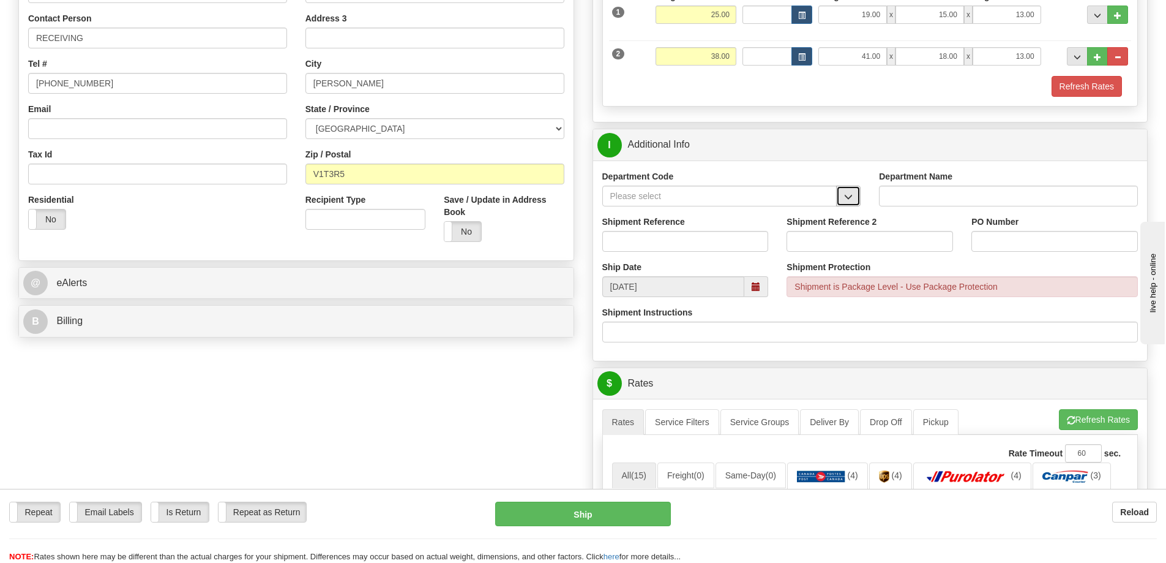
click at [853, 196] on span "button" at bounding box center [848, 197] width 9 height 8
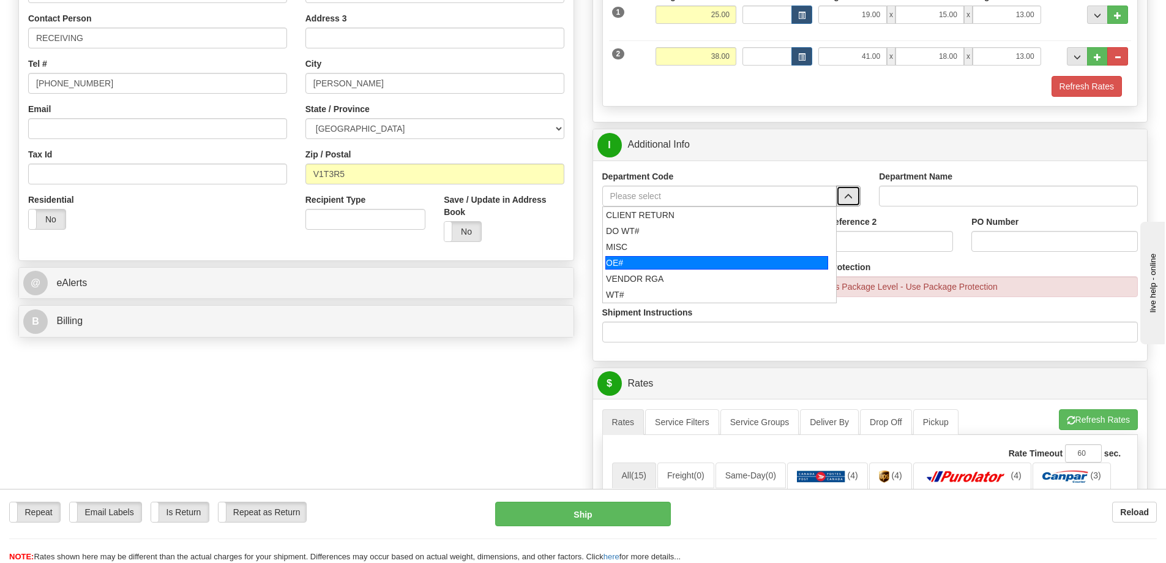
click at [664, 261] on div "OE#" at bounding box center [717, 262] width 223 height 13
type input "OE#"
type input "ORDERS"
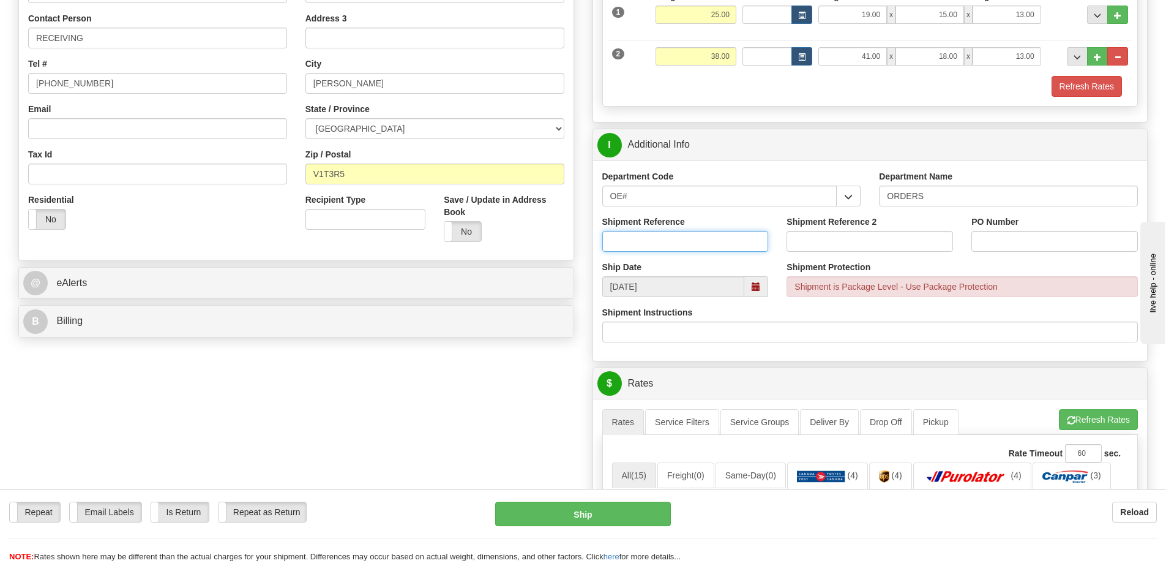
click at [684, 244] on input "Shipment Reference" at bounding box center [686, 241] width 167 height 21
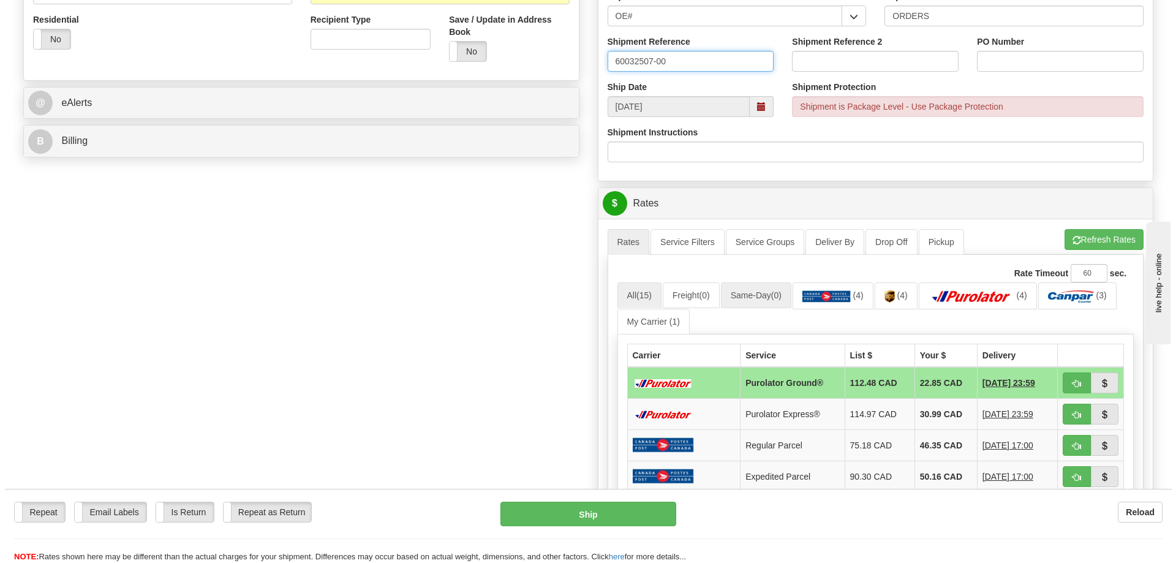
scroll to position [429, 0]
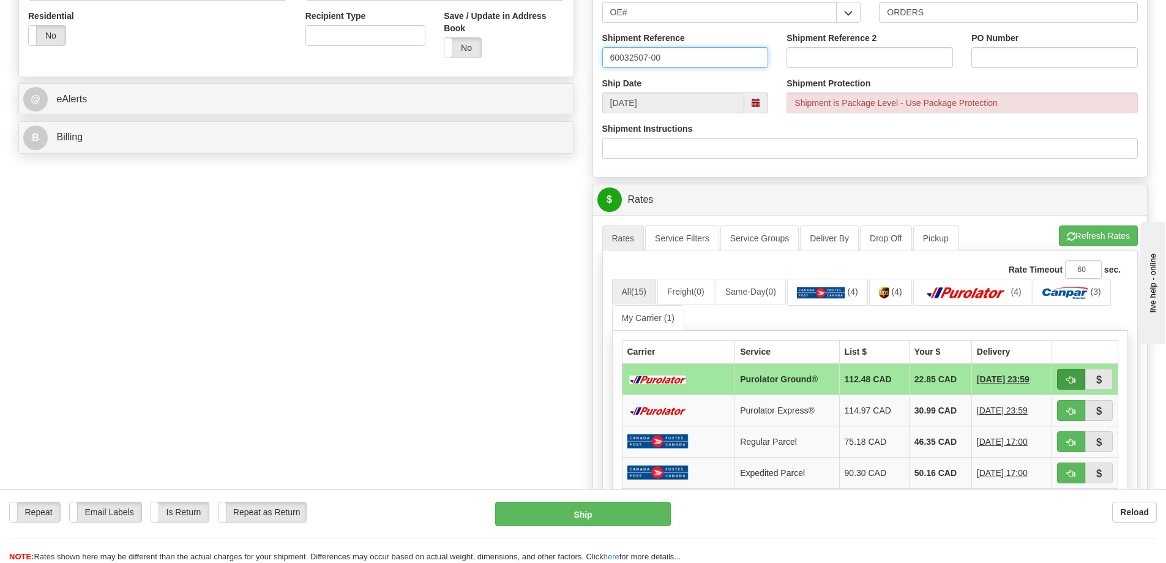
type input "60032507-00"
click at [1069, 380] on span "button" at bounding box center [1071, 380] width 9 height 8
type input "260"
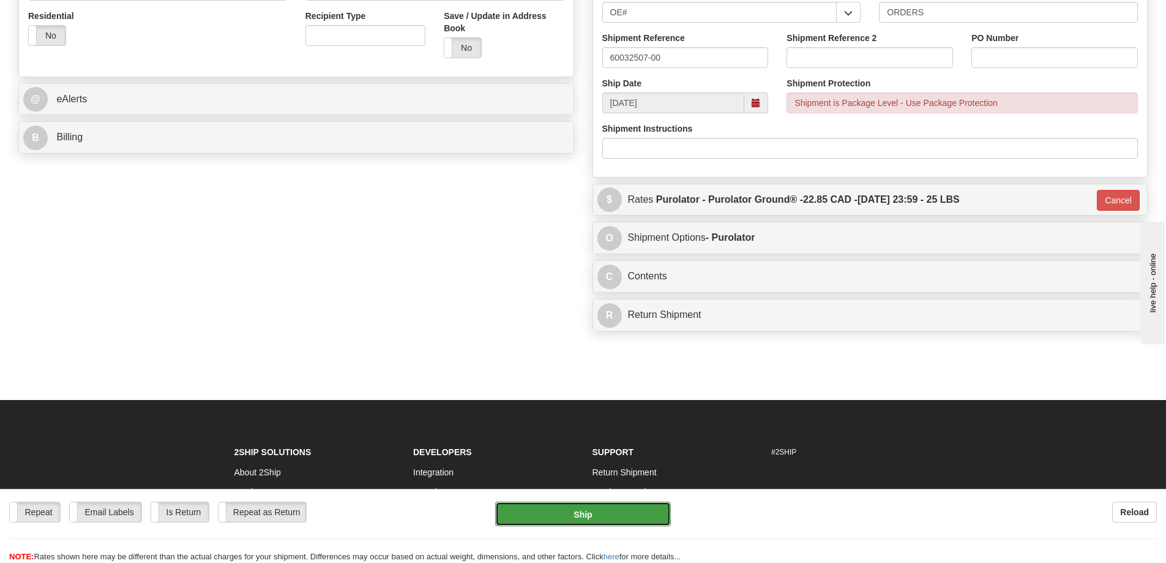
click at [591, 514] on button "Ship" at bounding box center [583, 513] width 176 height 24
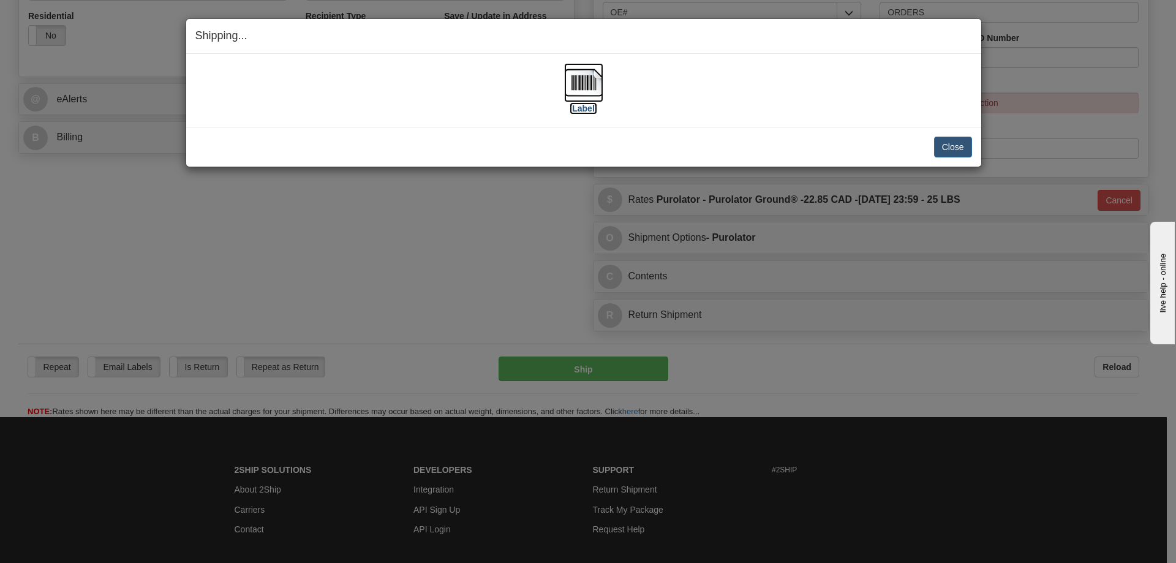
click at [584, 83] on img at bounding box center [583, 82] width 39 height 39
